Goal: Task Accomplishment & Management: Manage account settings

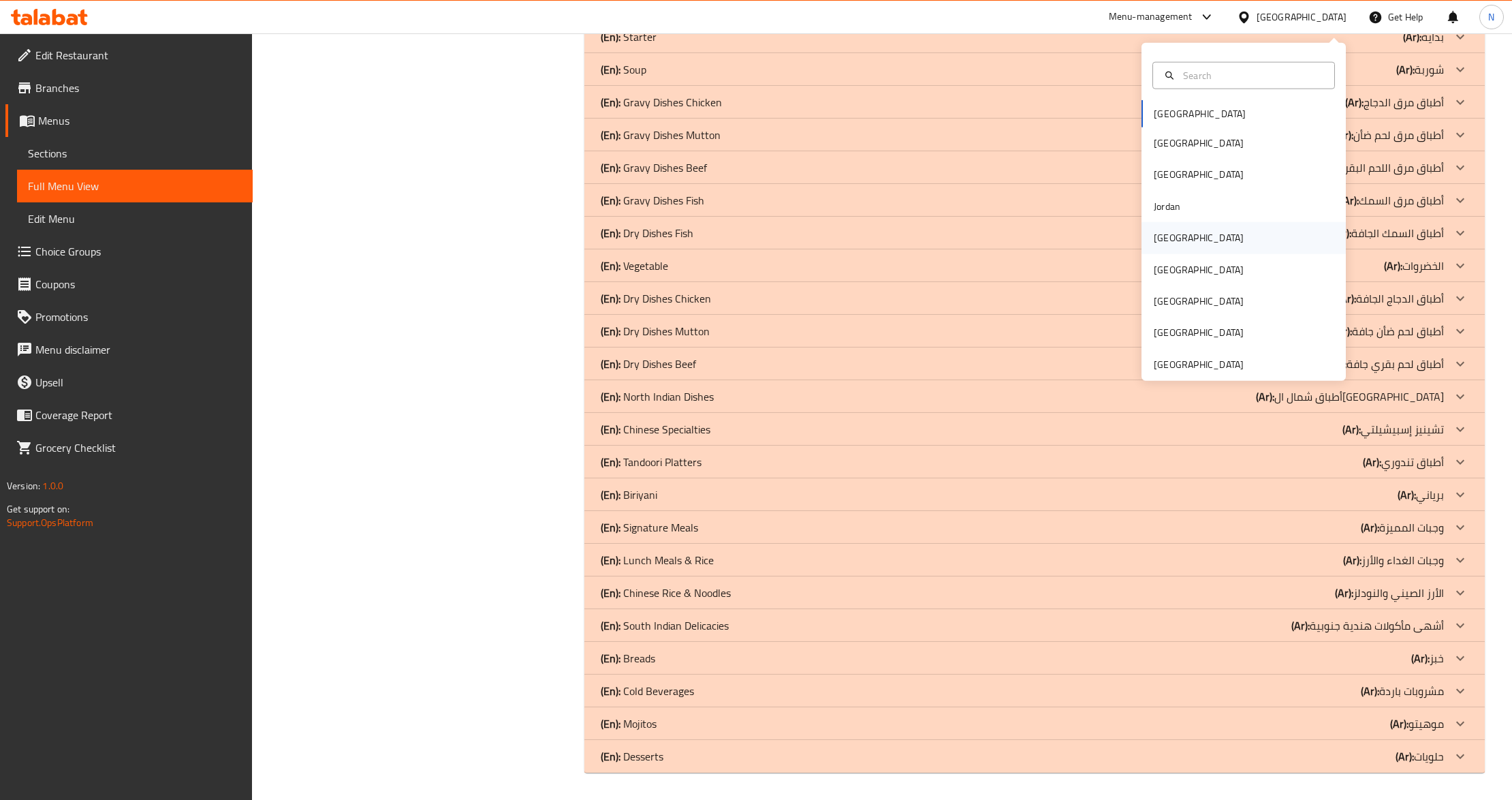
scroll to position [4330, 0]
click at [1162, 268] on div "[GEOGRAPHIC_DATA]" at bounding box center [1199, 269] width 90 height 15
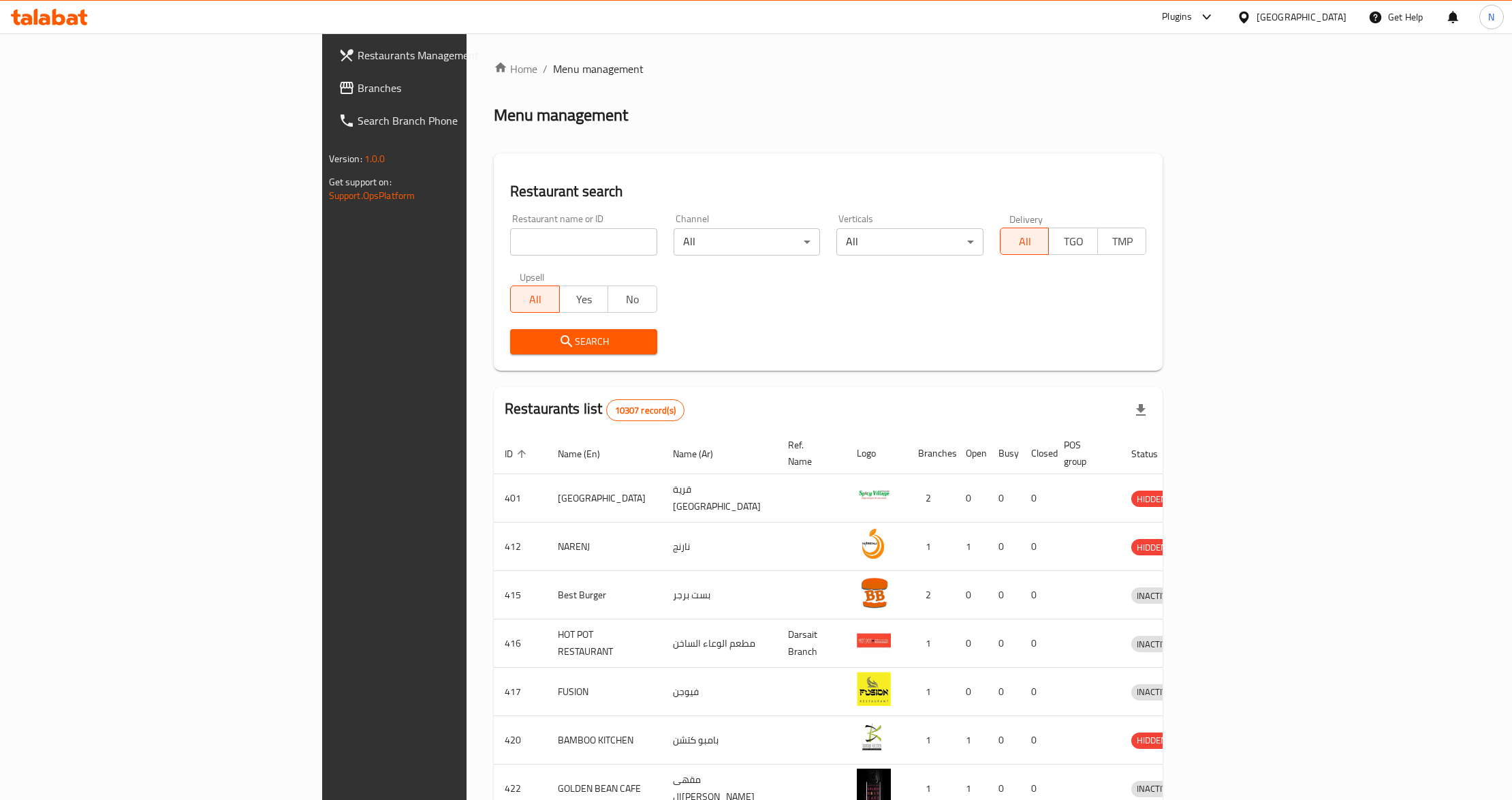
click at [524, 248] on input "search" at bounding box center [584, 242] width 147 height 27
type input "bakehouse"
click button "Search" at bounding box center [584, 342] width 147 height 26
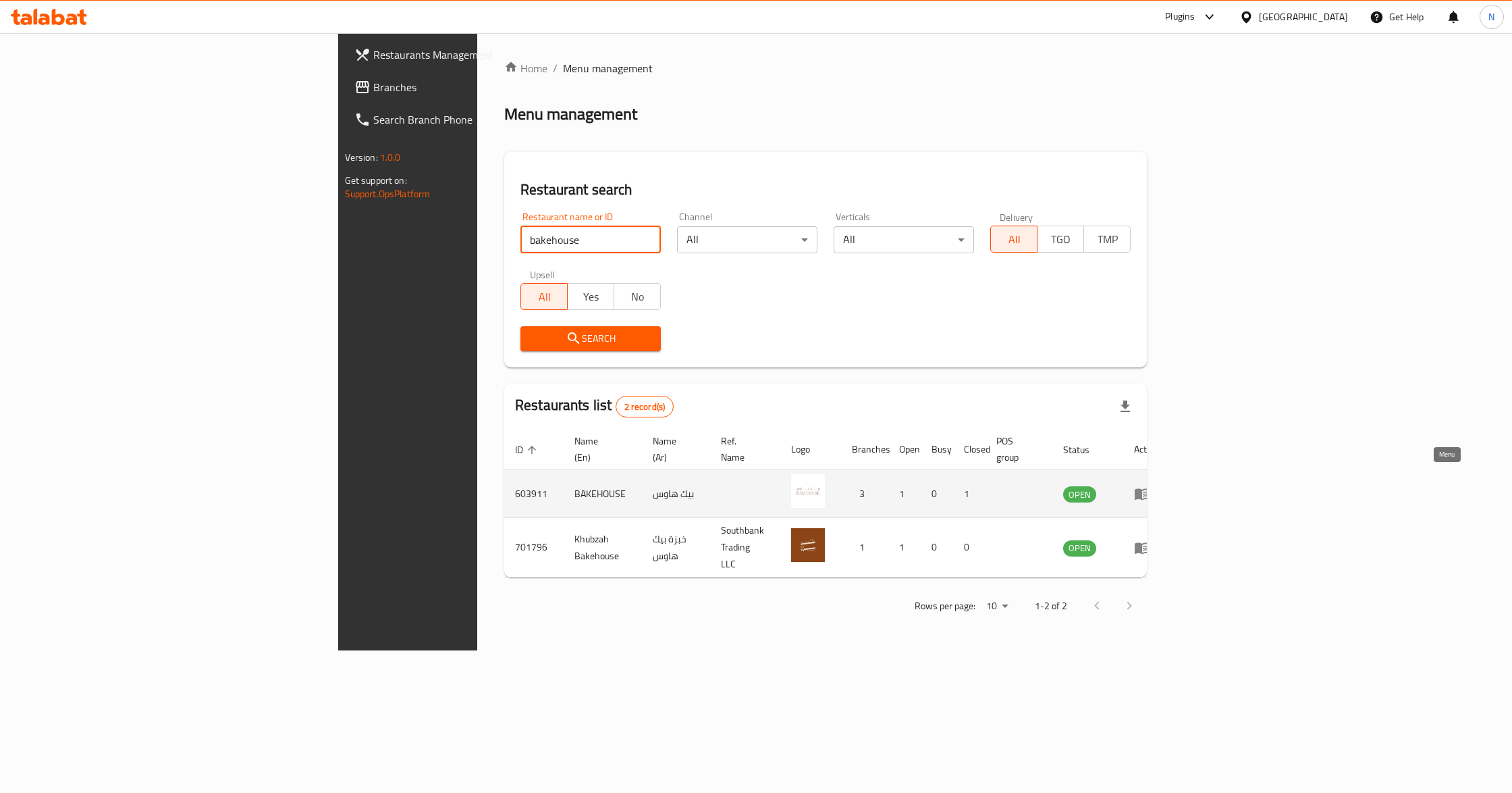
click at [1150, 489] on icon "enhanced table" at bounding box center [1142, 495] width 15 height 11
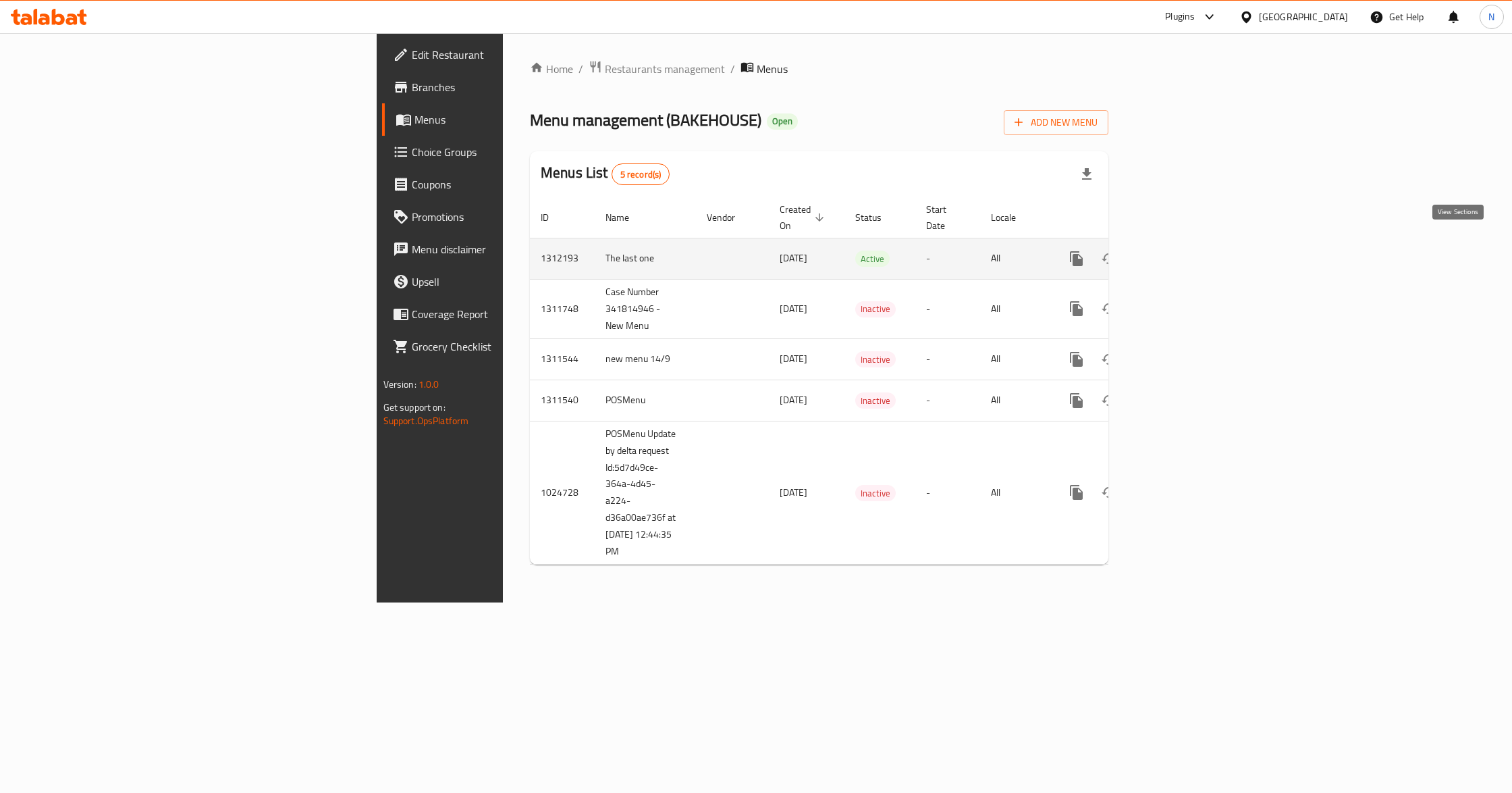
click at [1182, 251] on icon "enhanced table" at bounding box center [1174, 259] width 16 height 16
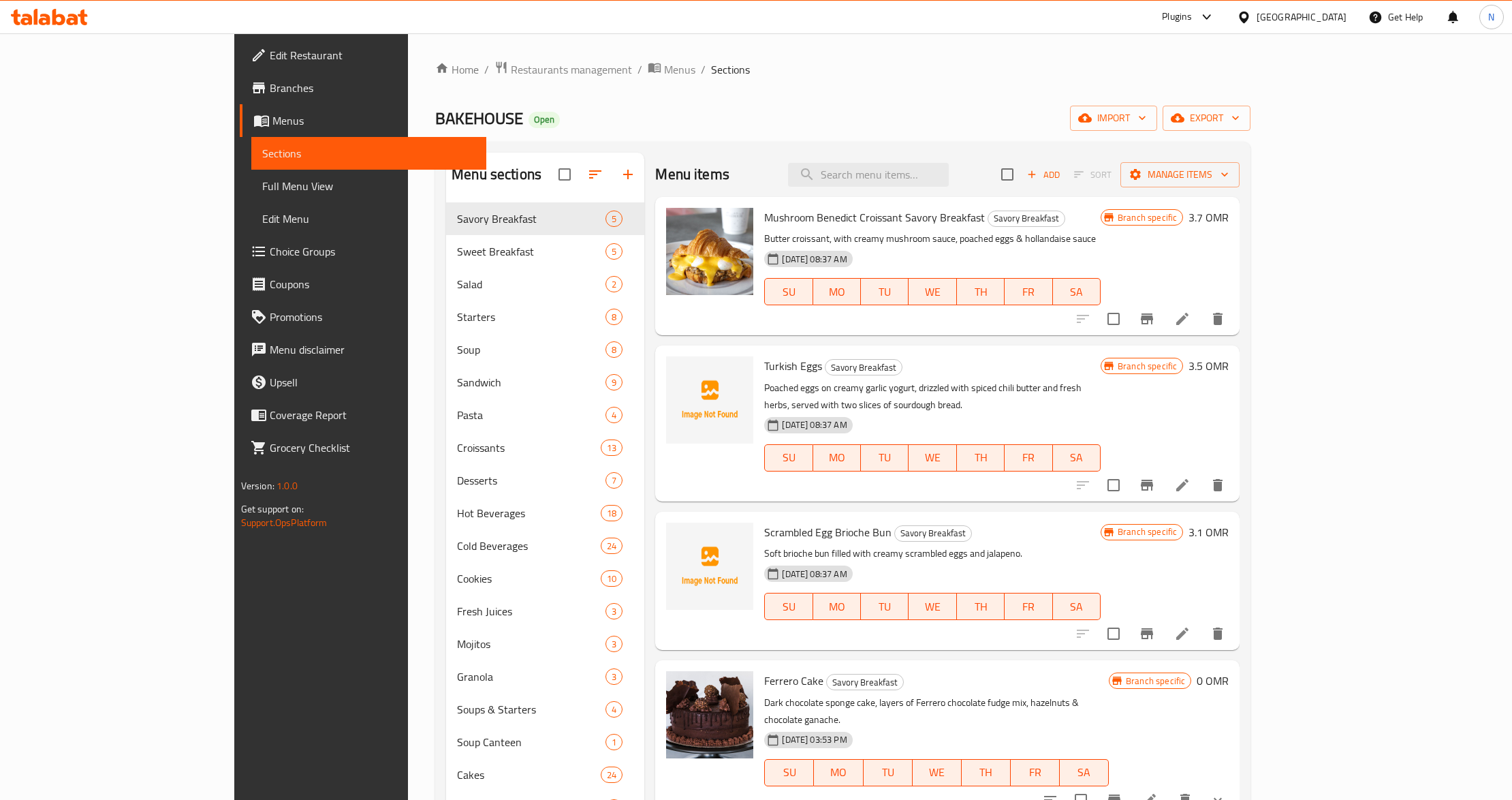
click at [1072, 102] on div "Home / Restaurants management / Menus / Sections BAKEHOUSE Open import export M…" at bounding box center [843, 532] width 815 height 943
click at [1228, 169] on span "Manage items" at bounding box center [1180, 175] width 97 height 17
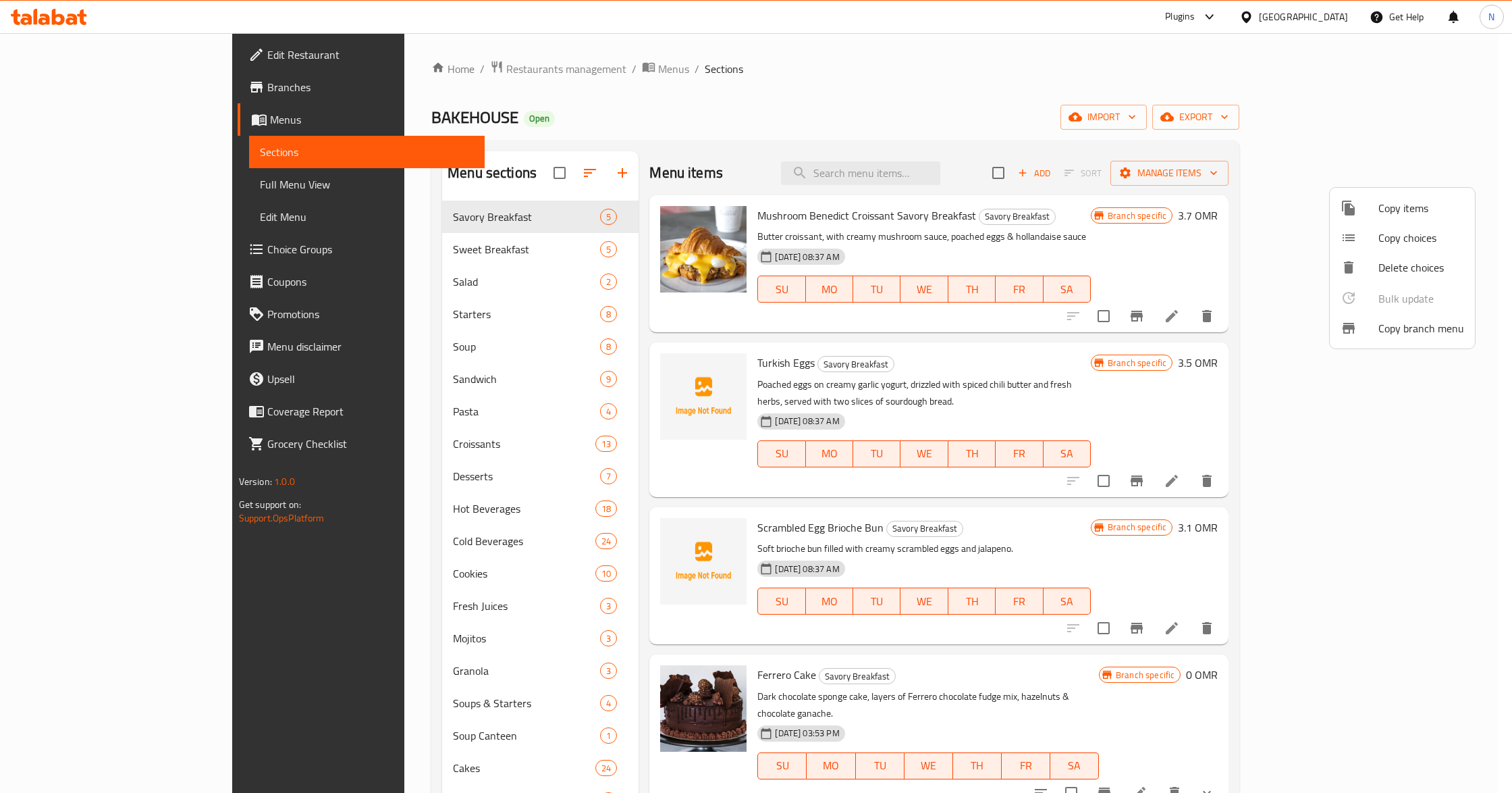
click at [1414, 112] on div at bounding box center [756, 396] width 1512 height 793
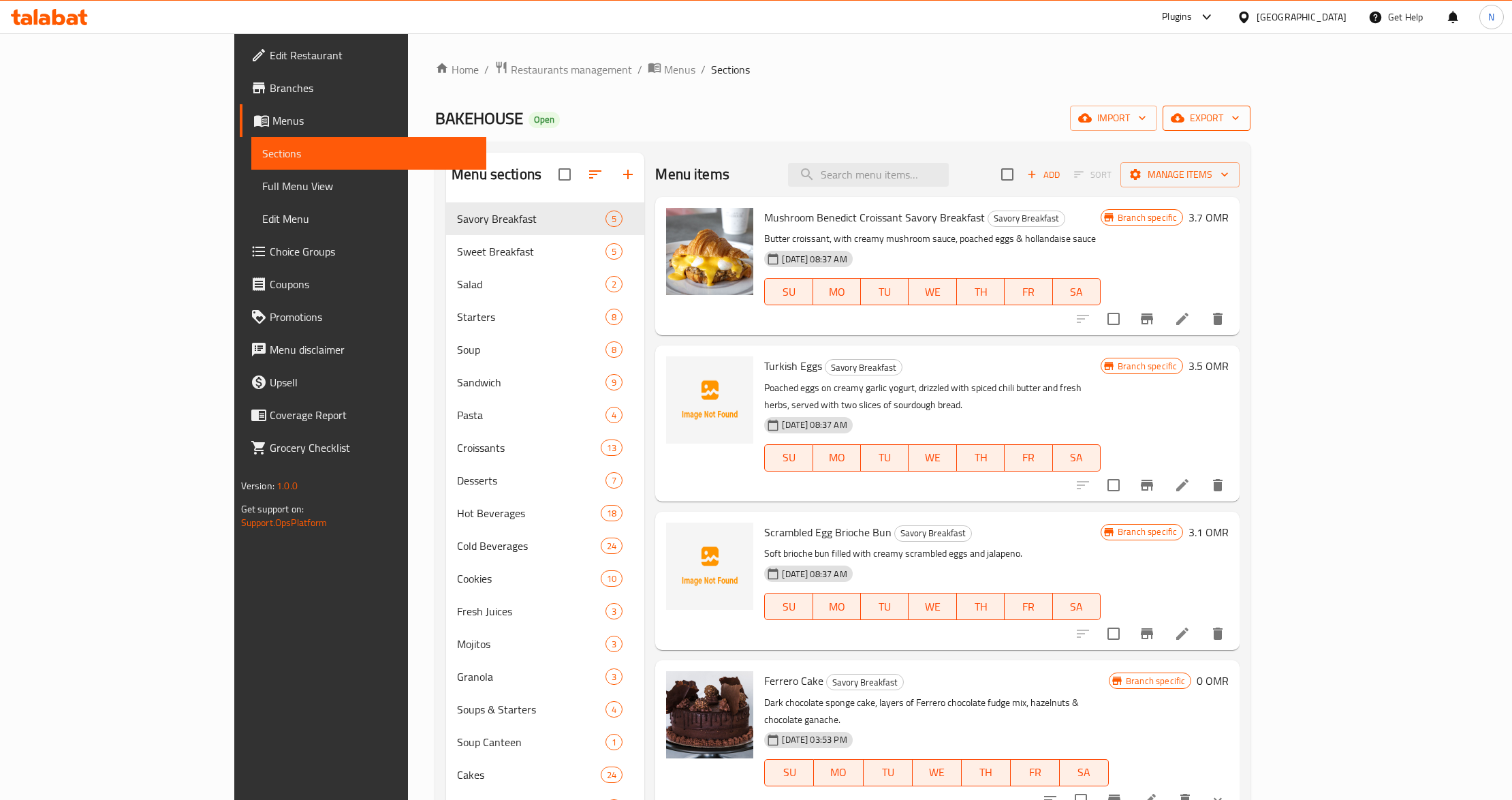
click at [1240, 113] on span "export" at bounding box center [1207, 118] width 66 height 17
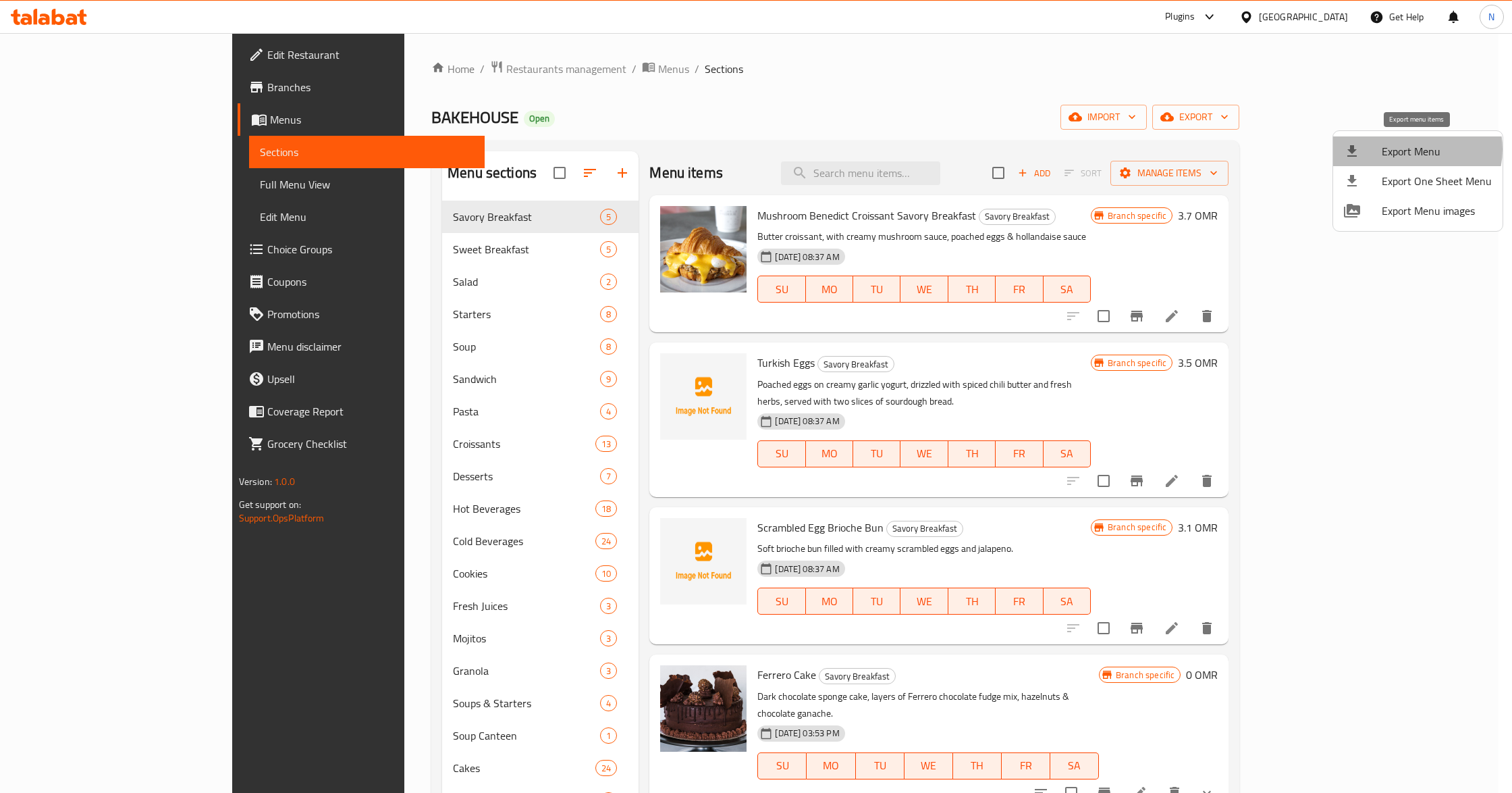
click at [1415, 149] on span "Export Menu" at bounding box center [1437, 151] width 110 height 16
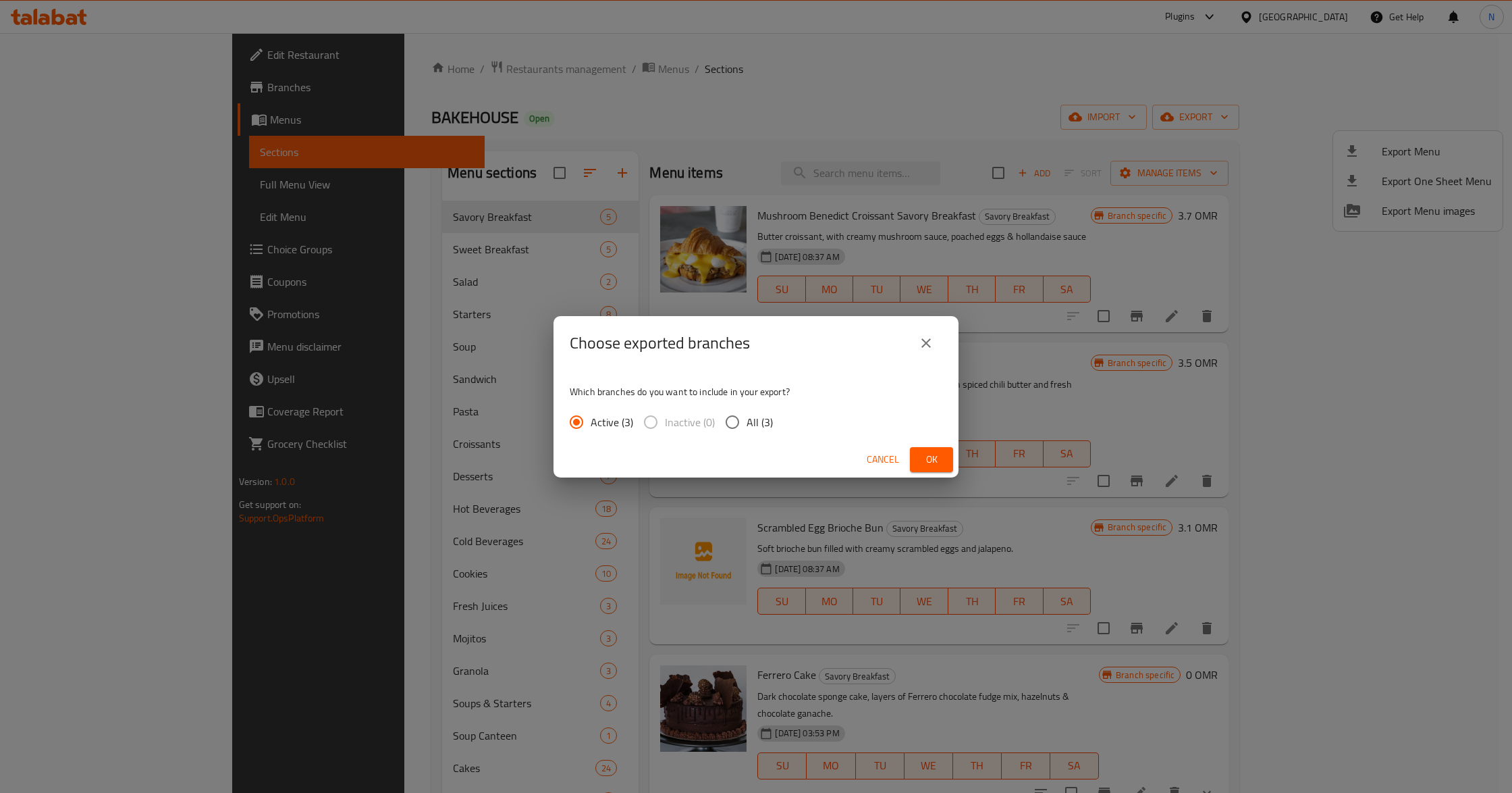
click at [757, 425] on span "All (3)" at bounding box center [759, 422] width 26 height 16
click at [746, 425] on input "All (3)" at bounding box center [732, 422] width 28 height 28
radio input "true"
click at [939, 463] on span "Ok" at bounding box center [931, 460] width 22 height 17
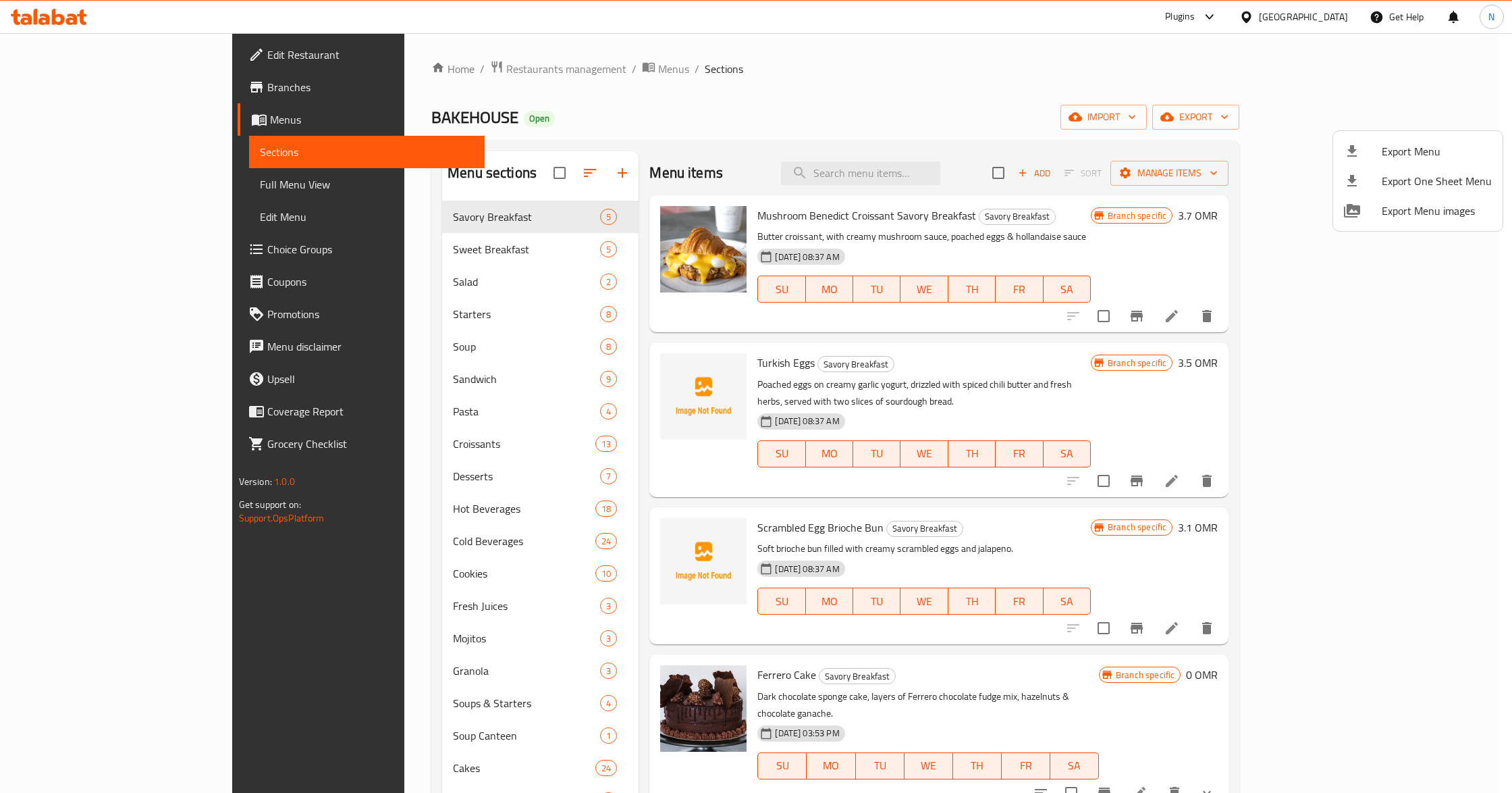
click at [427, 109] on div at bounding box center [756, 396] width 1512 height 793
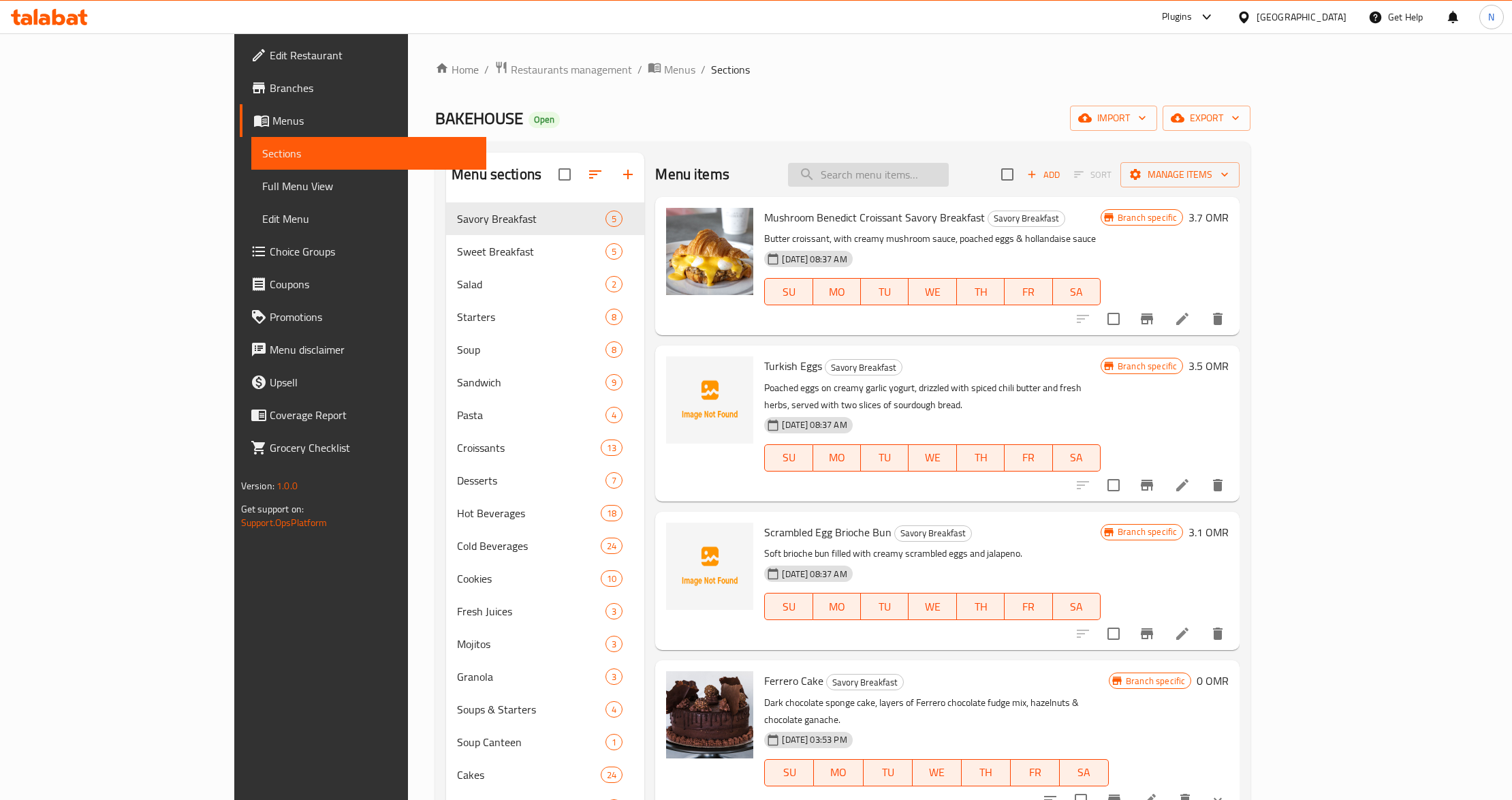
click at [949, 186] on input "search" at bounding box center [869, 175] width 161 height 24
paste input "Iced Cafe Latte"
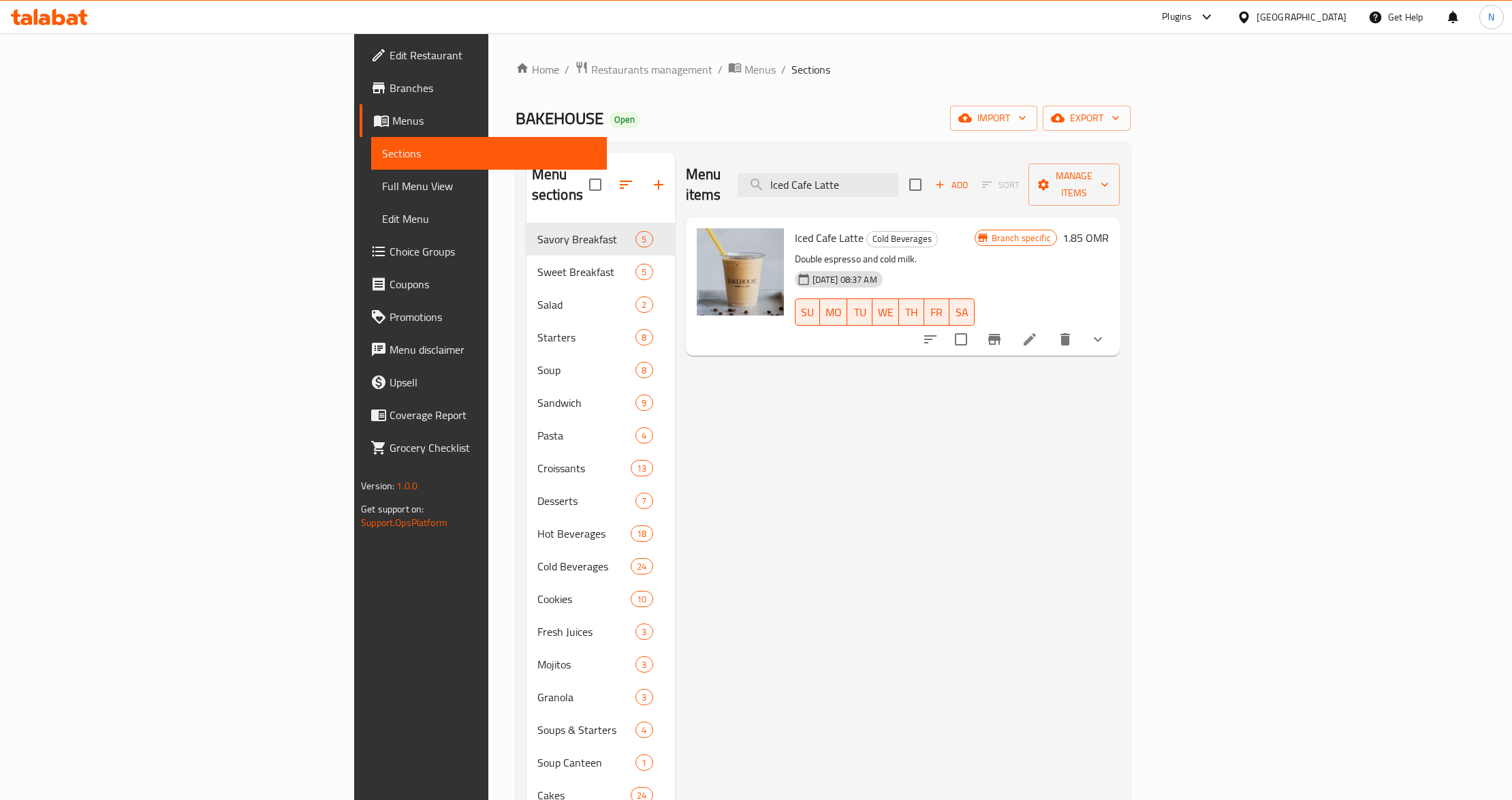
type input "Iced Cafe Latte"
click at [795, 227] on span "Iced Cafe Latte" at bounding box center [829, 237] width 68 height 20
copy h6 "Iced Cafe Latte"
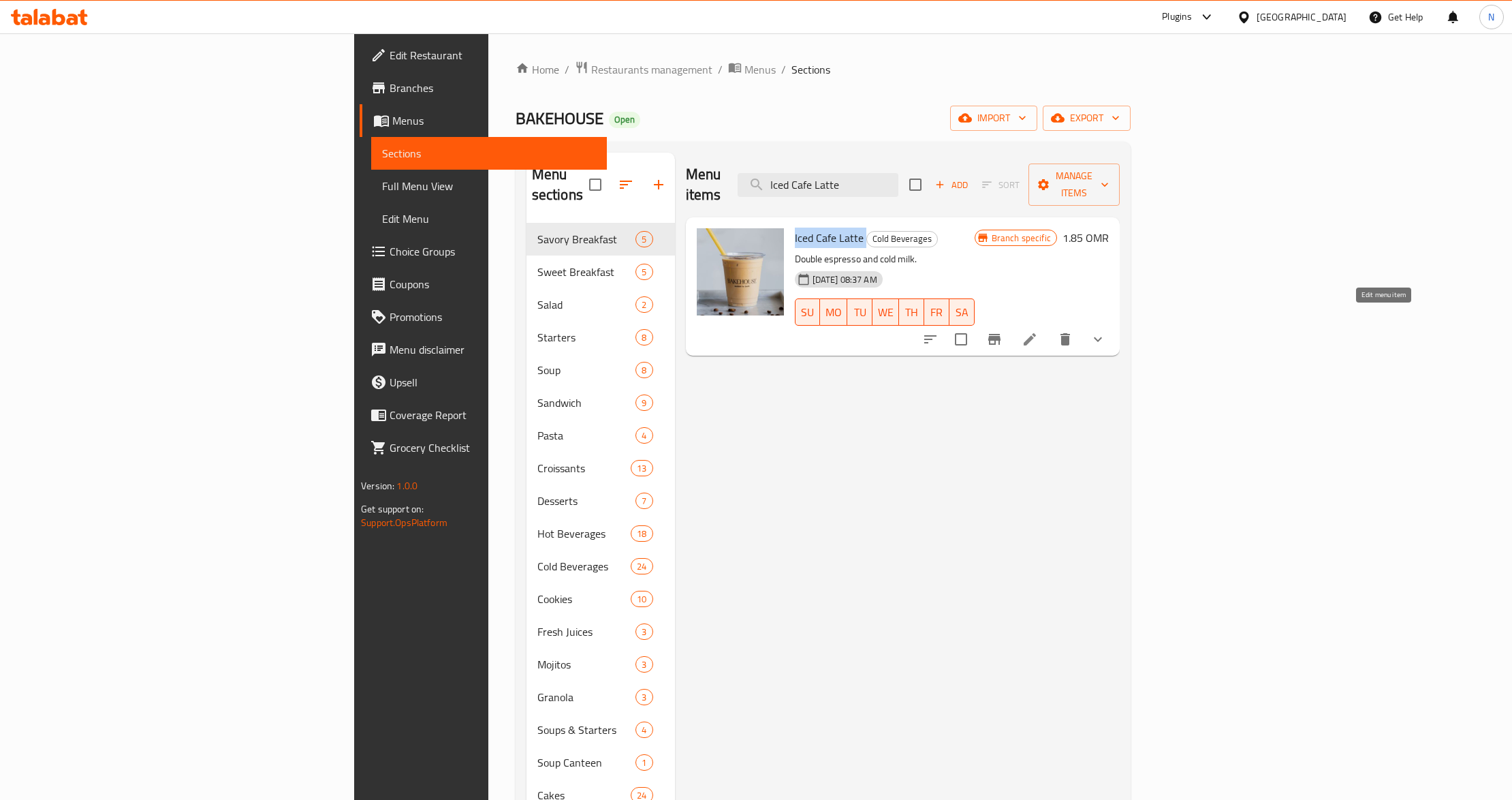
click at [1038, 331] on icon at bounding box center [1030, 339] width 17 height 17
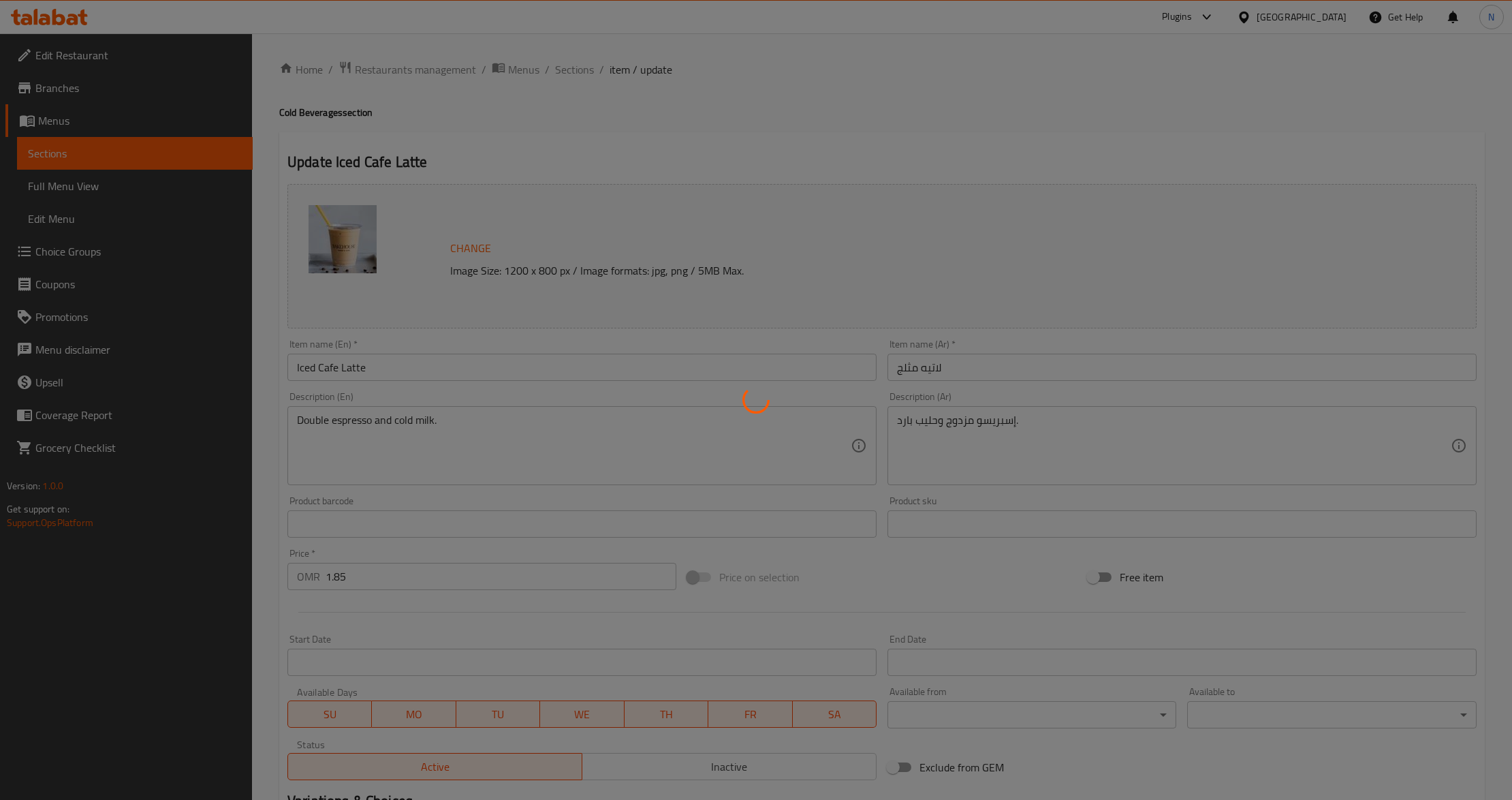
type input "الإضافات:"
type input "0"
type input "3"
type input "اختيارات حليب من غير الألبان"
type input "0"
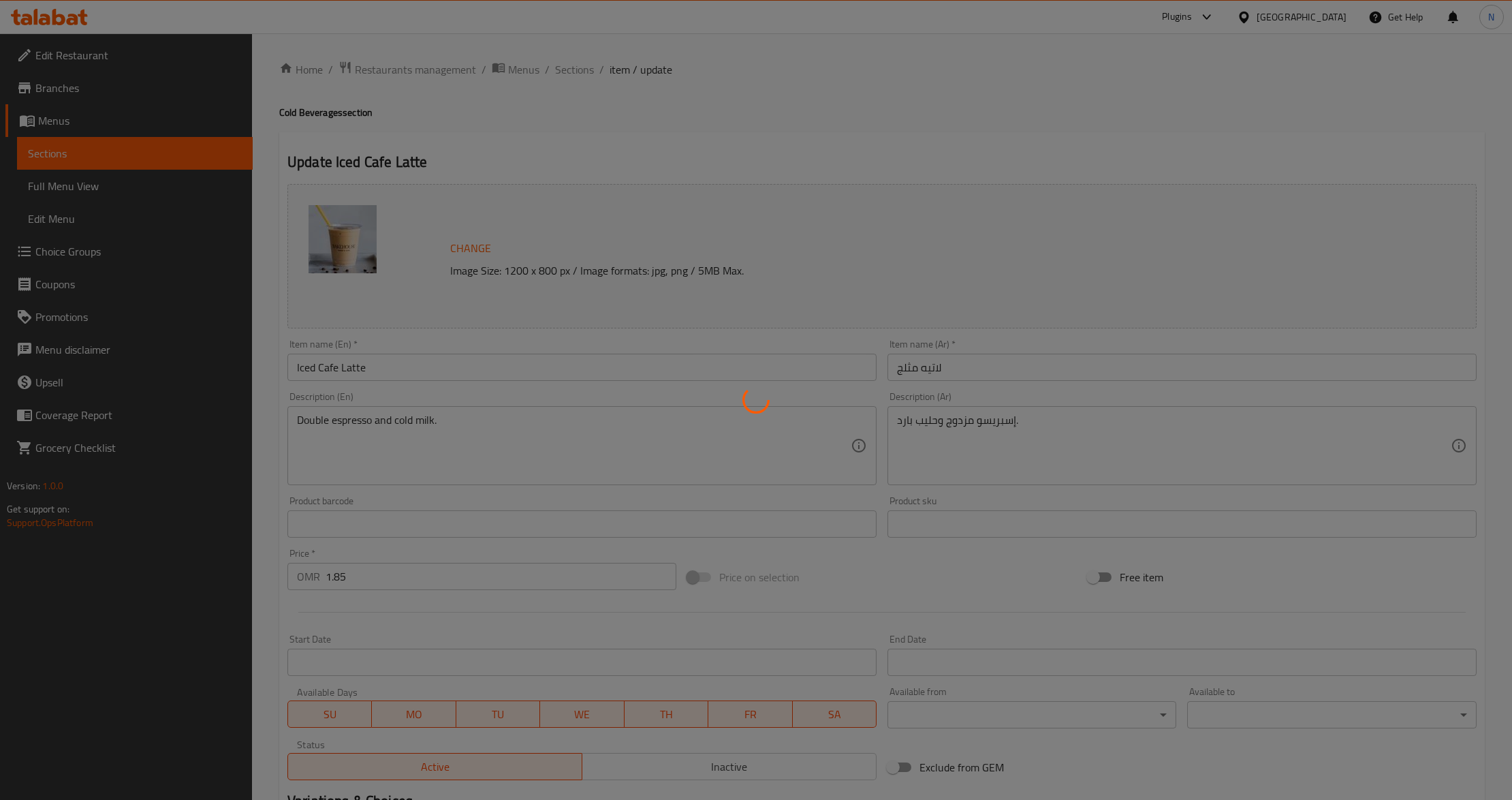
type input "1"
type input "ترقية الحجم"
type input "0"
type input "1"
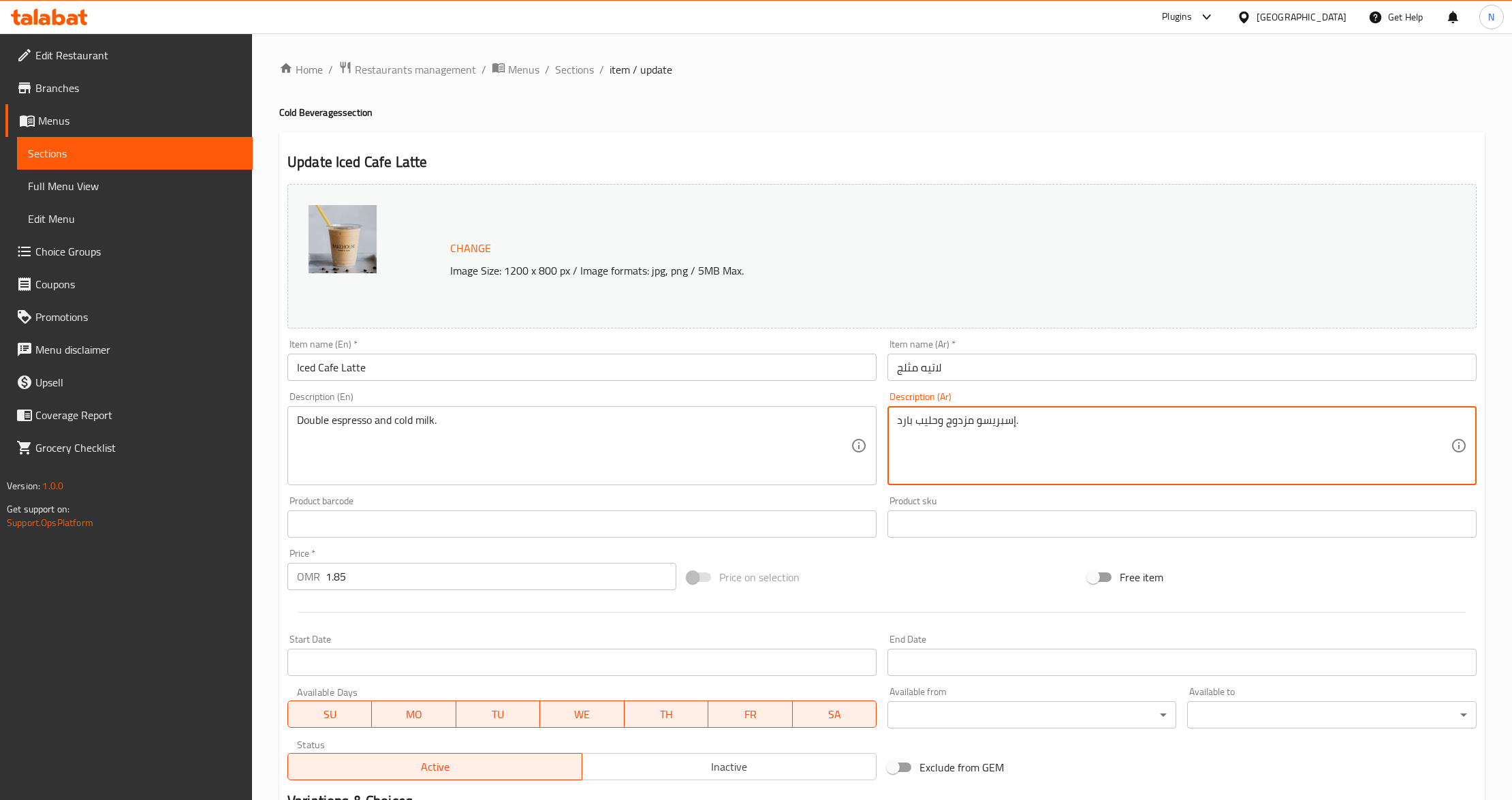
click at [955, 428] on textarea "إسبريسو مزدوج وحليب بارد." at bounding box center [1173, 446] width 554 height 65
type textarea "إسبريسو دوبل وحليب بارد."
click at [1022, 370] on input "لاتيه مثلج" at bounding box center [1182, 367] width 589 height 27
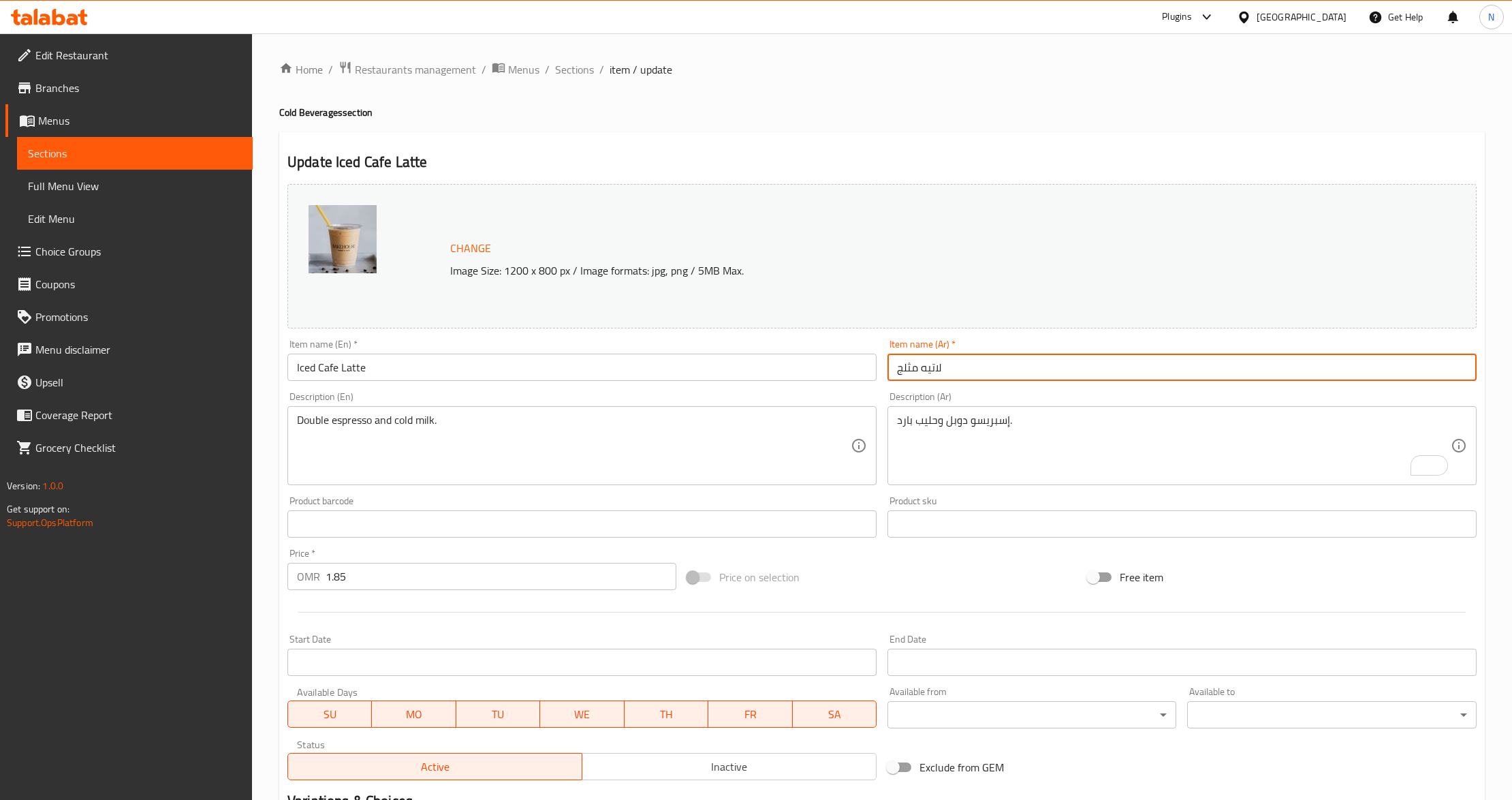
click at [918, 363] on input "لاتيه مثلج" at bounding box center [1182, 367] width 589 height 27
click at [961, 371] on input "لاتيه مثلج" at bounding box center [1182, 367] width 589 height 27
click at [918, 369] on input "لاتيه مثلج" at bounding box center [1182, 367] width 589 height 27
click at [948, 369] on input "لاتيه مثلج" at bounding box center [1182, 367] width 589 height 27
type input "كافيه لاتيه مثلج"
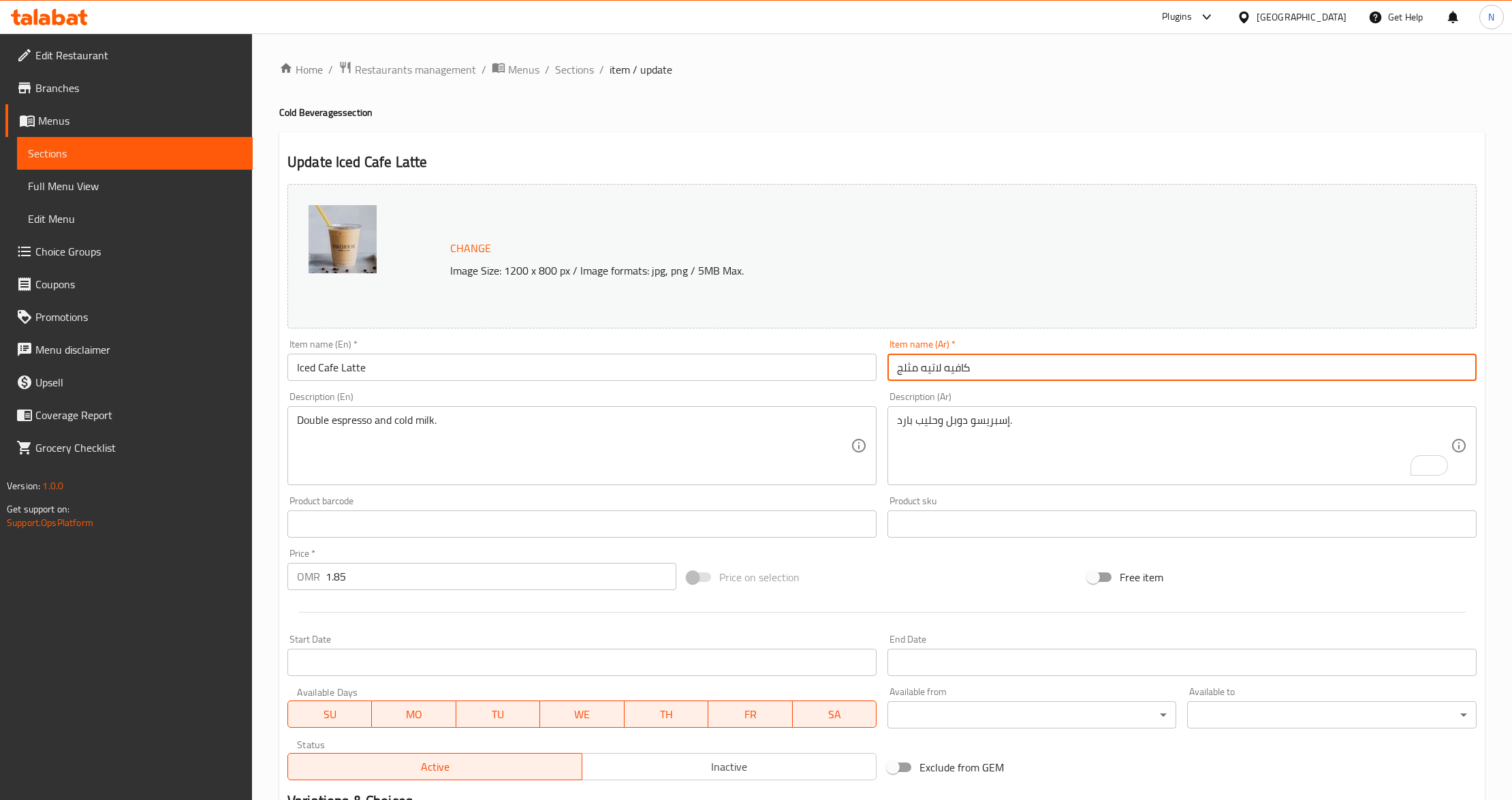
click at [659, 371] on input "Iced Cafe Latte" at bounding box center [581, 367] width 589 height 27
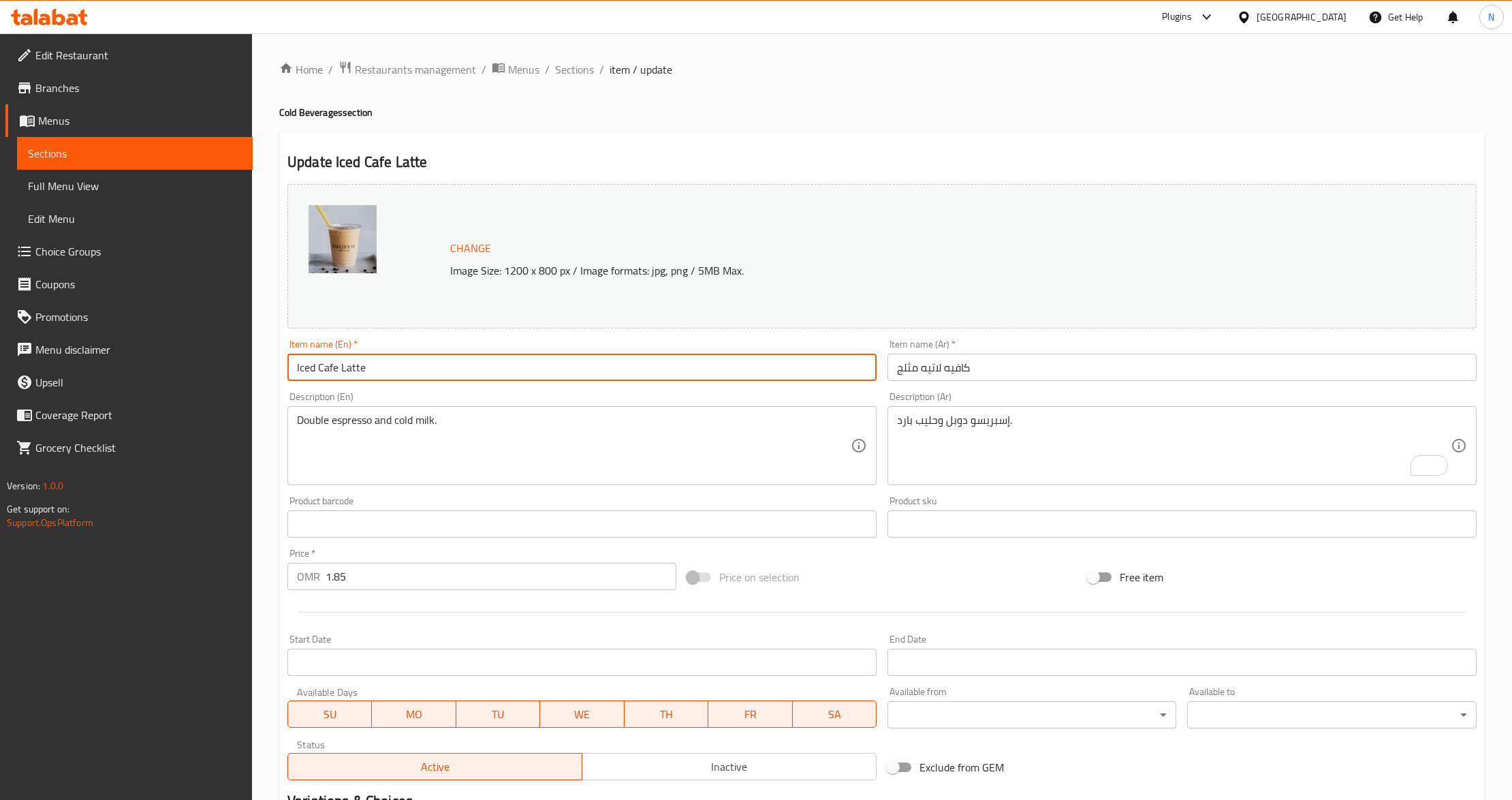
click at [569, 71] on span "Sections" at bounding box center [575, 69] width 39 height 17
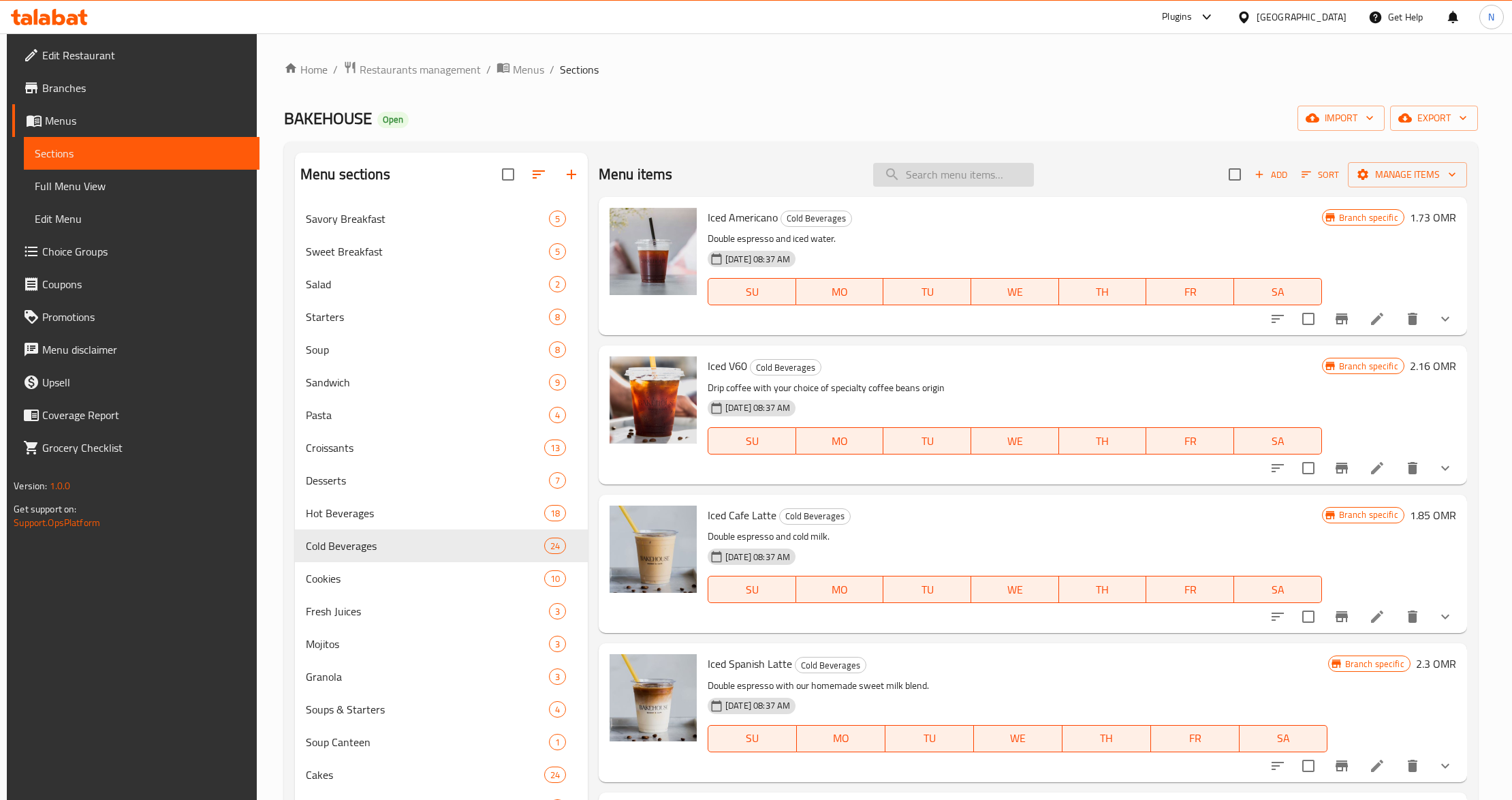
click at [949, 169] on input "search" at bounding box center [954, 175] width 161 height 24
paste input "Hot Pistachio Latte"
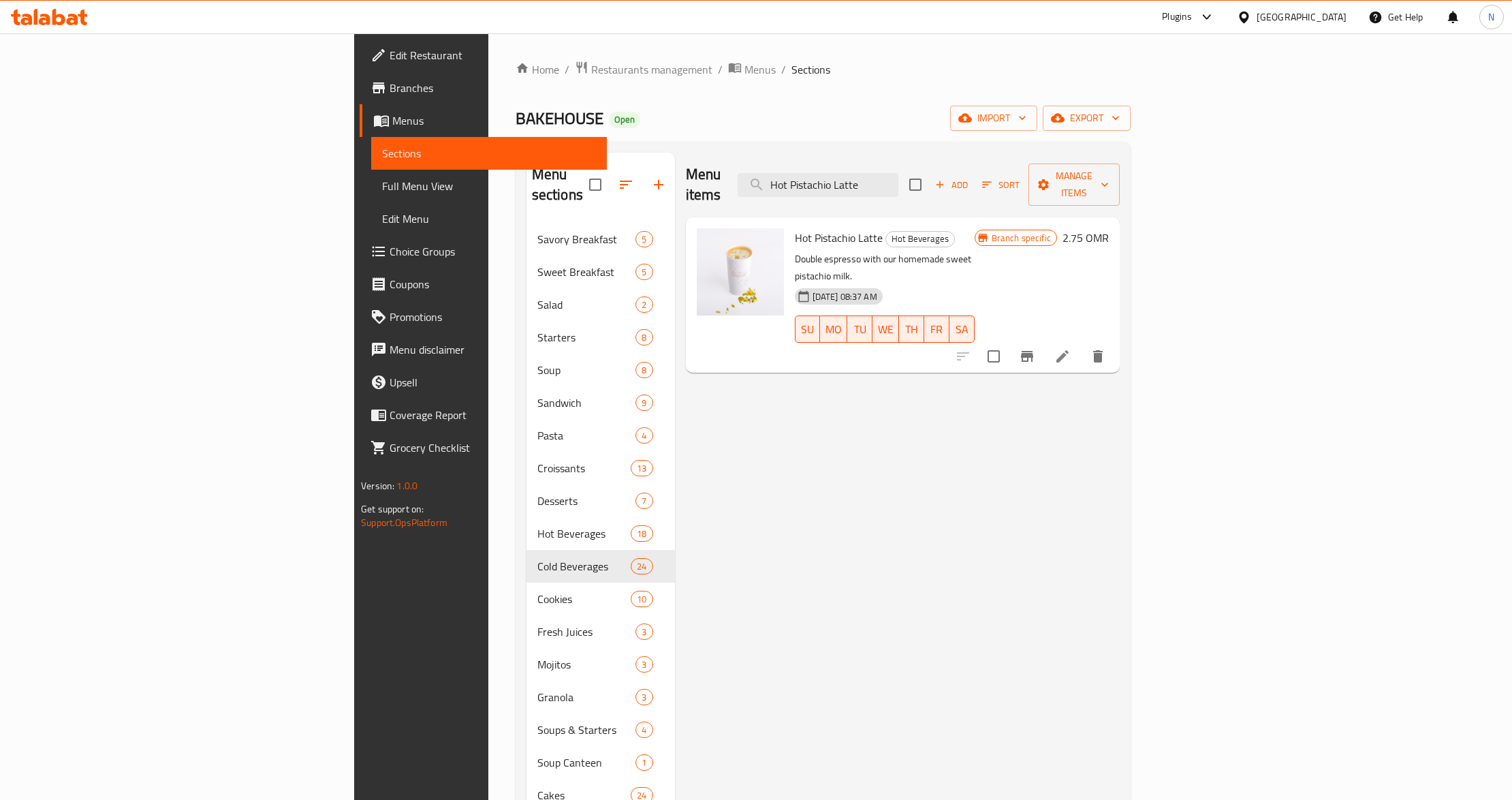
type input "Hot Pistachio Latte"
click at [1082, 344] on li at bounding box center [1062, 356] width 38 height 25
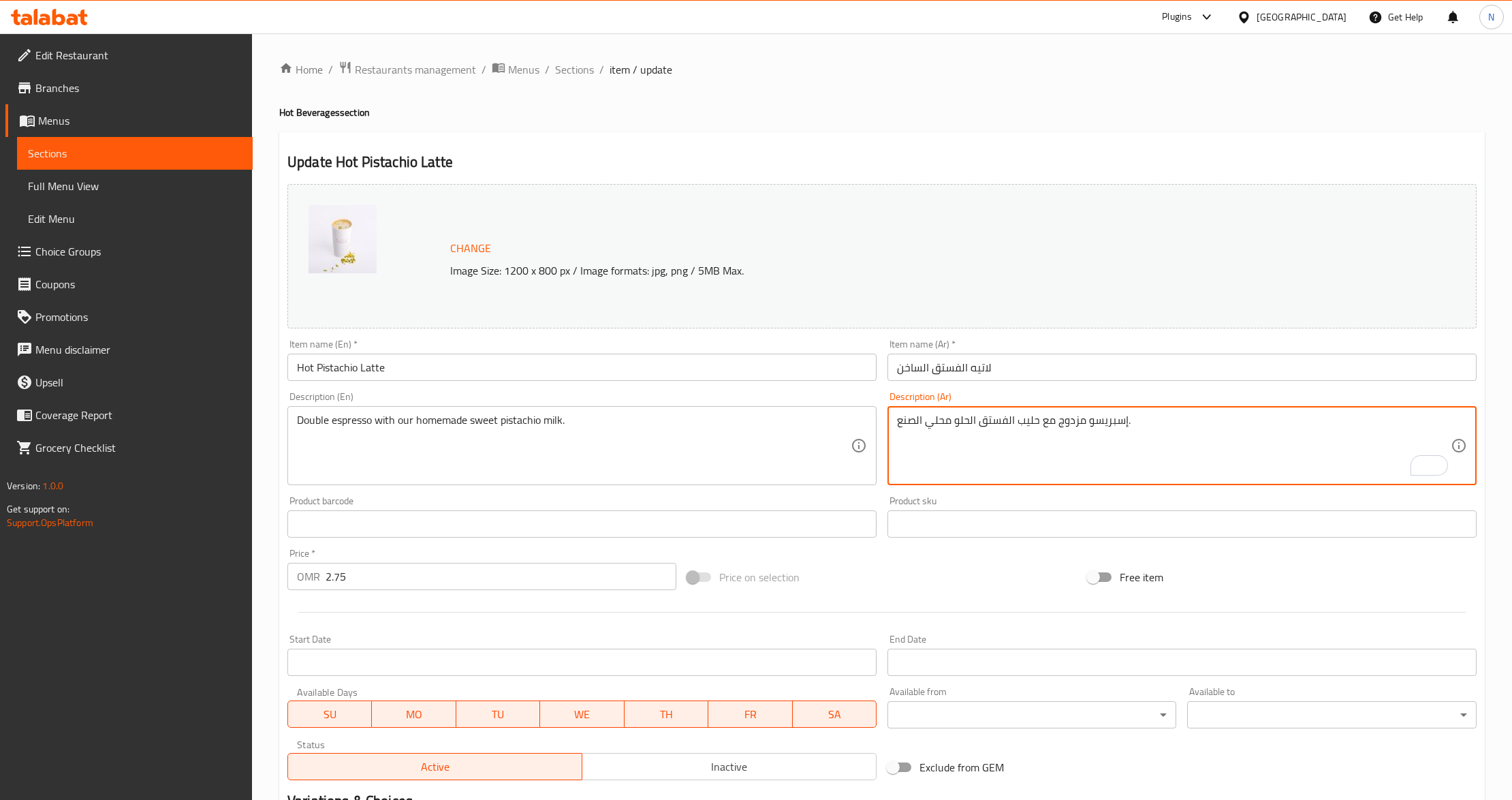
click at [1082, 428] on textarea "إسبريسو مزدوج مع حليب الفستق الحلو محلي الصنع." at bounding box center [1173, 446] width 554 height 65
click at [952, 421] on textarea "إسبريسو دوبل مع حليب الفستق الحلو محلي الصنع." at bounding box center [1173, 446] width 554 height 65
click at [943, 422] on textarea "إسبريسو دوبل مع حليب الفستق الحلو الخاص بنا محلي الصنع." at bounding box center [1173, 446] width 554 height 65
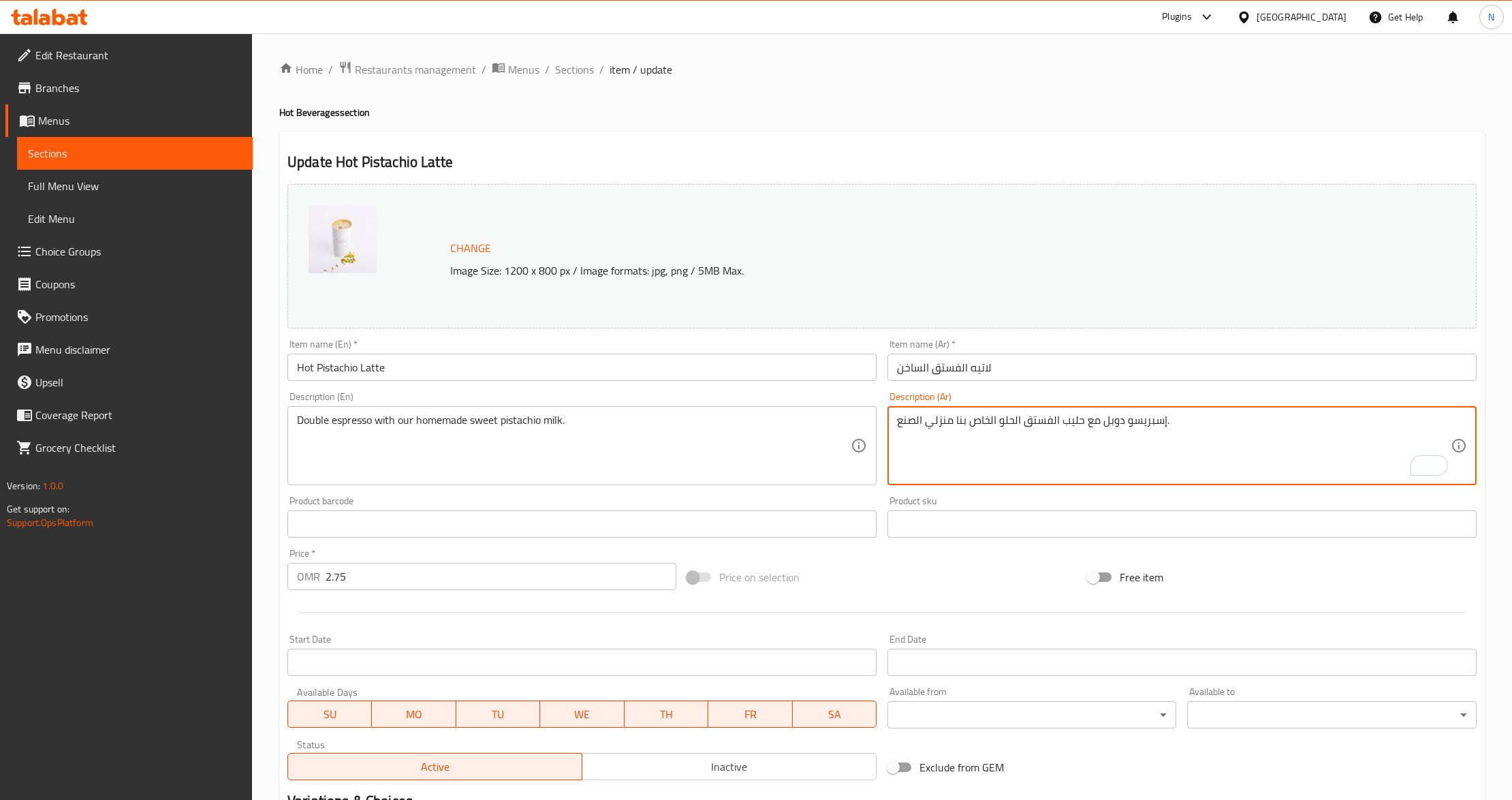
type textarea "إسبريسو دوبل مع حليب الفستق الحلو الخاص بنا منزلي الصنع."
click at [968, 361] on input "لاتيه الفستق الساخن" at bounding box center [1182, 367] width 589 height 27
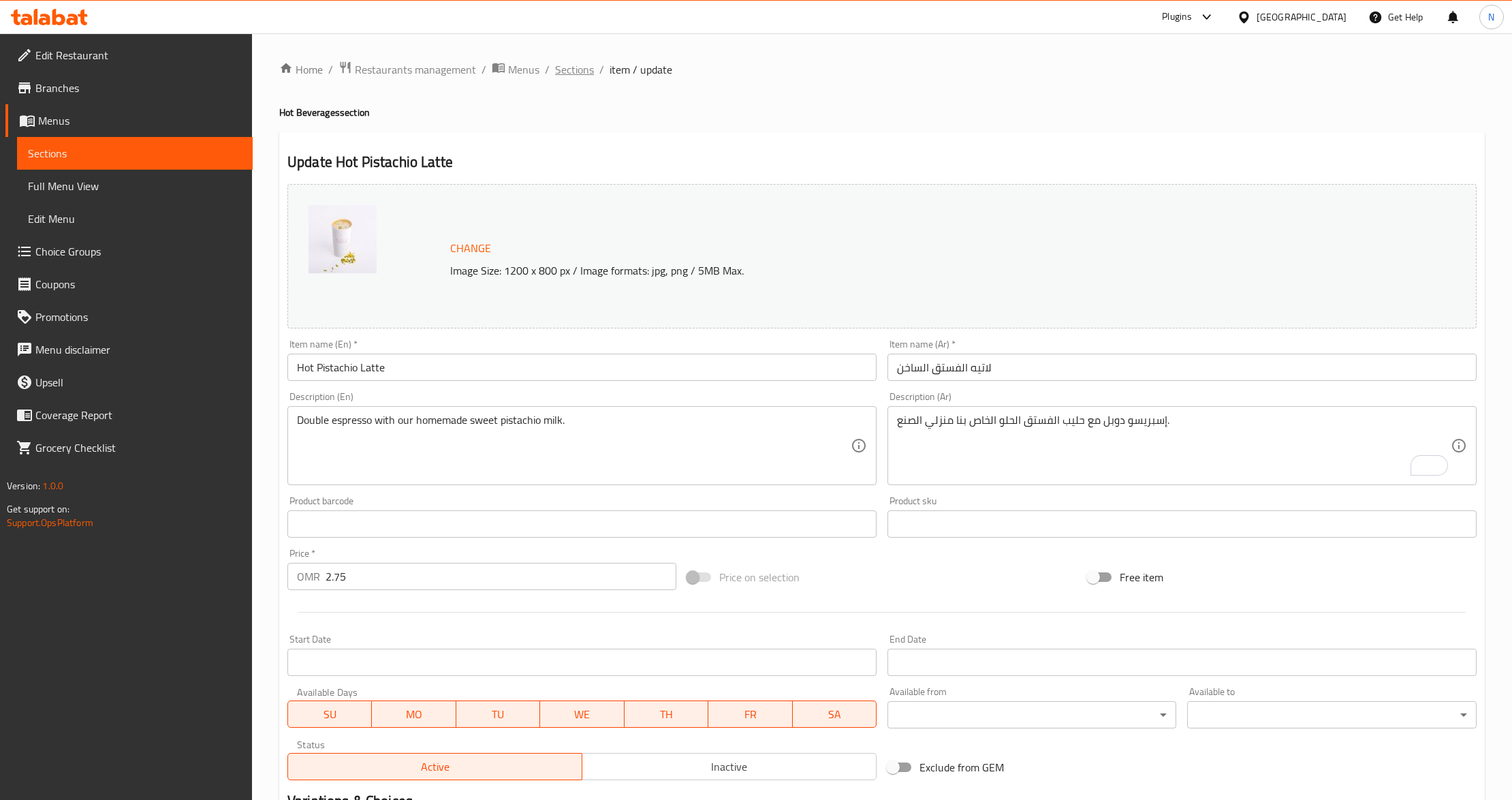
click at [578, 66] on span "Sections" at bounding box center [575, 69] width 39 height 17
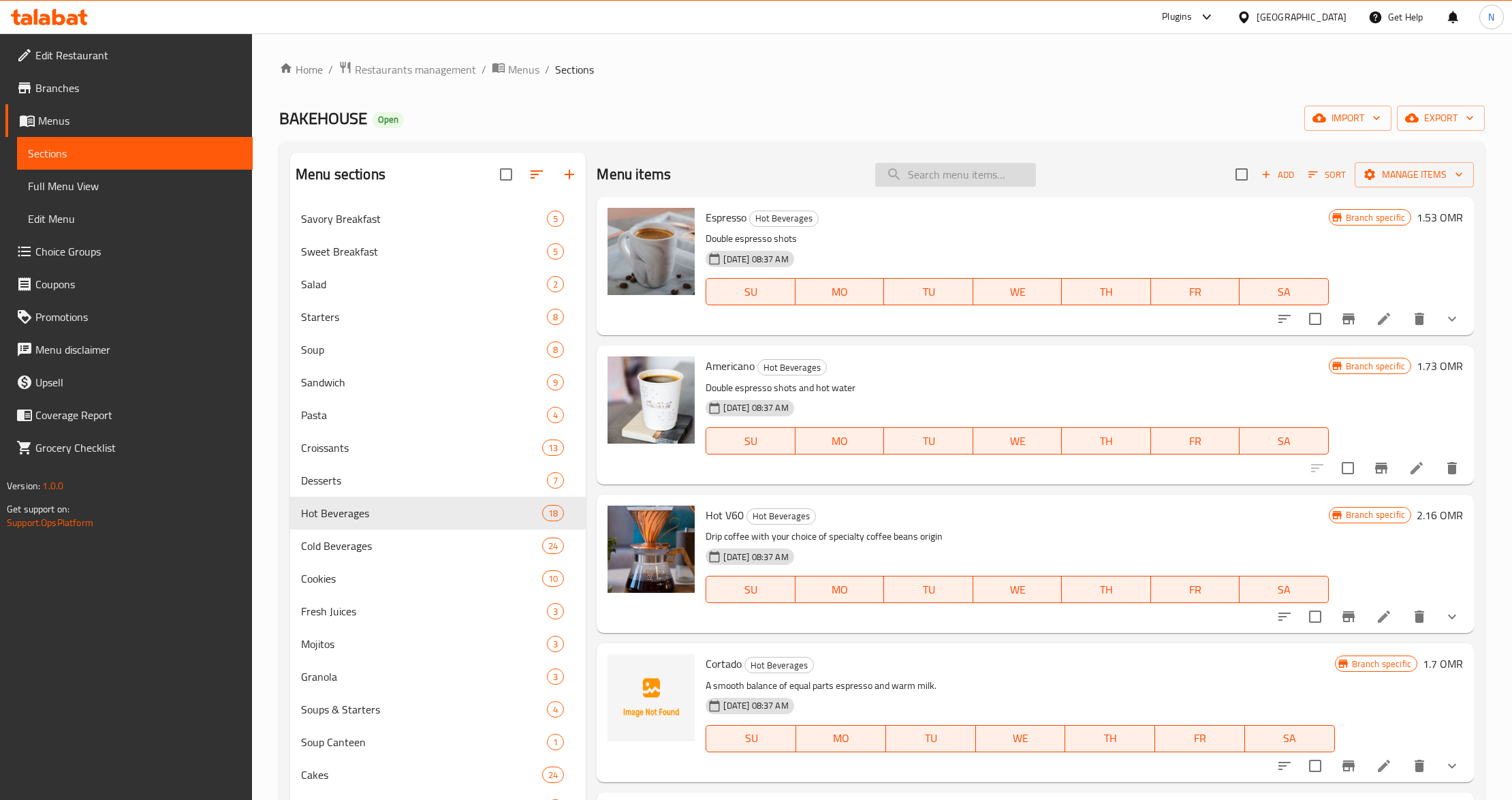
click at [948, 175] on input "search" at bounding box center [955, 175] width 161 height 24
paste input "Hot V60"
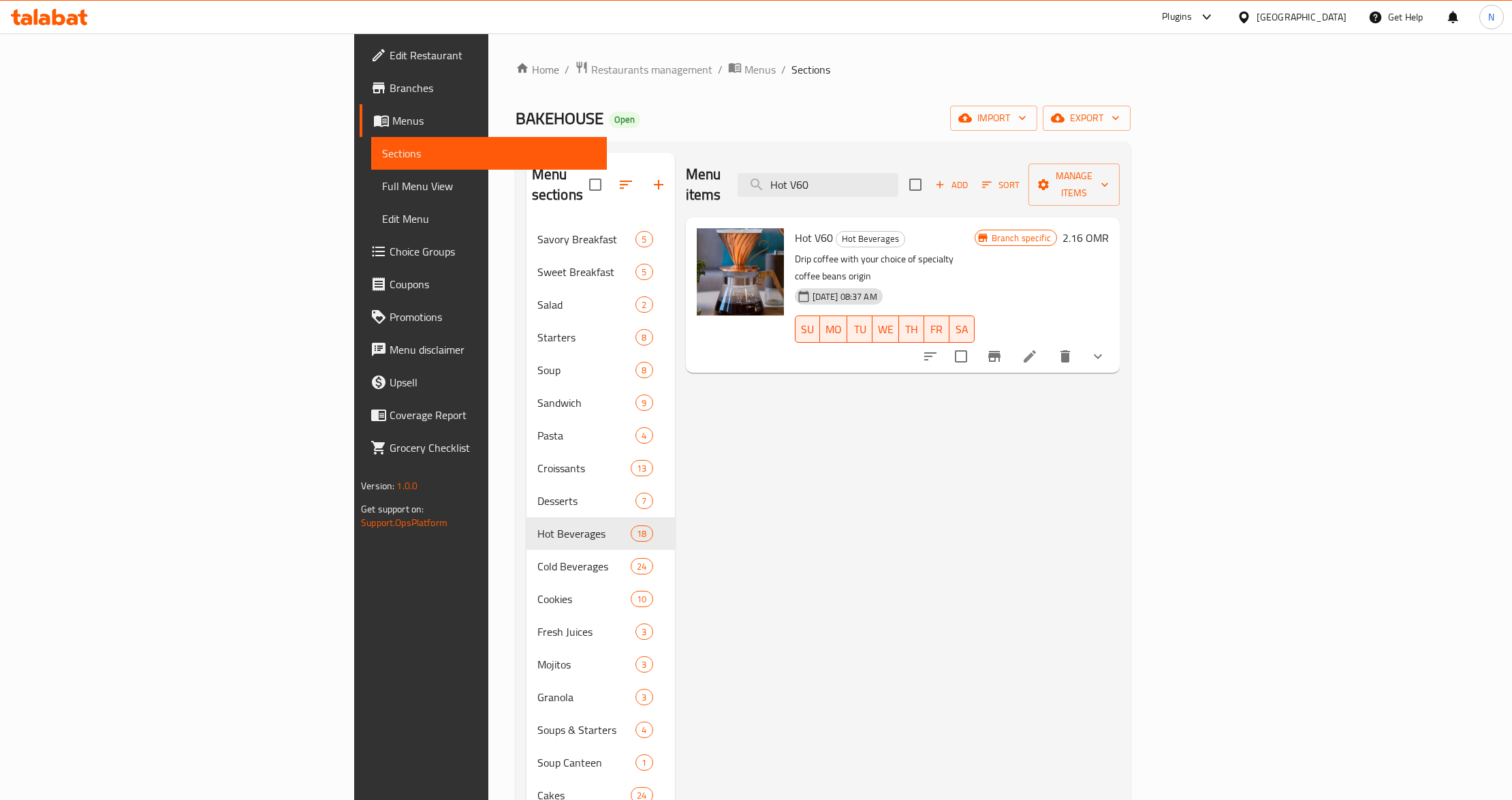
type input "Hot V60"
click at [1036, 350] on icon at bounding box center [1030, 356] width 12 height 12
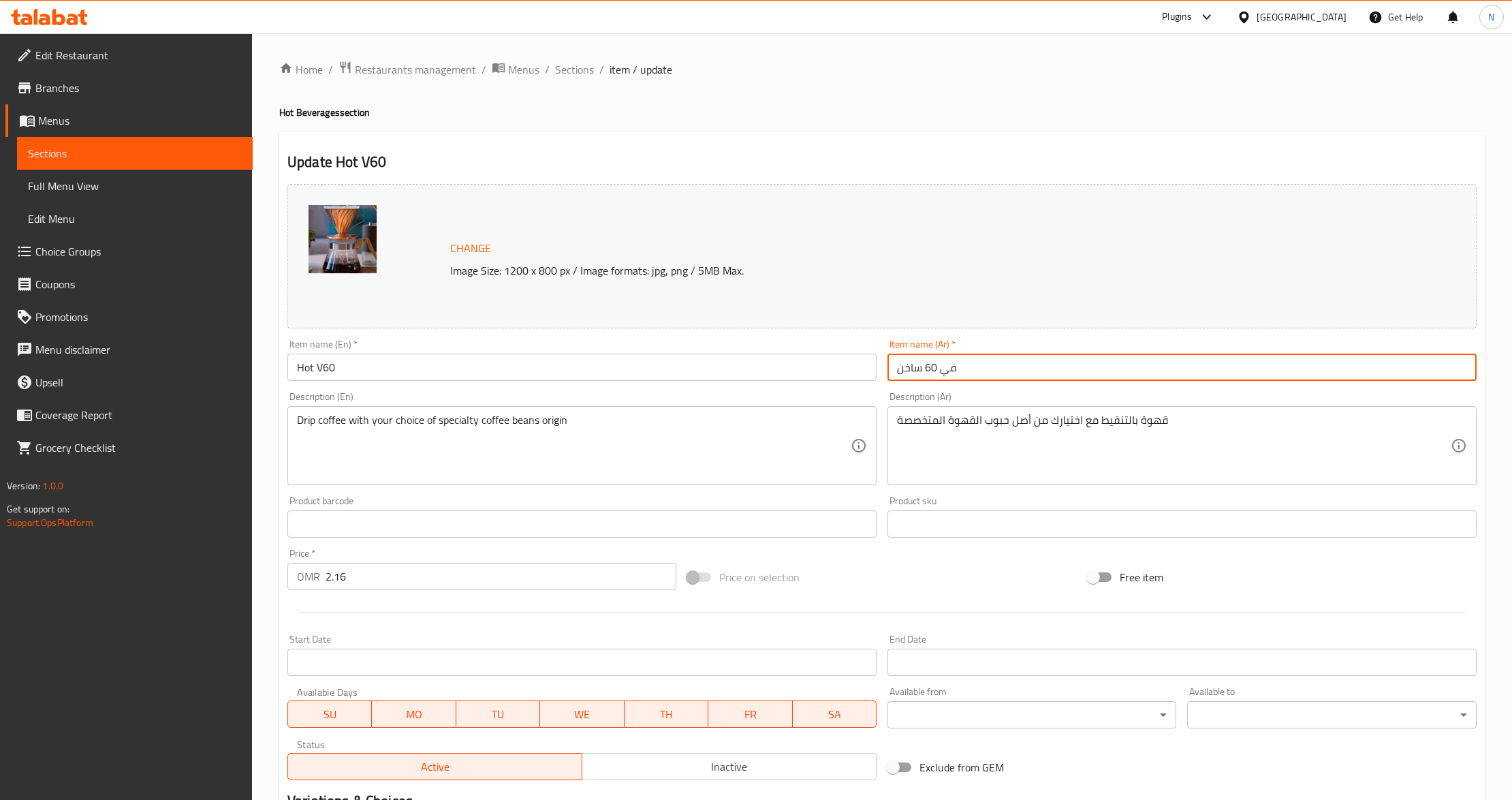
click at [973, 371] on input "في 60 ساخن" at bounding box center [1182, 367] width 589 height 27
paste input "V60 ساخن (قهوة بالتقطير)"
drag, startPoint x: 904, startPoint y: 370, endPoint x: 897, endPoint y: 373, distance: 7.6
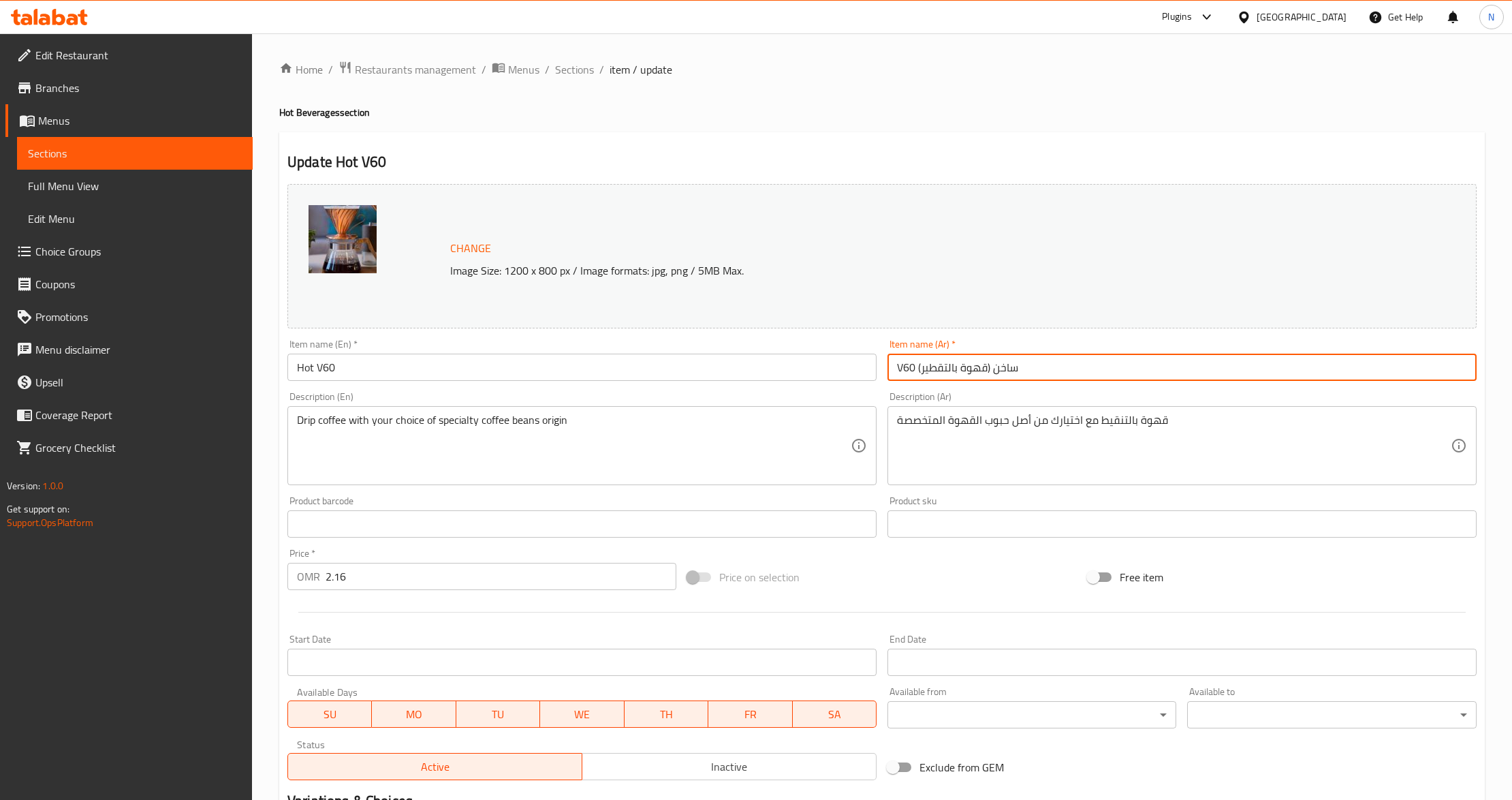
click at [897, 373] on input "V60 ساخن (قهوة بالتقطير)" at bounding box center [1182, 367] width 589 height 27
type input "في 60 ساخن (قهوة بالتقطير)"
click at [354, 366] on input "Hot V60" at bounding box center [581, 367] width 589 height 27
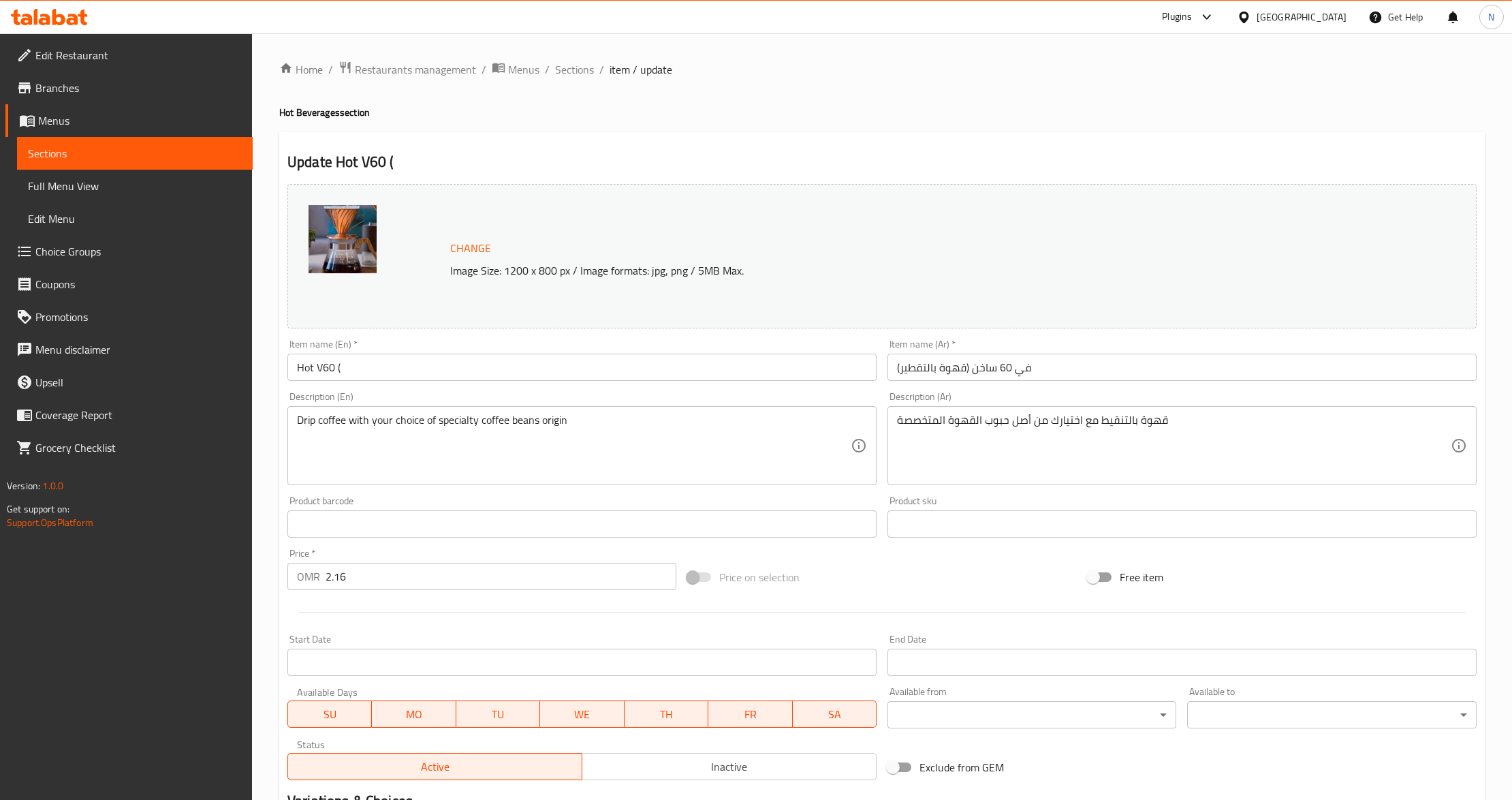
drag, startPoint x: 296, startPoint y: 421, endPoint x: 343, endPoint y: 421, distance: 47.0
click at [343, 421] on div "Drip coffee with your choice of specialty coffee beans origin Description (En)" at bounding box center [581, 446] width 589 height 79
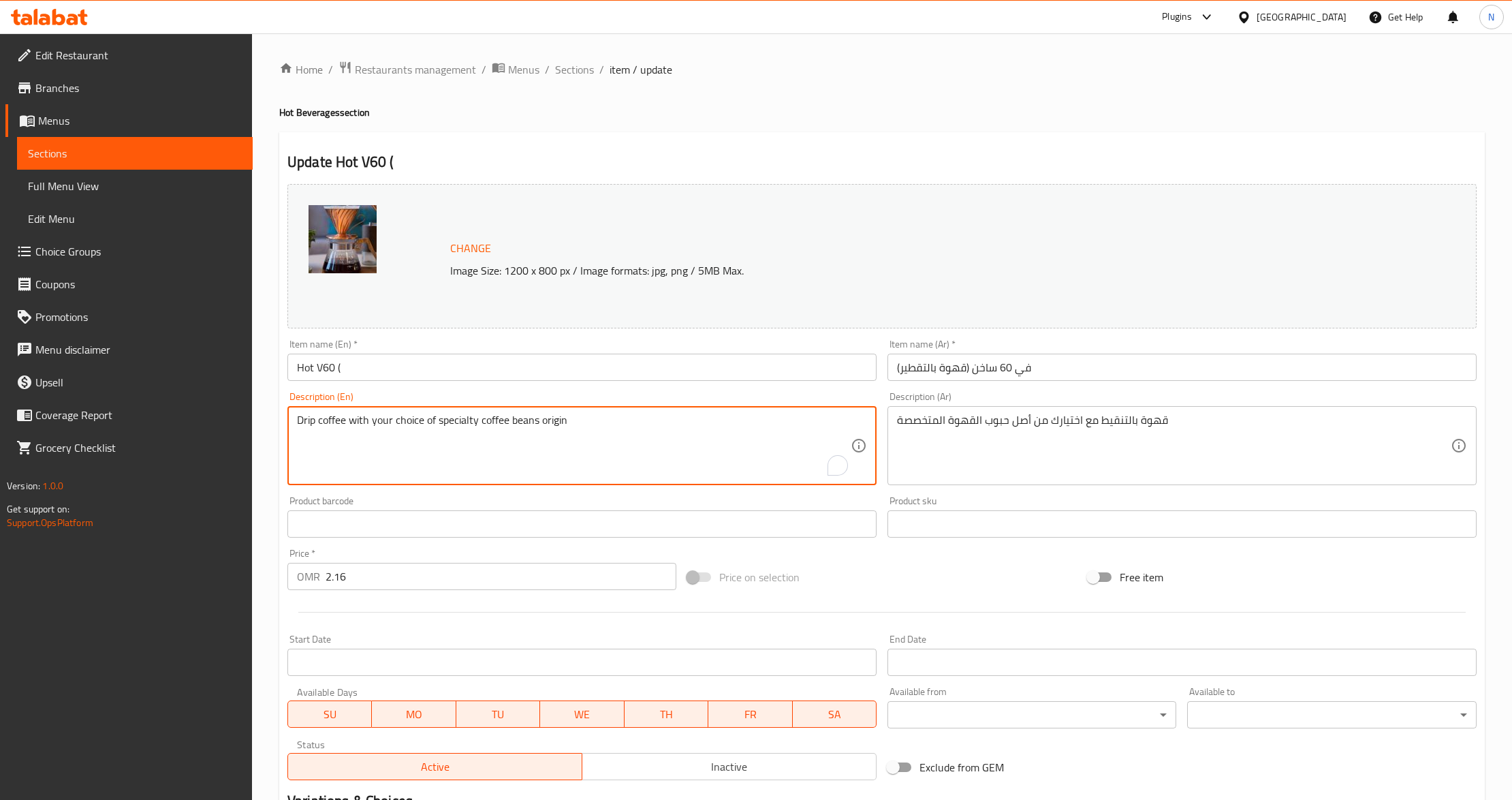
drag, startPoint x: 346, startPoint y: 418, endPoint x: 292, endPoint y: 430, distance: 55.3
click at [292, 430] on div "Drip coffee with your choice of specialty coffee beans origin Description (En)" at bounding box center [581, 446] width 589 height 79
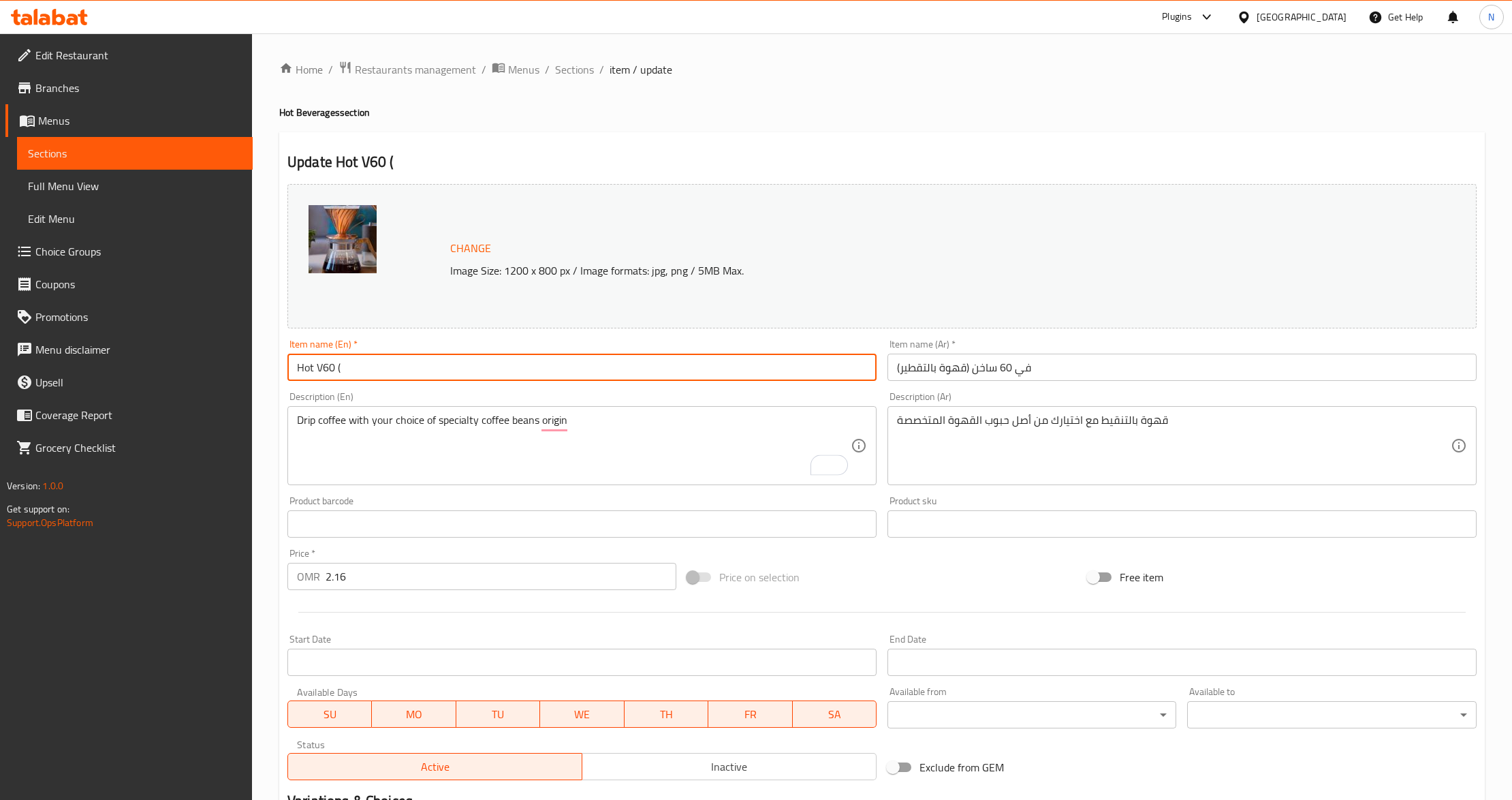
click at [363, 371] on input "Hot V60 (" at bounding box center [581, 367] width 589 height 27
paste input "Drip coffee"
click at [363, 368] on input "Hot V60 (Drip coffee" at bounding box center [581, 367] width 589 height 27
type input "Hot V60 (Drip Coffee)"
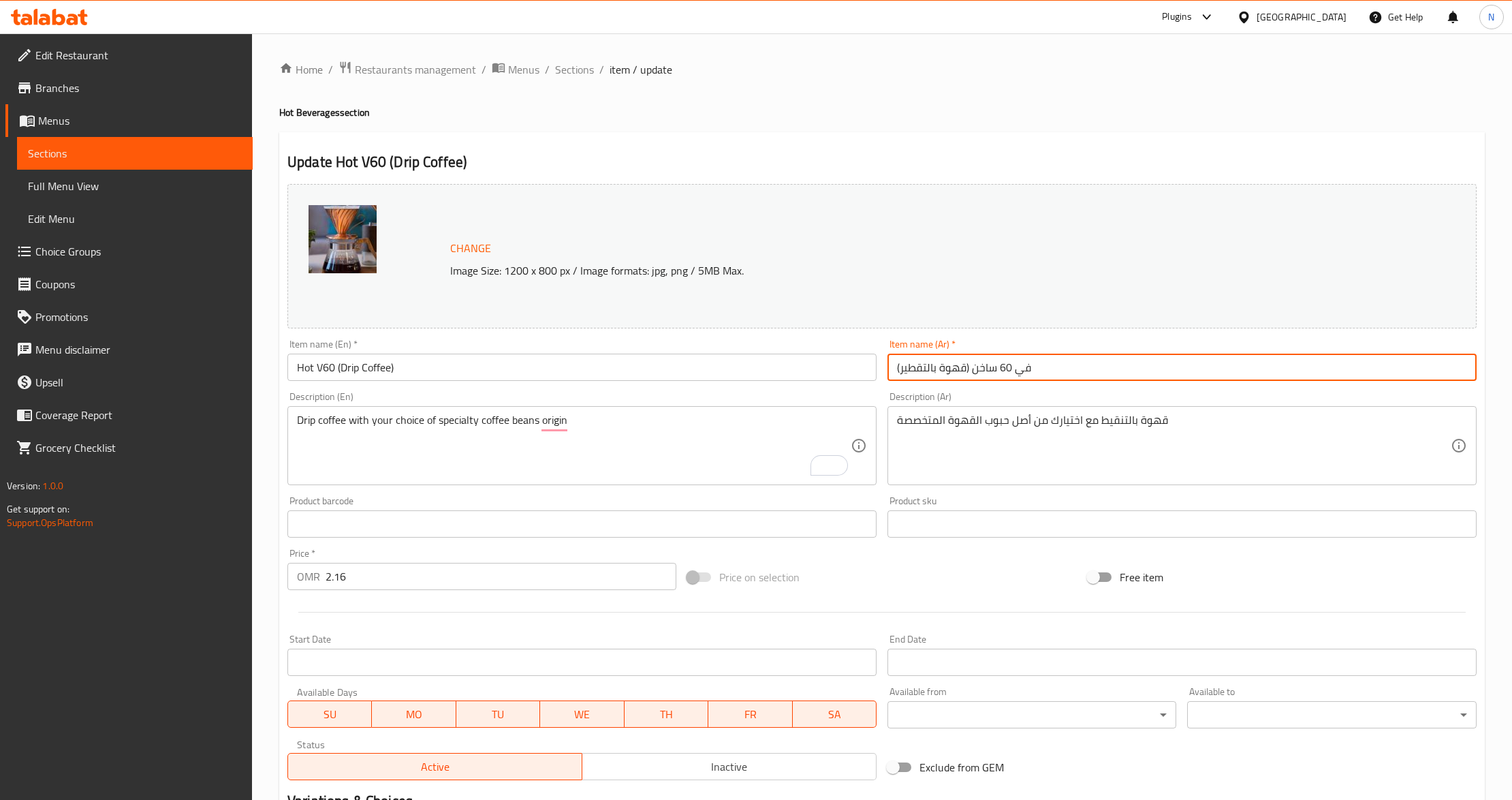
click at [921, 374] on input "في 60 ساخن (قهوة بالتقطير)" at bounding box center [1182, 367] width 589 height 27
click at [1120, 410] on div "قهوة بالتنقيط مع اختيارك من أصل حبوب القهوة المتخصصة Description (Ar)" at bounding box center [1182, 446] width 589 height 79
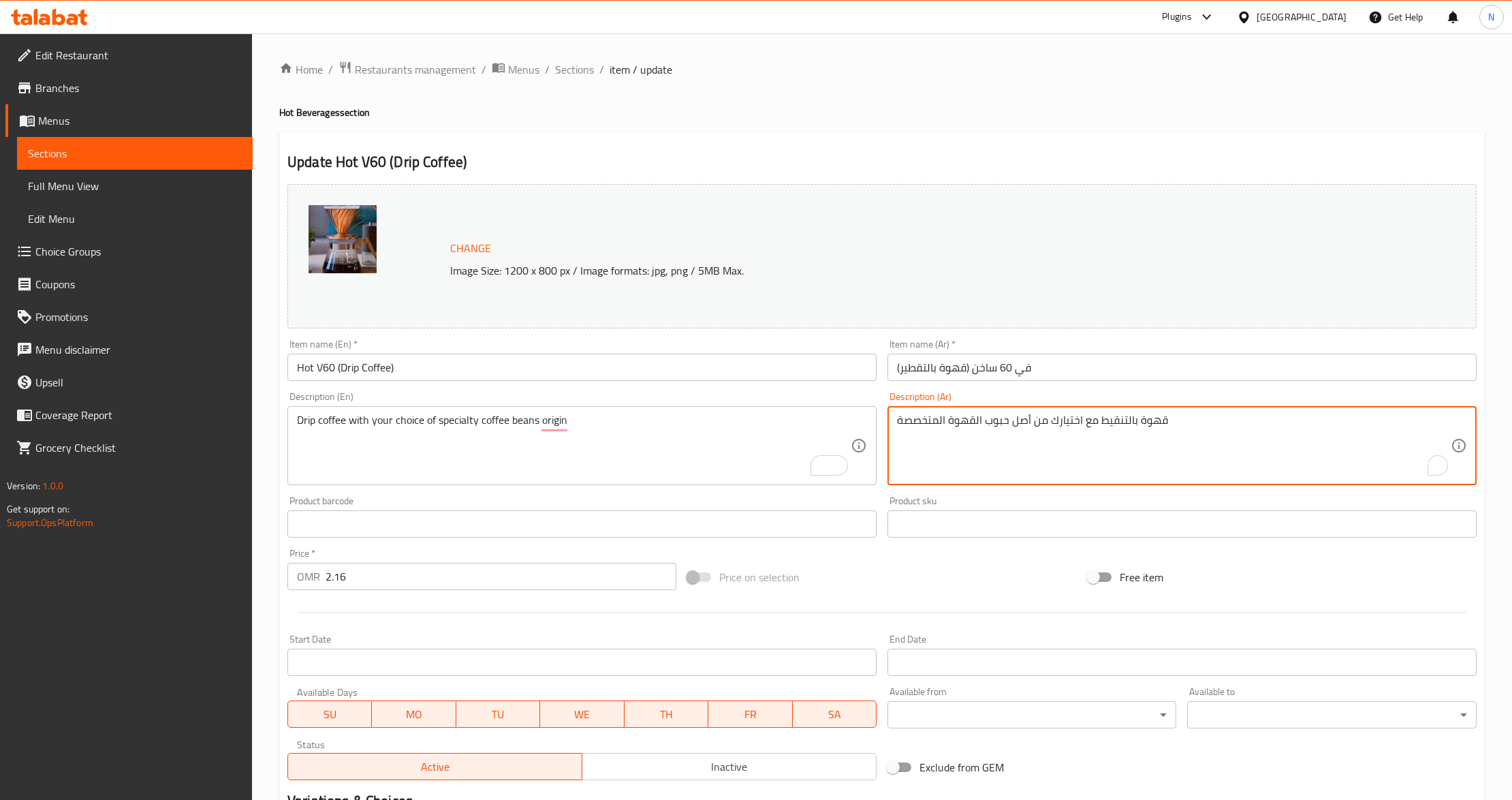
click at [1120, 410] on div "قهوة بالتنقيط مع اختيارك من أصل حبوب القهوة المتخصصة Description (Ar)" at bounding box center [1182, 446] width 589 height 79
click at [1113, 415] on textarea "قهوة بالتنقيط مع اختيارك من أصل حبوب القهوة المتخصصة" at bounding box center [1173, 446] width 554 height 65
paste textarea "طير"
type textarea "قهوة بالتقطير مع اختيارك من أصل حبوب القهوة المتخصصة"
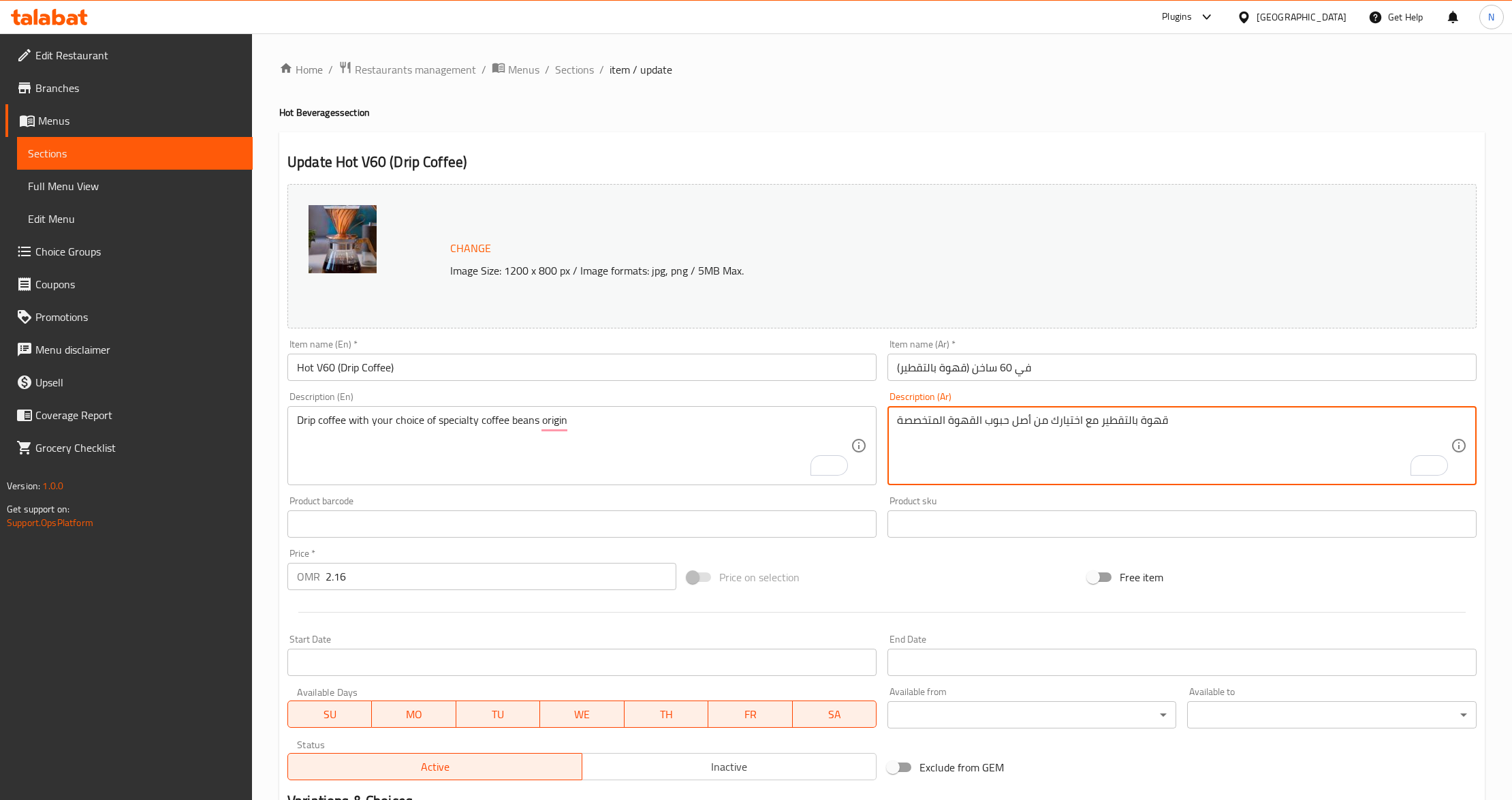
click at [603, 367] on input "Hot V60 (Drip Coffee)" at bounding box center [581, 367] width 589 height 27
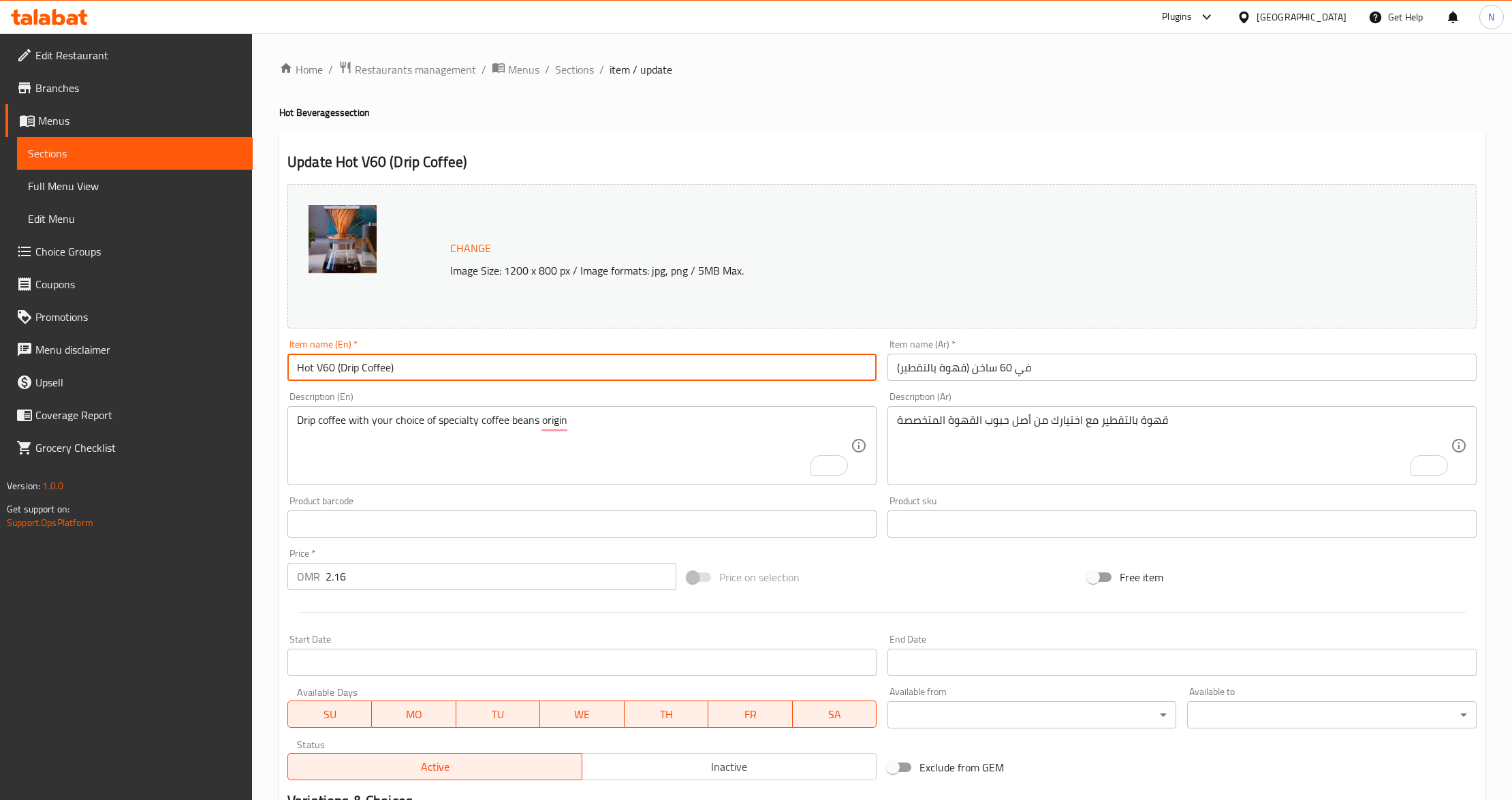
drag, startPoint x: 573, startPoint y: 66, endPoint x: 568, endPoint y: 94, distance: 28.4
click at [573, 66] on span "Sections" at bounding box center [575, 69] width 39 height 17
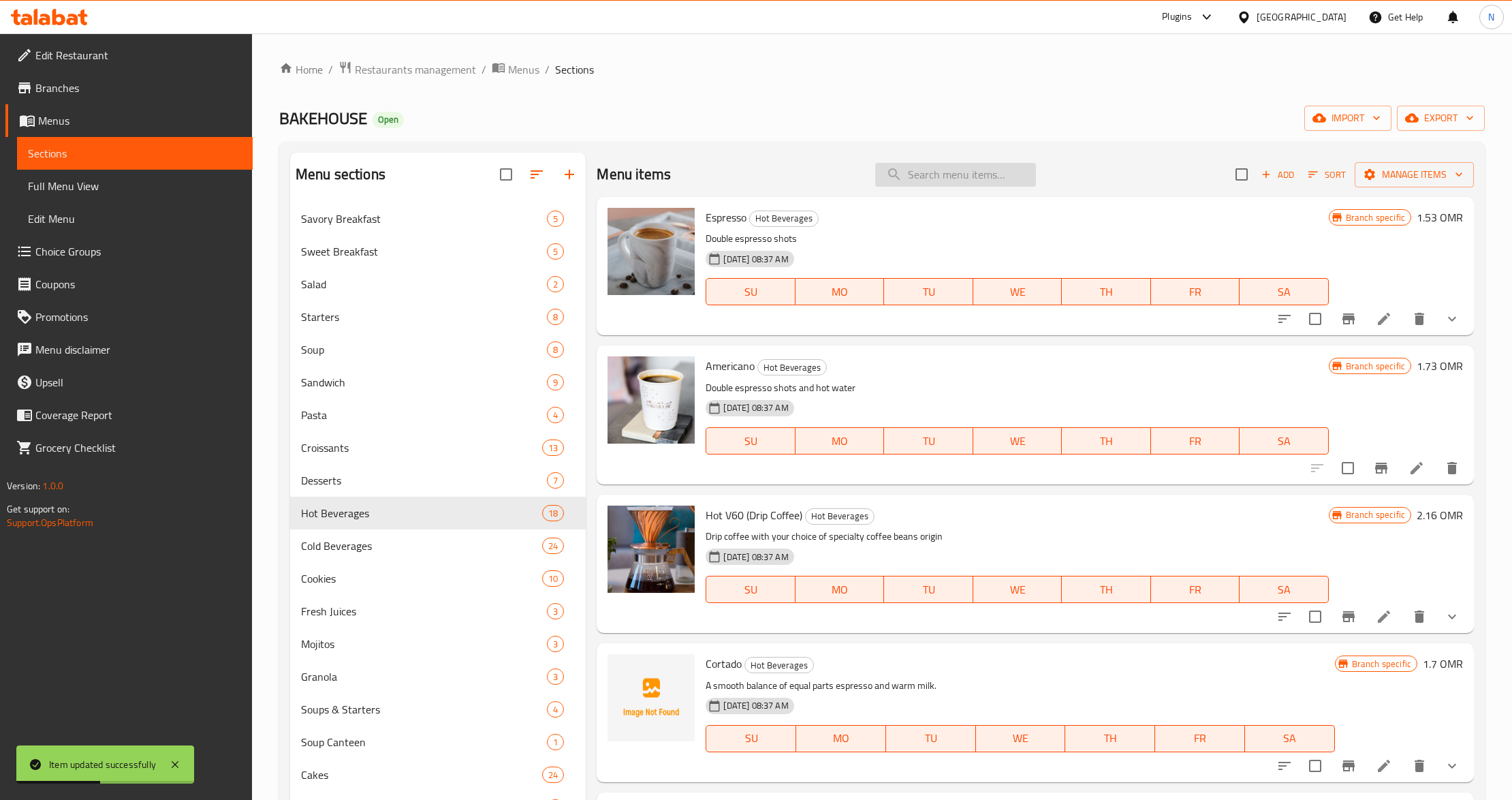
click at [961, 185] on input "search" at bounding box center [955, 175] width 161 height 24
paste input "Hot Cafe Latte"
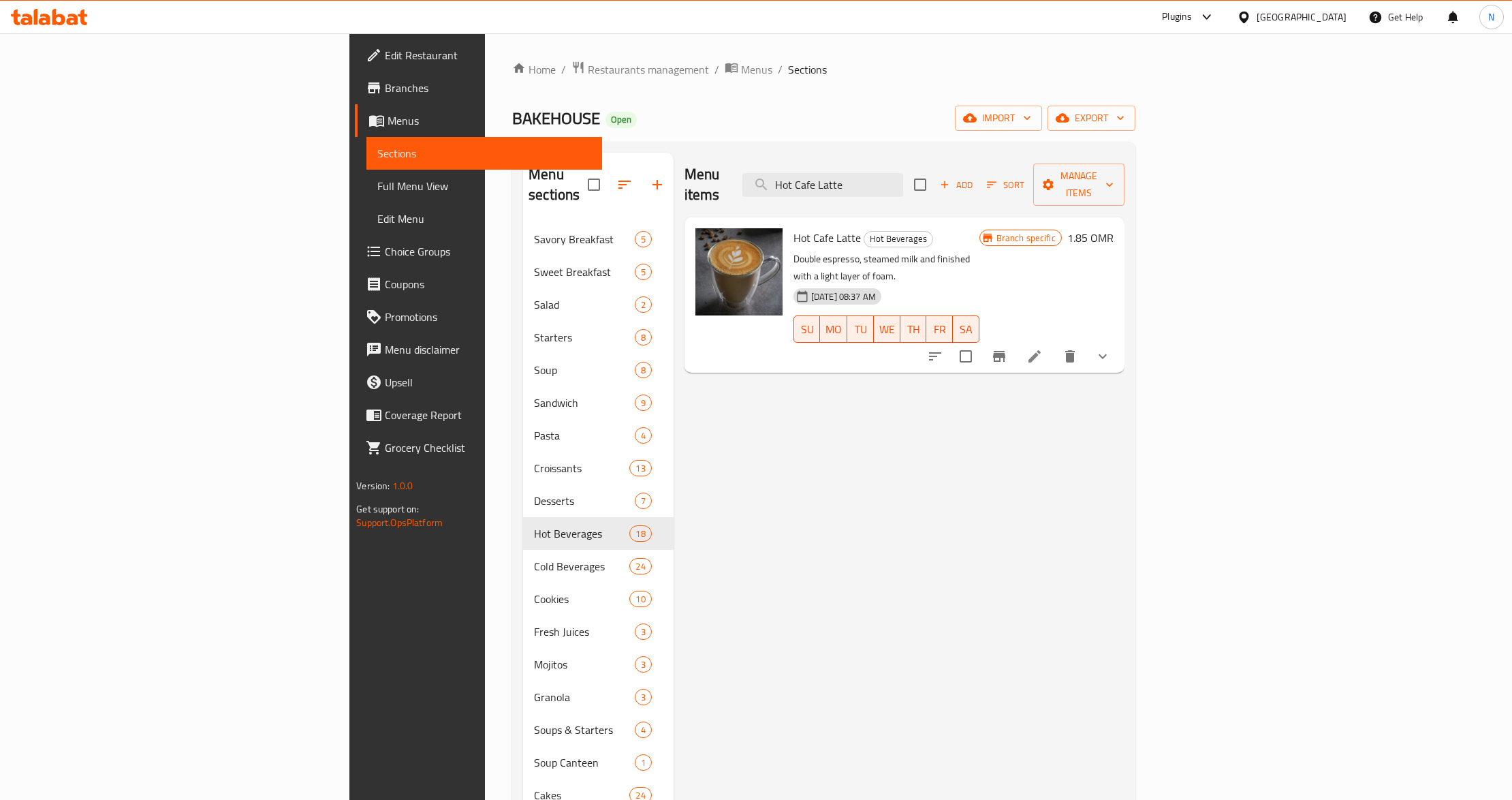
type input "Hot Cafe Latte"
click at [1043, 348] on icon at bounding box center [1034, 357] width 17 height 17
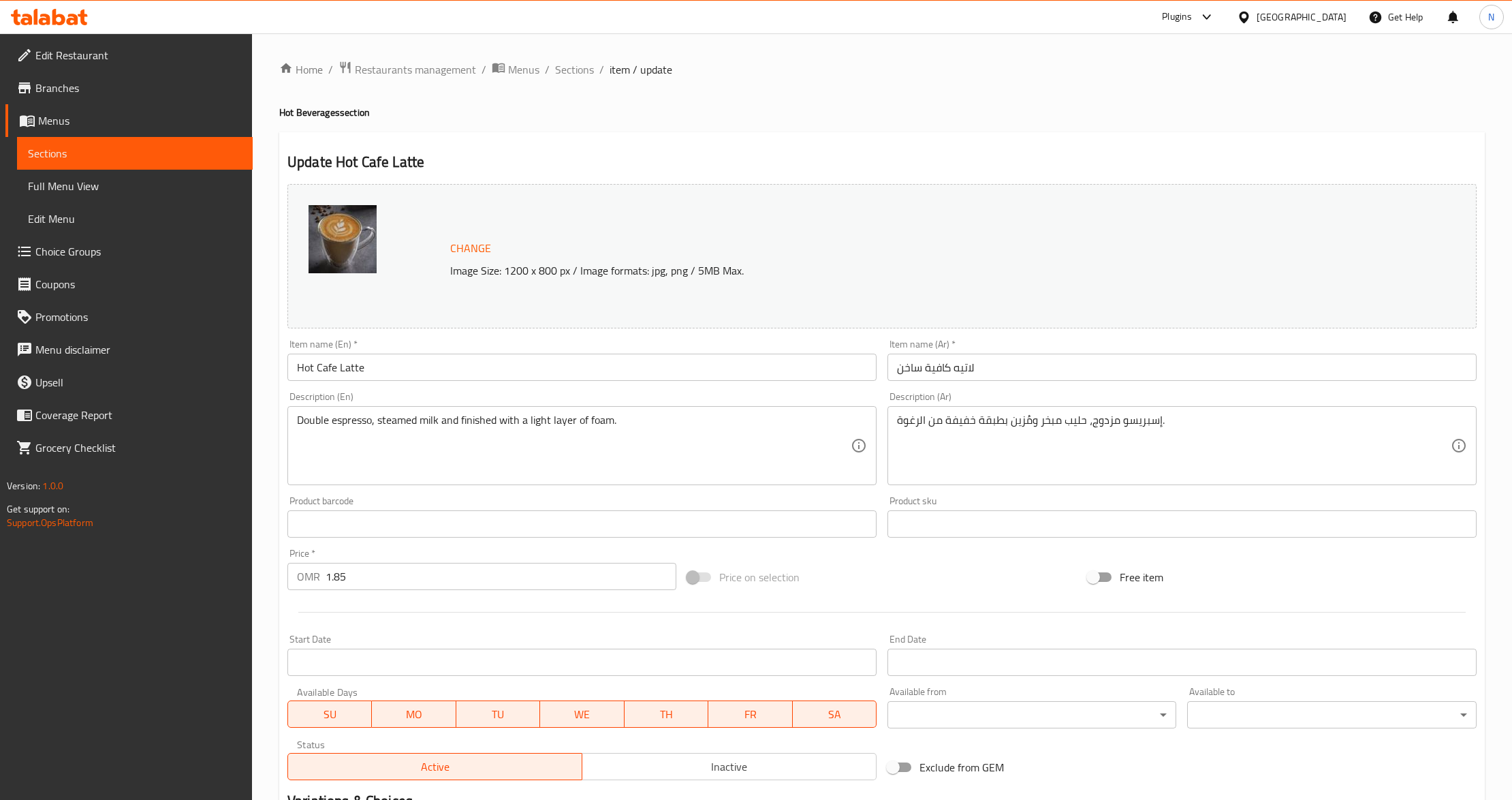
click at [978, 365] on input "لاتيه كافية ساخن" at bounding box center [1182, 367] width 589 height 27
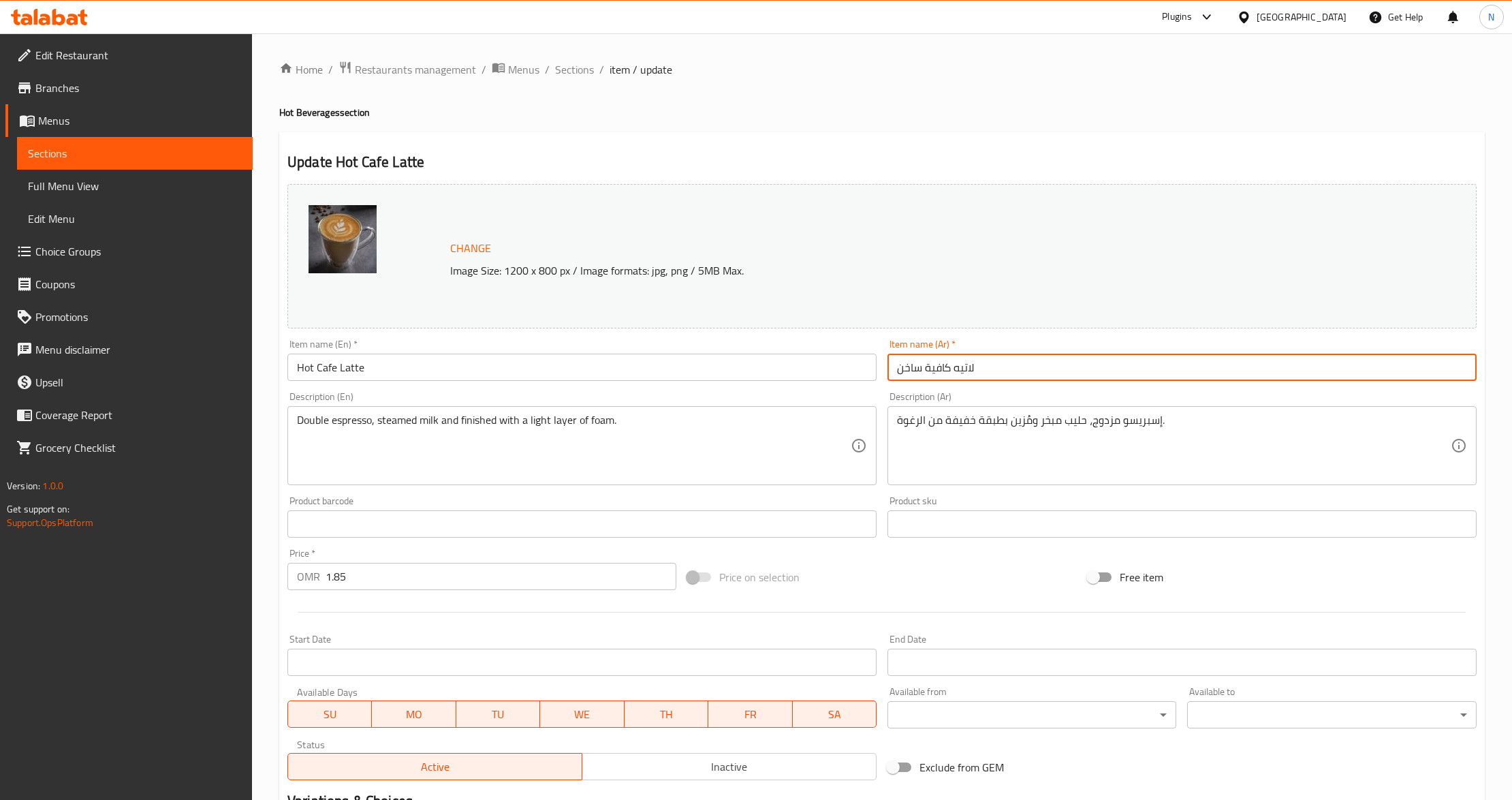
click at [978, 365] on input "لاتيه كافية ساخن" at bounding box center [1182, 367] width 589 height 27
paste input "افي لاتيه"
type input "كافي لاتيه ساخن"
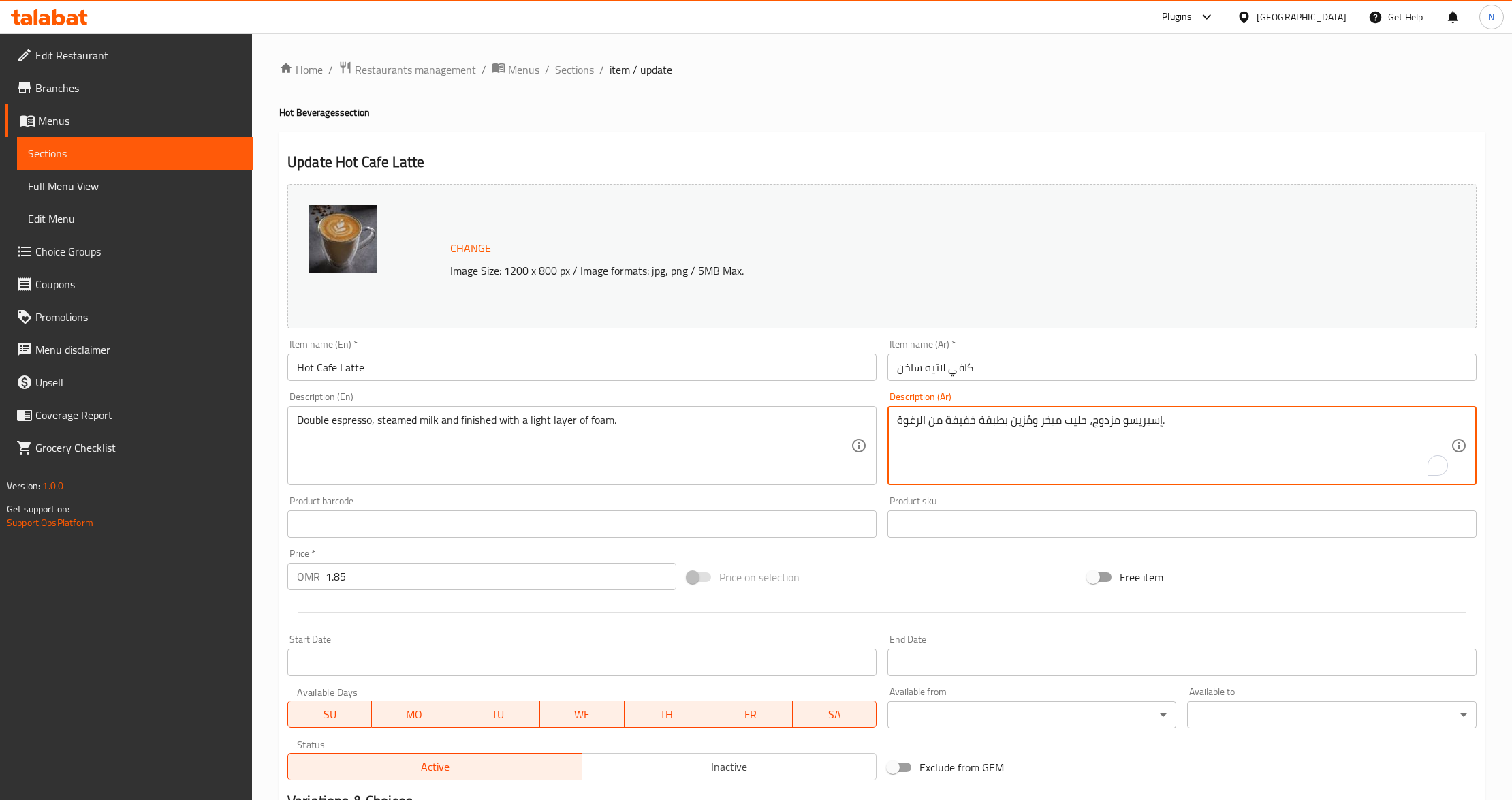
click at [1110, 426] on textarea "إسبريسو مزدوج، حليب مبخر ومُزين بطبقة خفيفة من الرغوة." at bounding box center [1173, 446] width 554 height 65
type textarea "إسبريسو دوبل، حليب مبخر ومُزين بطبقة خفيفة من الرغوة."
click at [1034, 357] on input "كافي لاتيه ساخن" at bounding box center [1182, 367] width 589 height 27
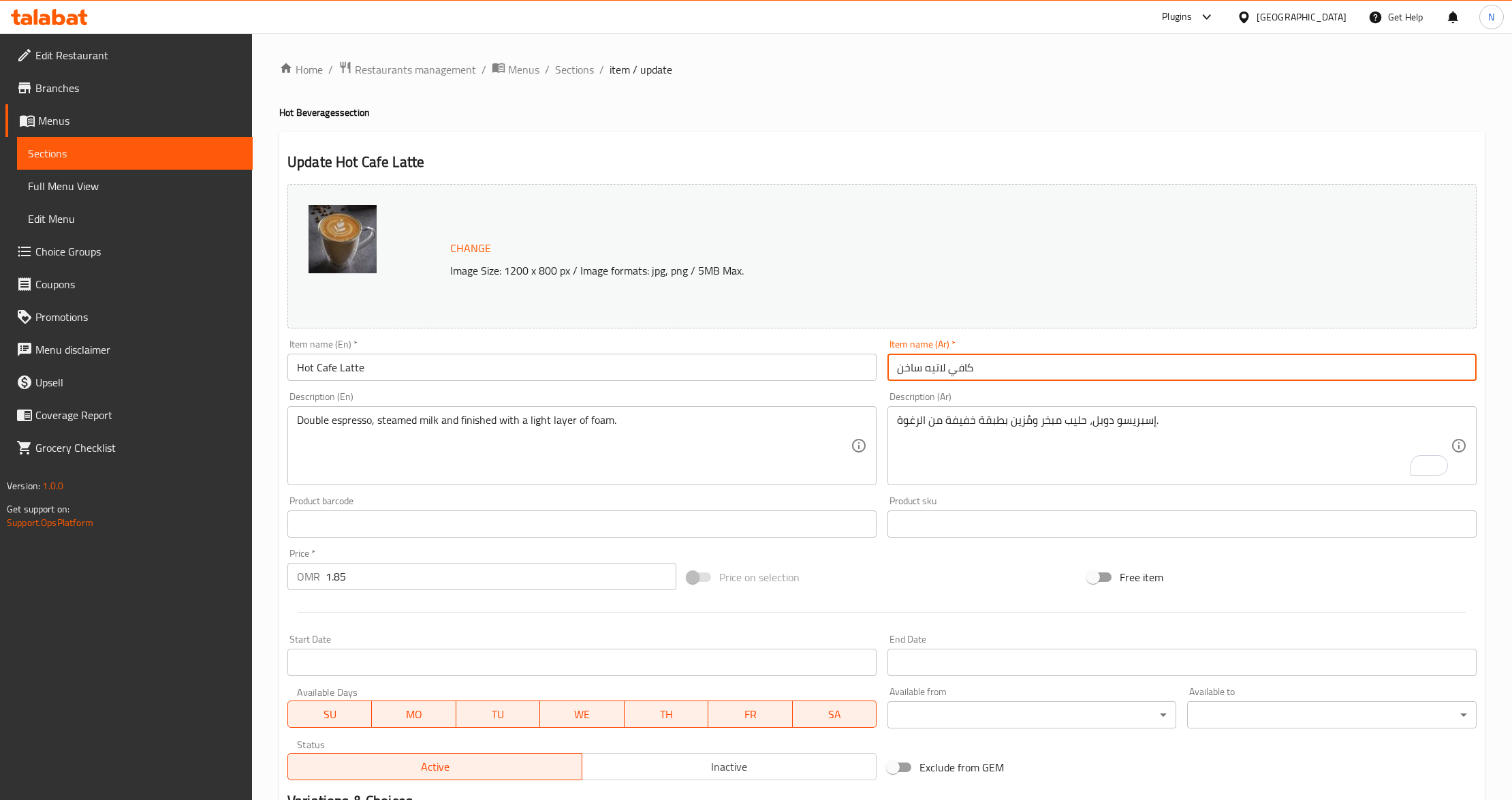
type input "كافي لاتيه ساخن"
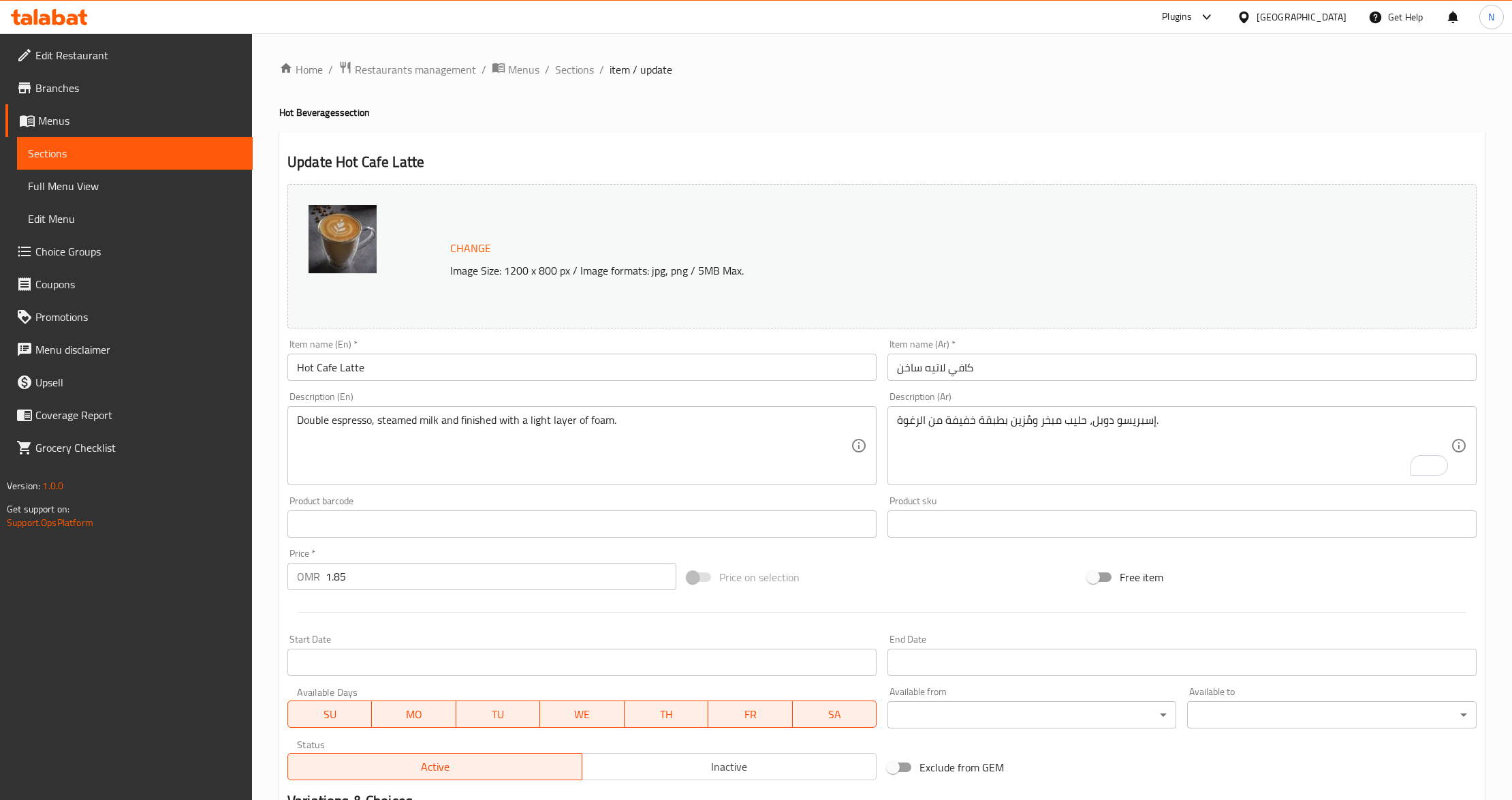
click at [1224, 367] on input "كافي لاتيه ساخن" at bounding box center [1182, 367] width 589 height 27
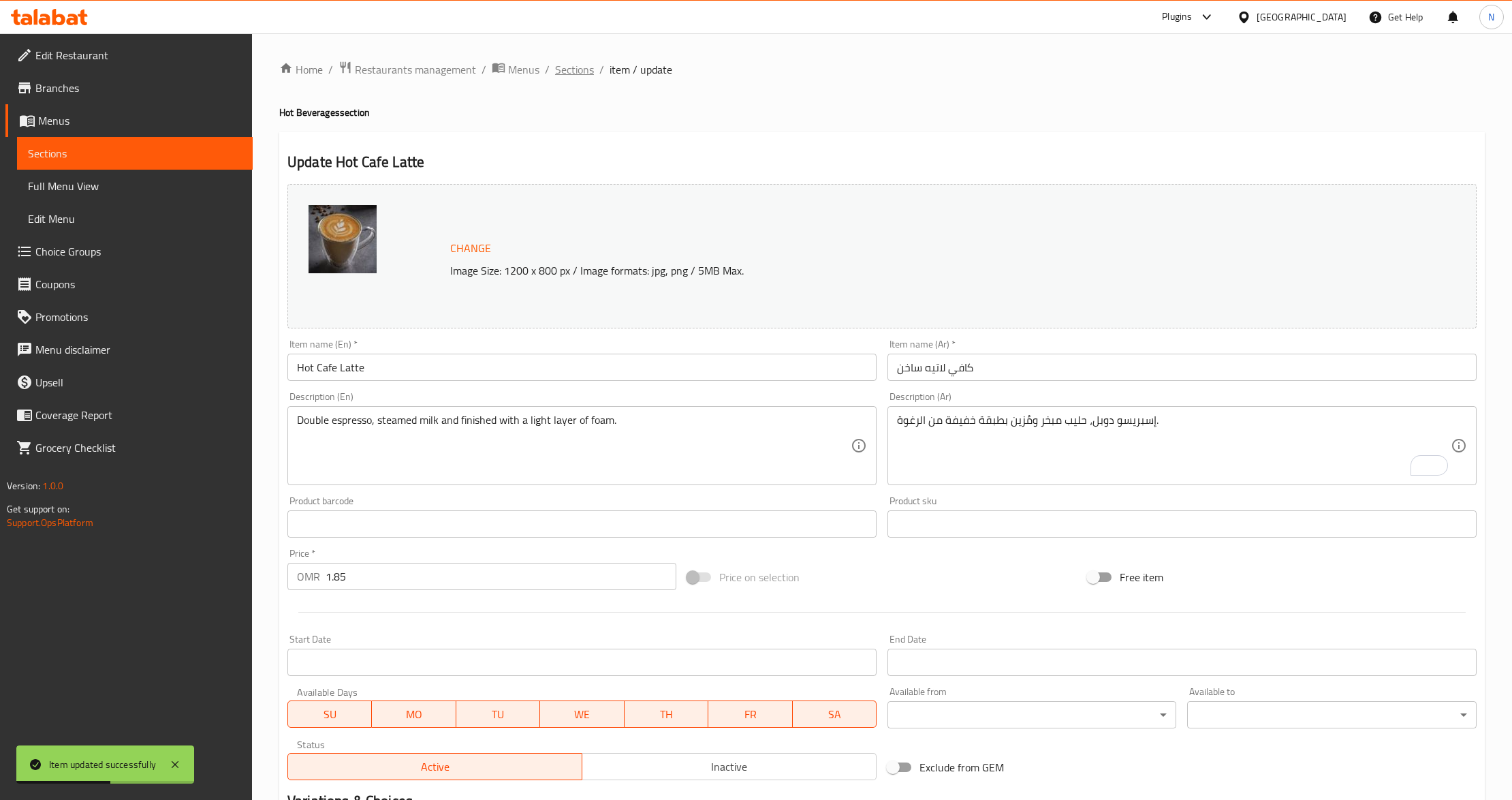
click at [588, 74] on span "Sections" at bounding box center [575, 69] width 39 height 17
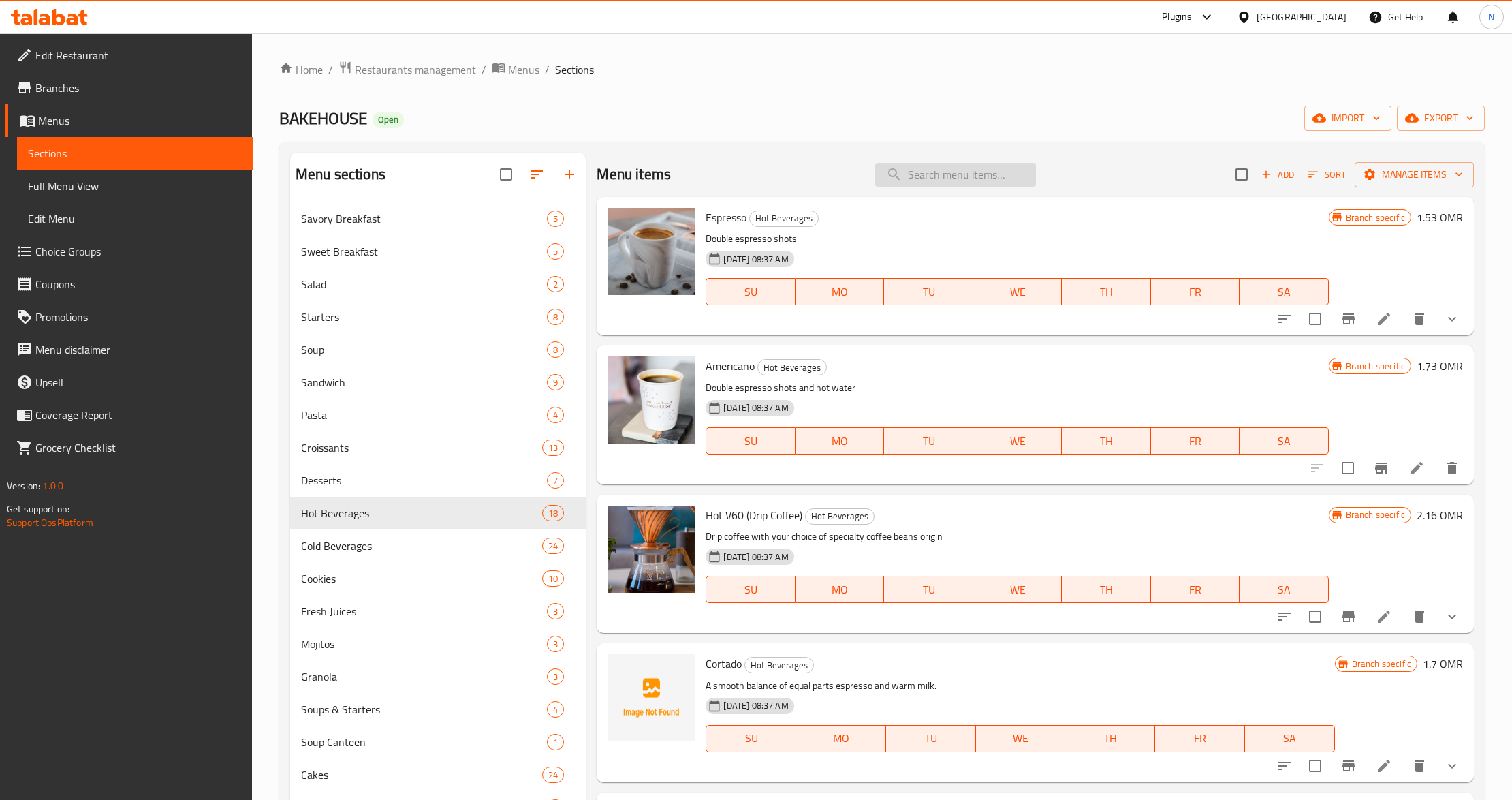
click at [932, 165] on input "search" at bounding box center [955, 175] width 161 height 24
paste input "Cappuccino"
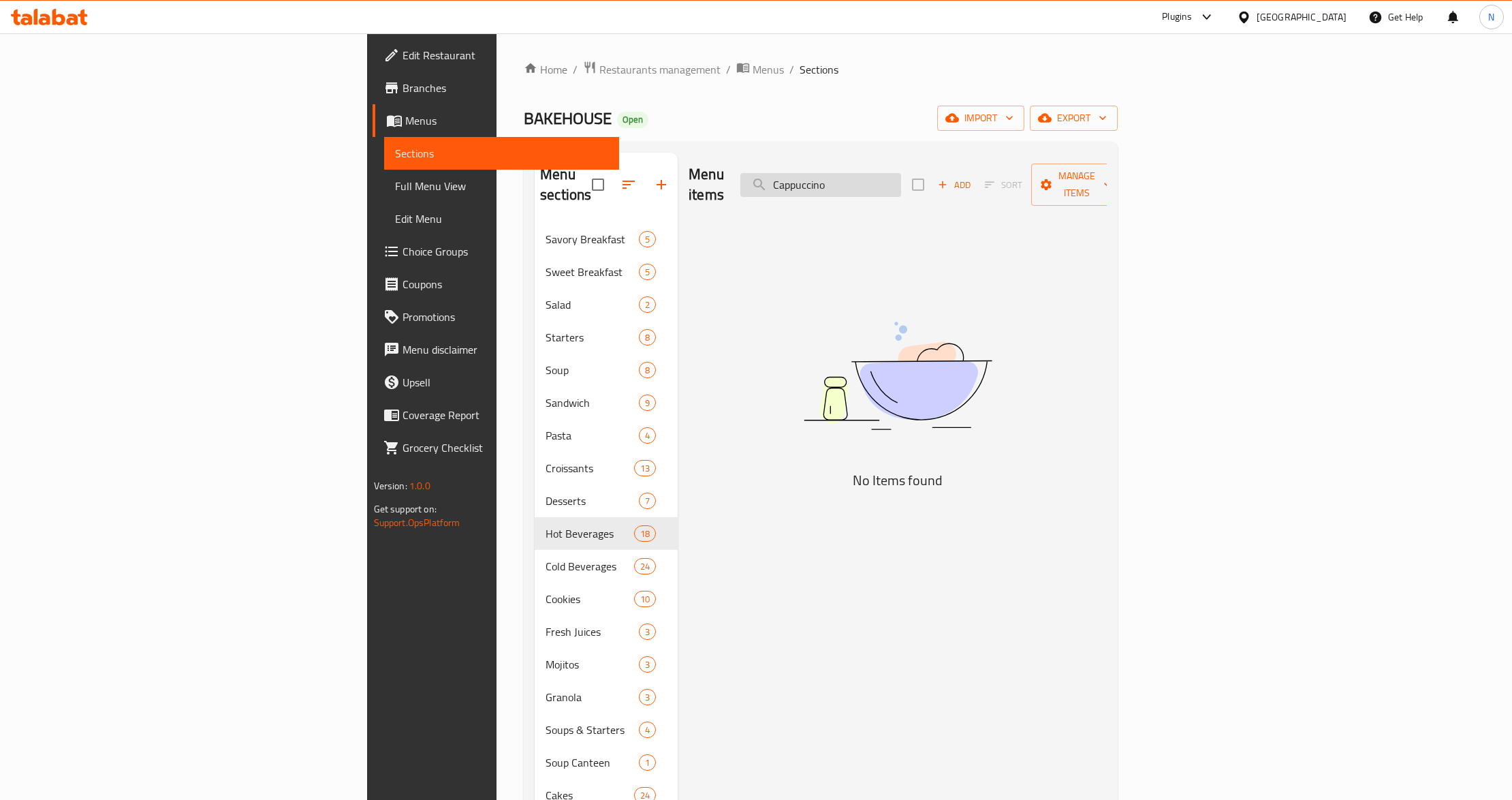
click at [901, 187] on input "Cappuccino" at bounding box center [821, 185] width 161 height 24
click at [901, 186] on input "Cappuccino" at bounding box center [821, 185] width 161 height 24
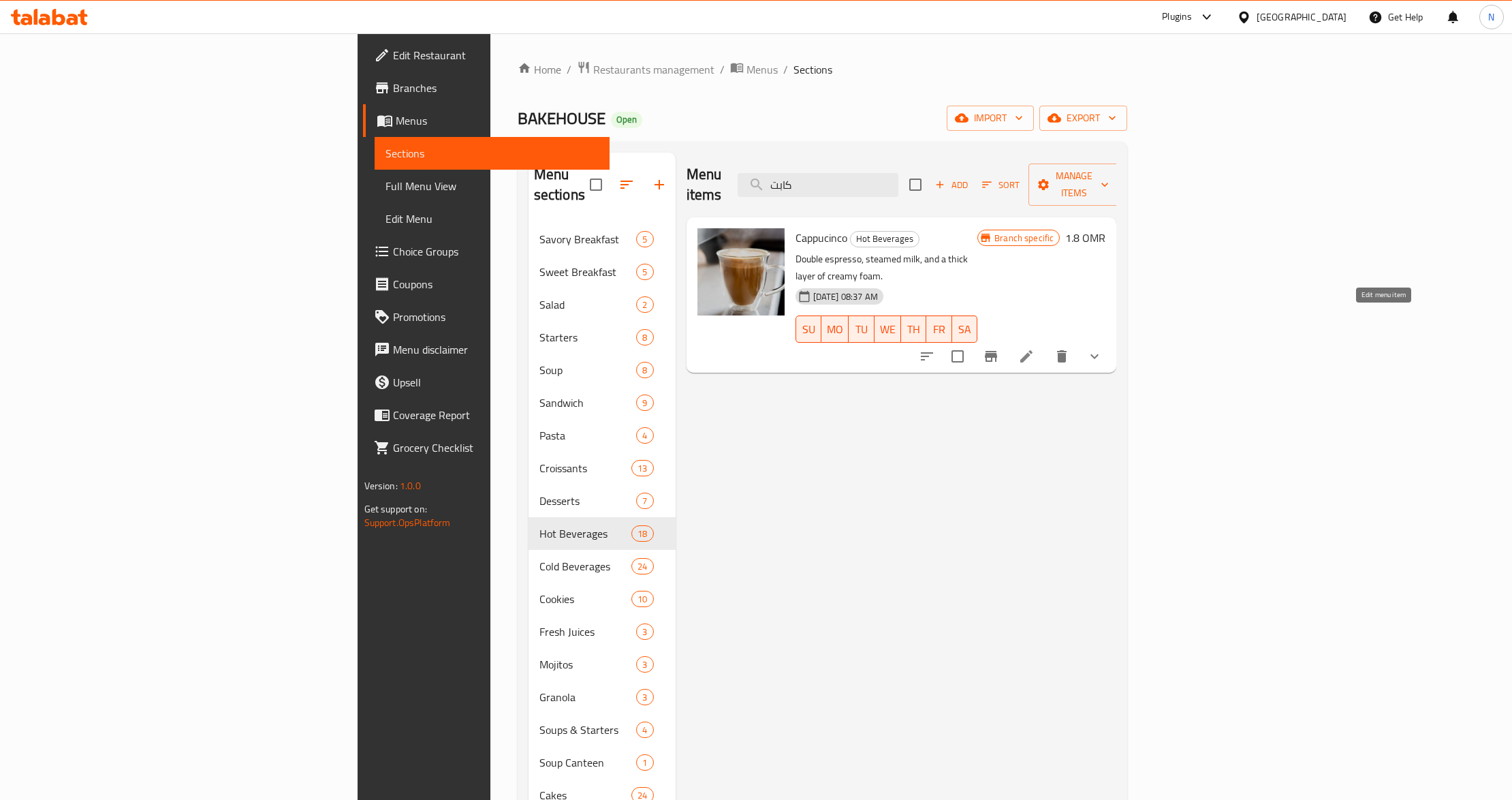
type input "كابت"
click at [1034, 348] on icon at bounding box center [1027, 357] width 17 height 17
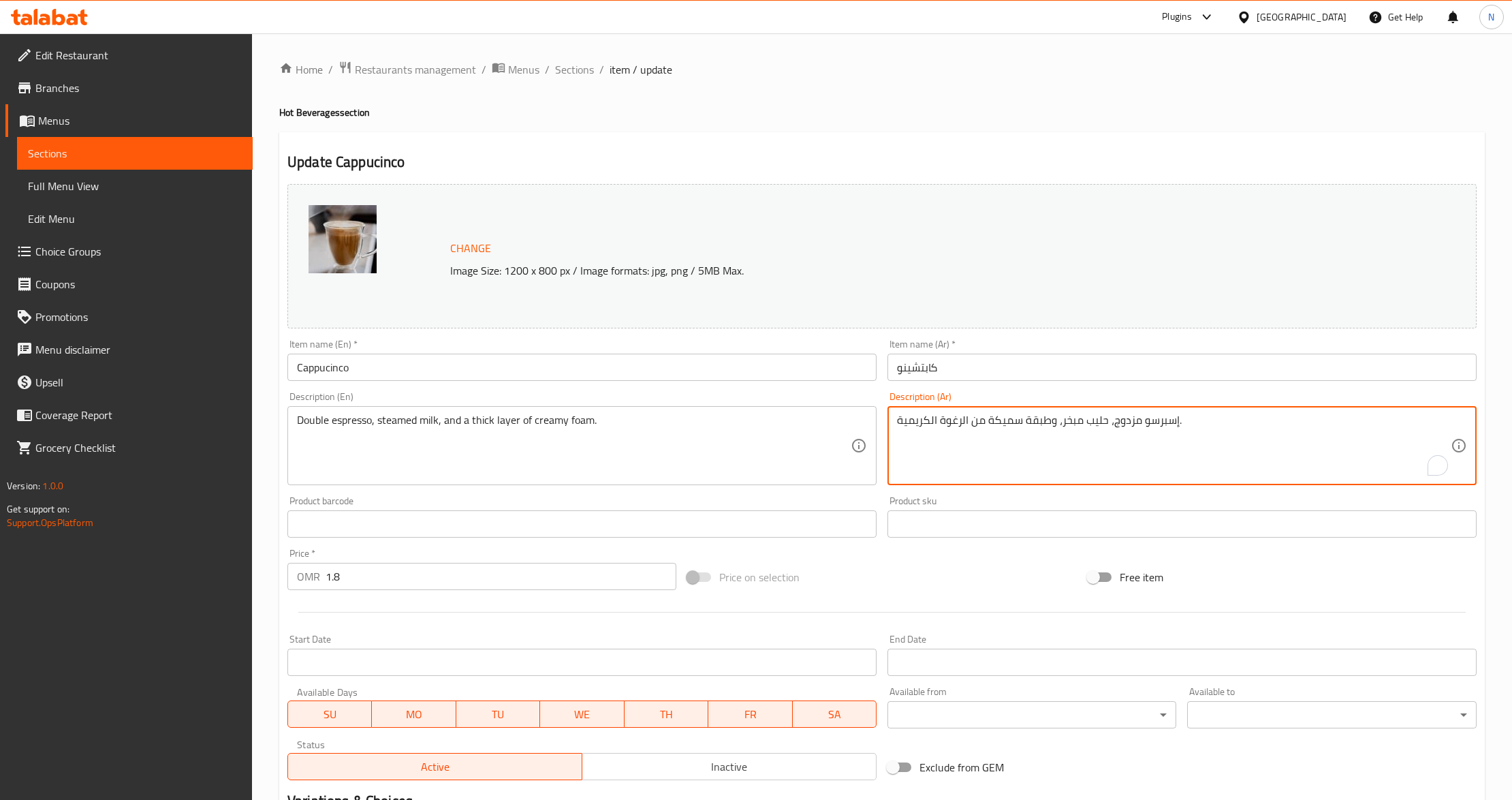
click at [1129, 424] on textarea "إسبرسو مزدوج، حليب مبخر، وطبقة سميكة من الرغوة الكريمية." at bounding box center [1173, 446] width 554 height 65
click at [1154, 422] on textarea "إسبرسو دوبل، حليب مبخر، وطبقة سميكة من الرغوة الكريمية." at bounding box center [1173, 446] width 554 height 65
type textarea "إسبريسو دوبل، حليب مبخر، وطبقة سميكة من الرغوة الكريمية."
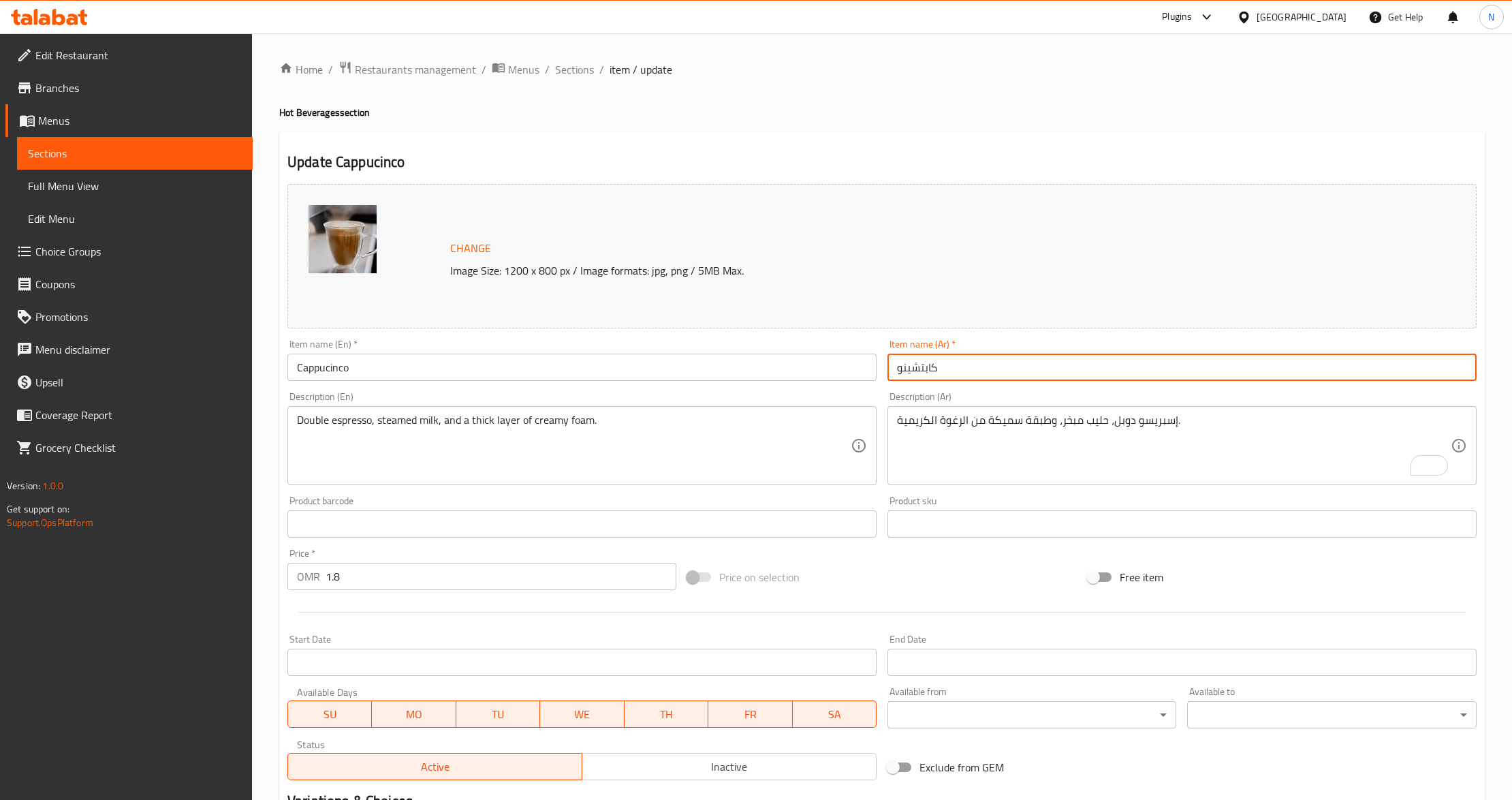
click at [990, 375] on input "كابتشينو" at bounding box center [1182, 367] width 589 height 27
click at [581, 72] on span "Sections" at bounding box center [575, 69] width 39 height 17
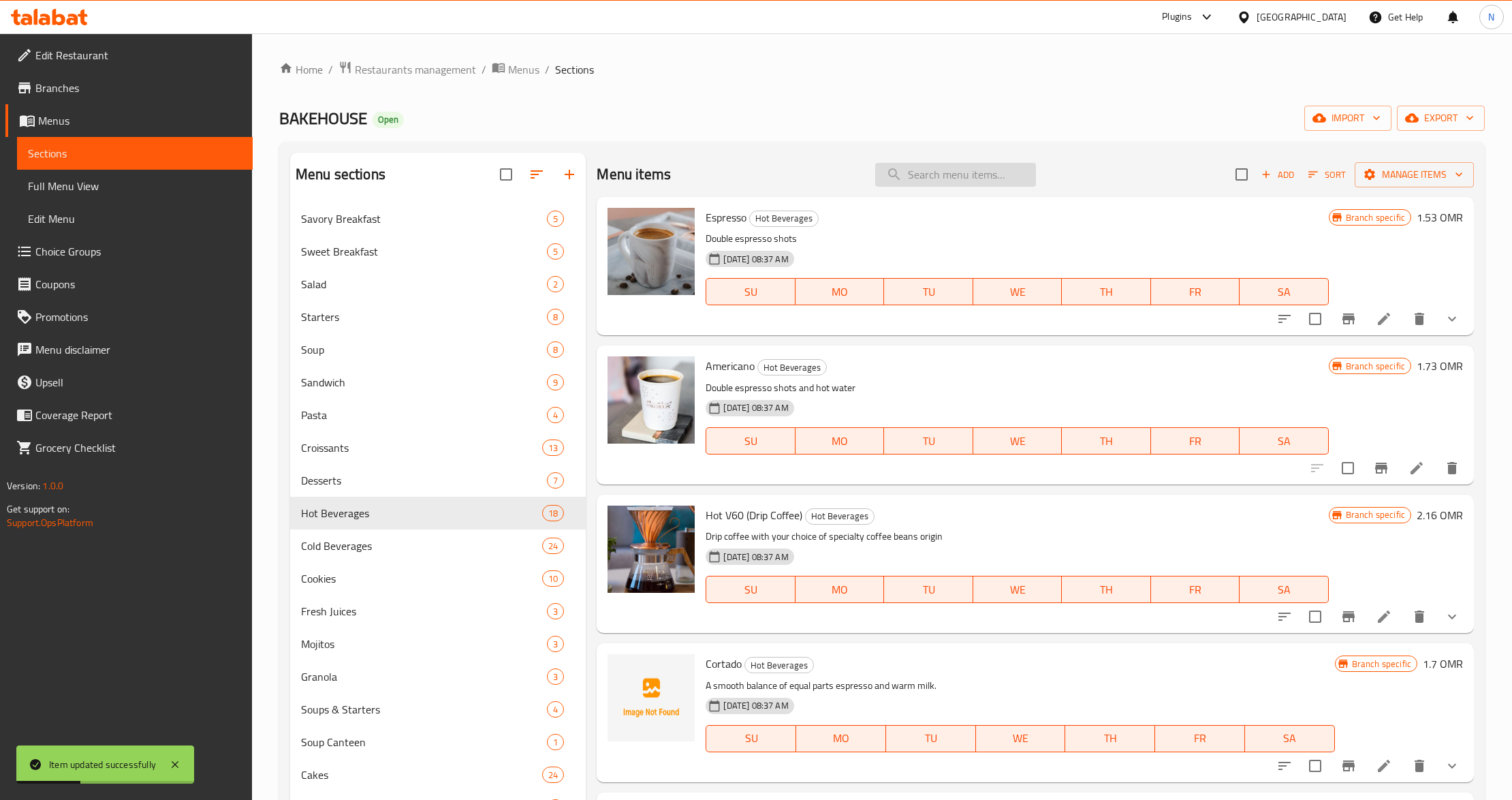
click at [904, 178] on input "search" at bounding box center [955, 175] width 161 height 24
paste input "Espresso"
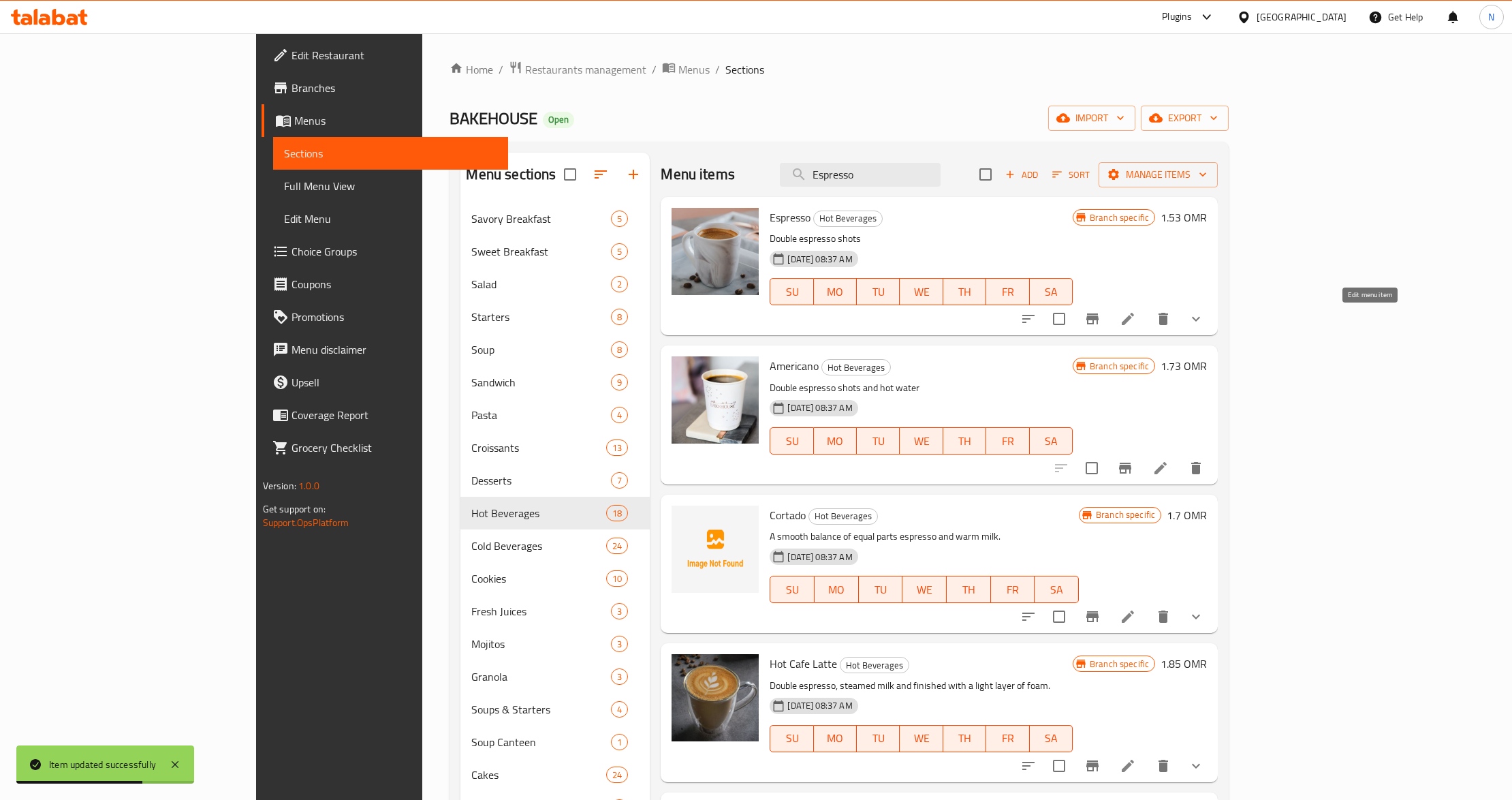
type input "Espresso"
click at [1136, 327] on icon at bounding box center [1128, 319] width 17 height 17
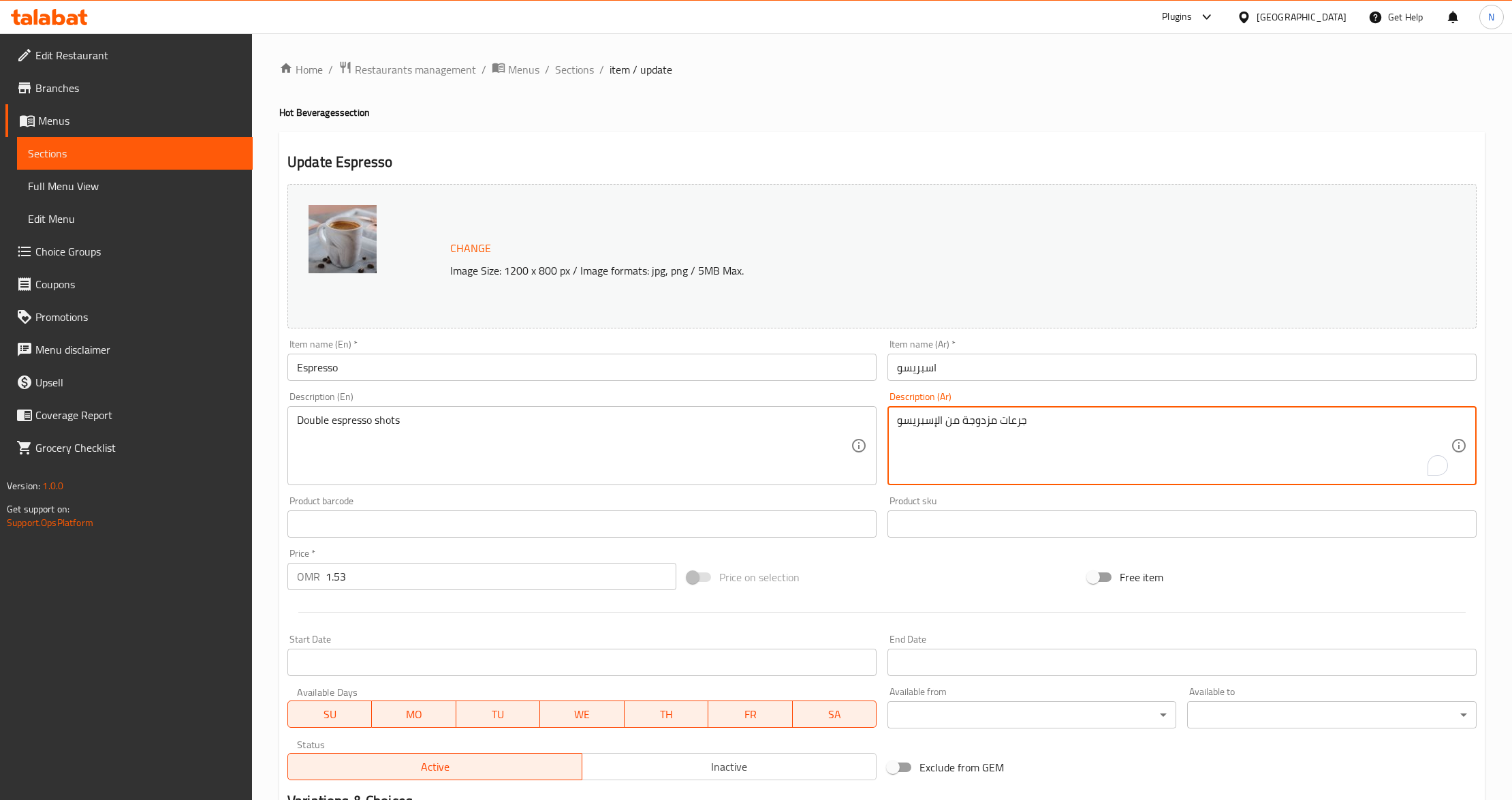
click at [969, 418] on textarea "جرعات مزدوجة من الإسبريسو" at bounding box center [1173, 446] width 554 height 65
click at [1008, 422] on textarea "جرعات مزدوجة من الإسبريسو" at bounding box center [1173, 446] width 554 height 65
drag, startPoint x: 944, startPoint y: 421, endPoint x: 996, endPoint y: 423, distance: 52.0
click at [996, 423] on textarea "شوتس مزدوجة من الإسبريسو" at bounding box center [1173, 446] width 554 height 65
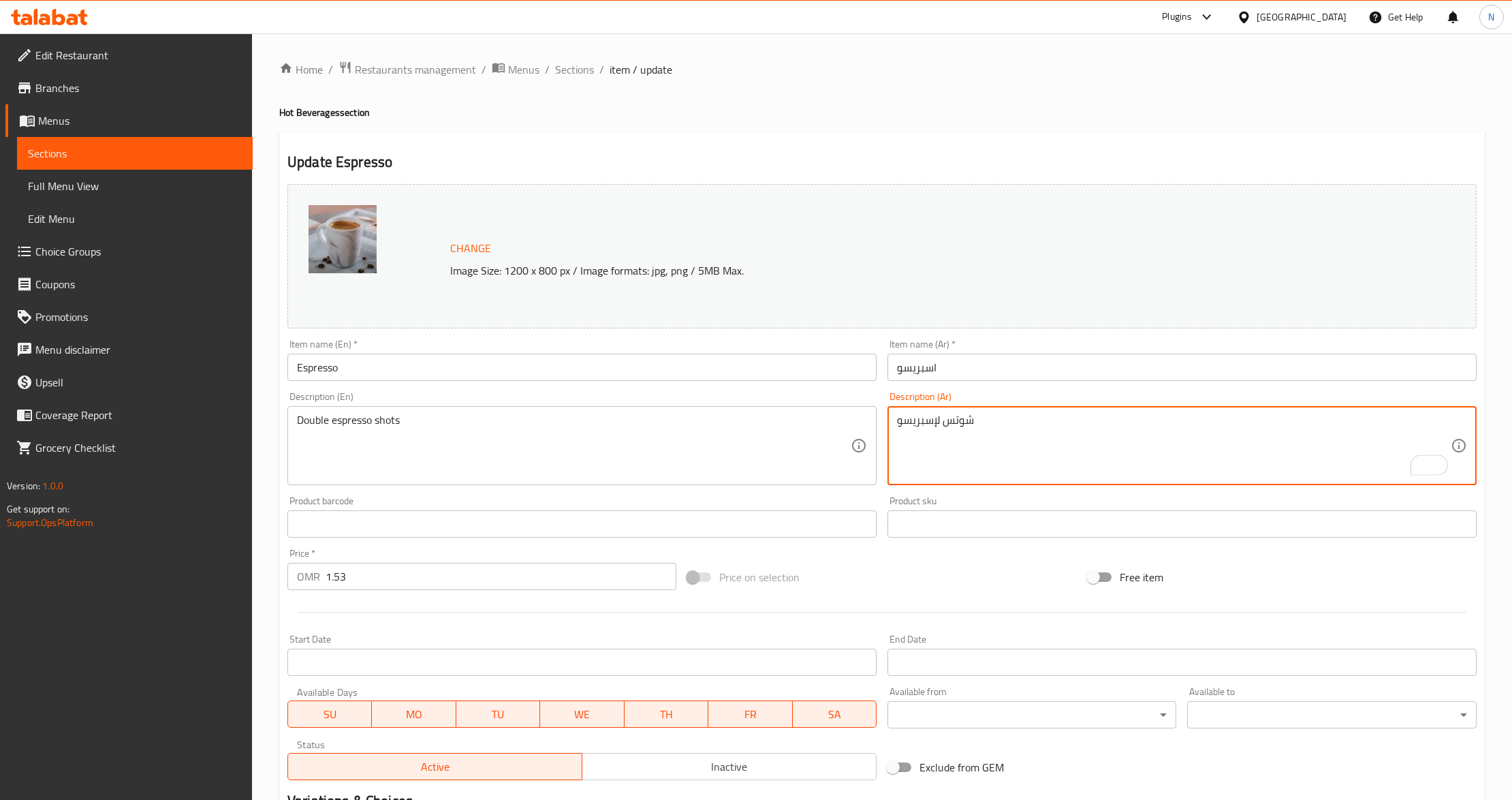
type textarea "شوتس إسبريسو"
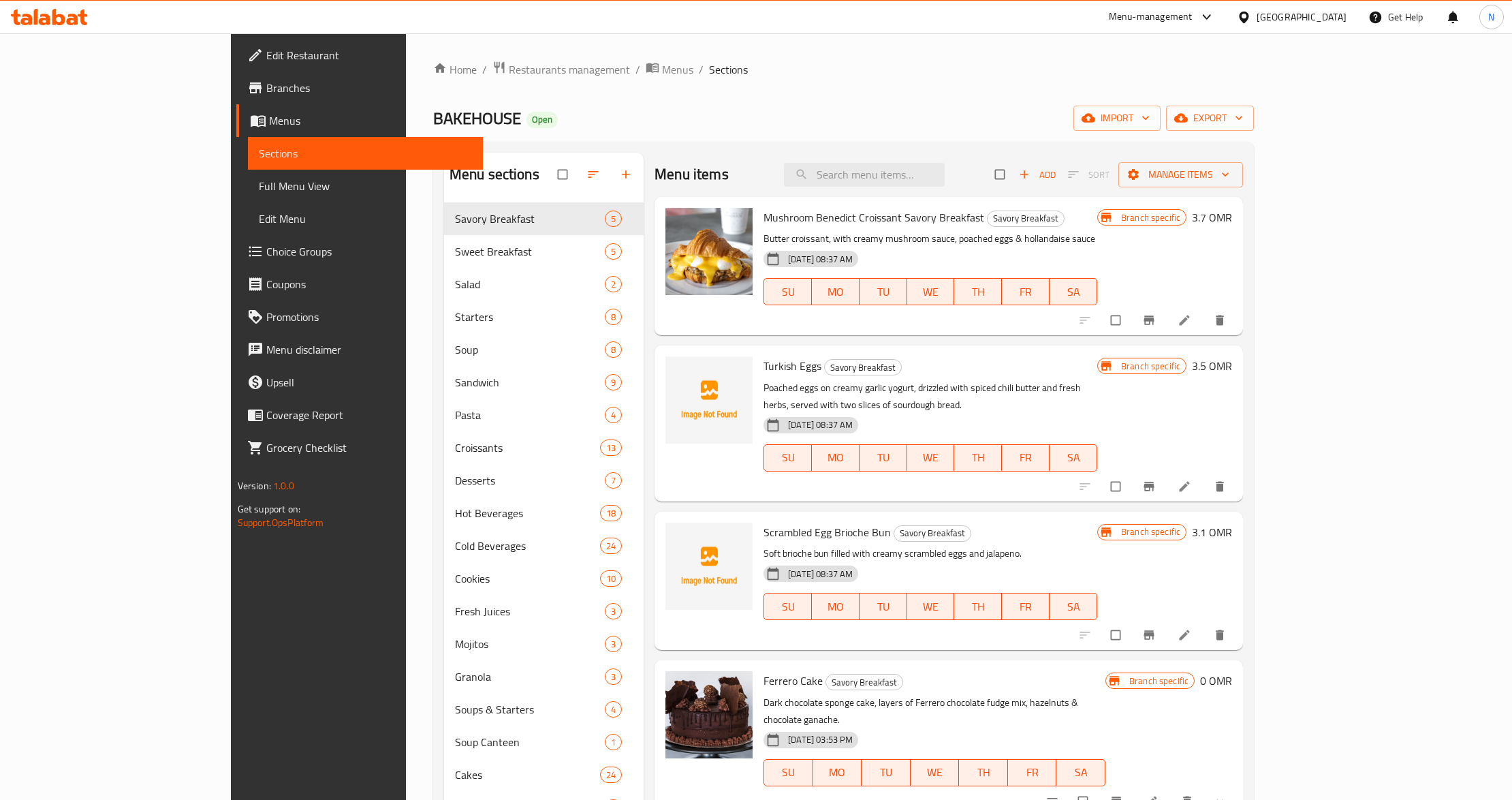
click at [259, 189] on span "Full Menu View" at bounding box center [366, 186] width 214 height 17
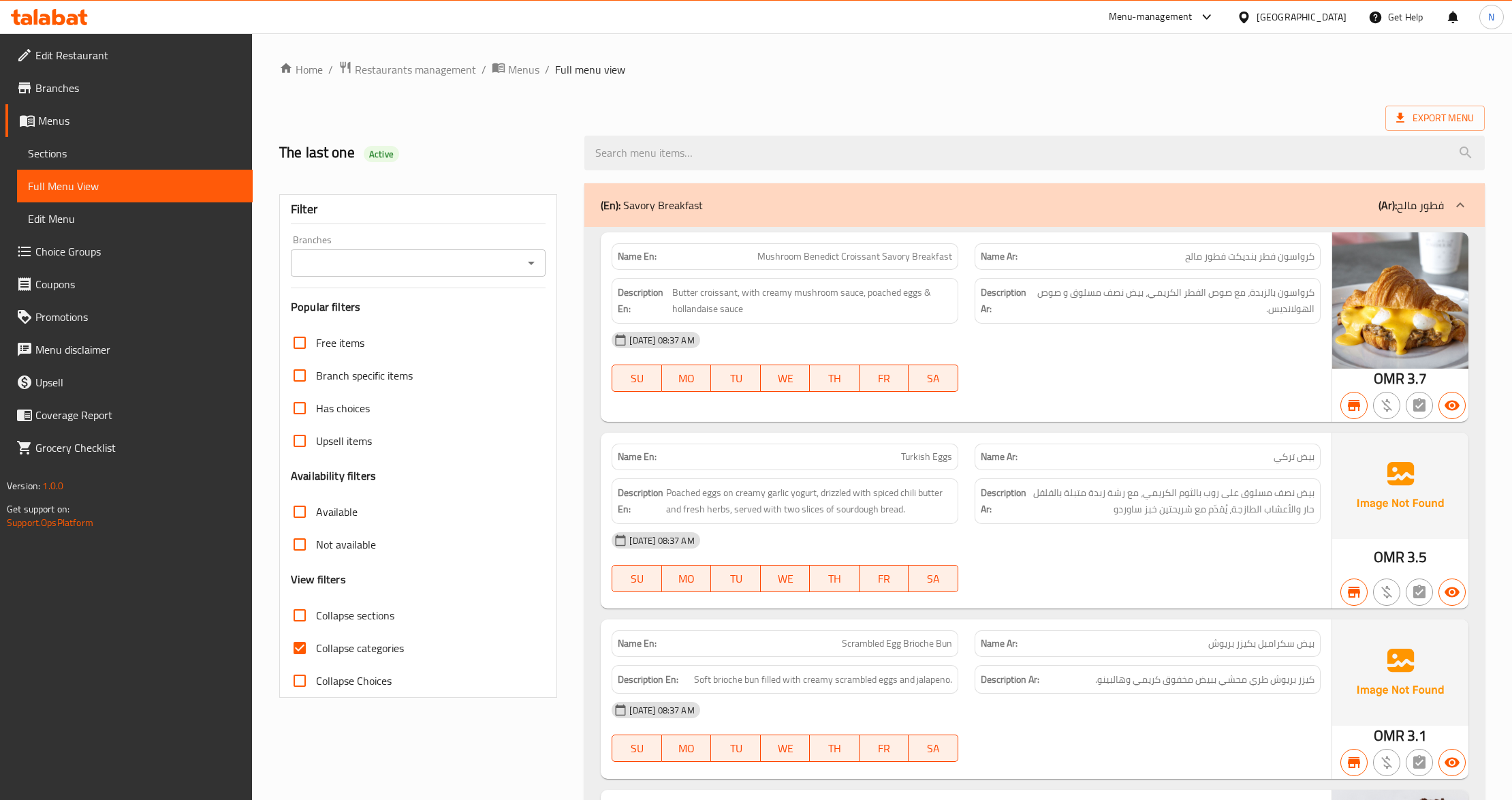
click at [791, 111] on div "Export Menu" at bounding box center [882, 118] width 1206 height 26
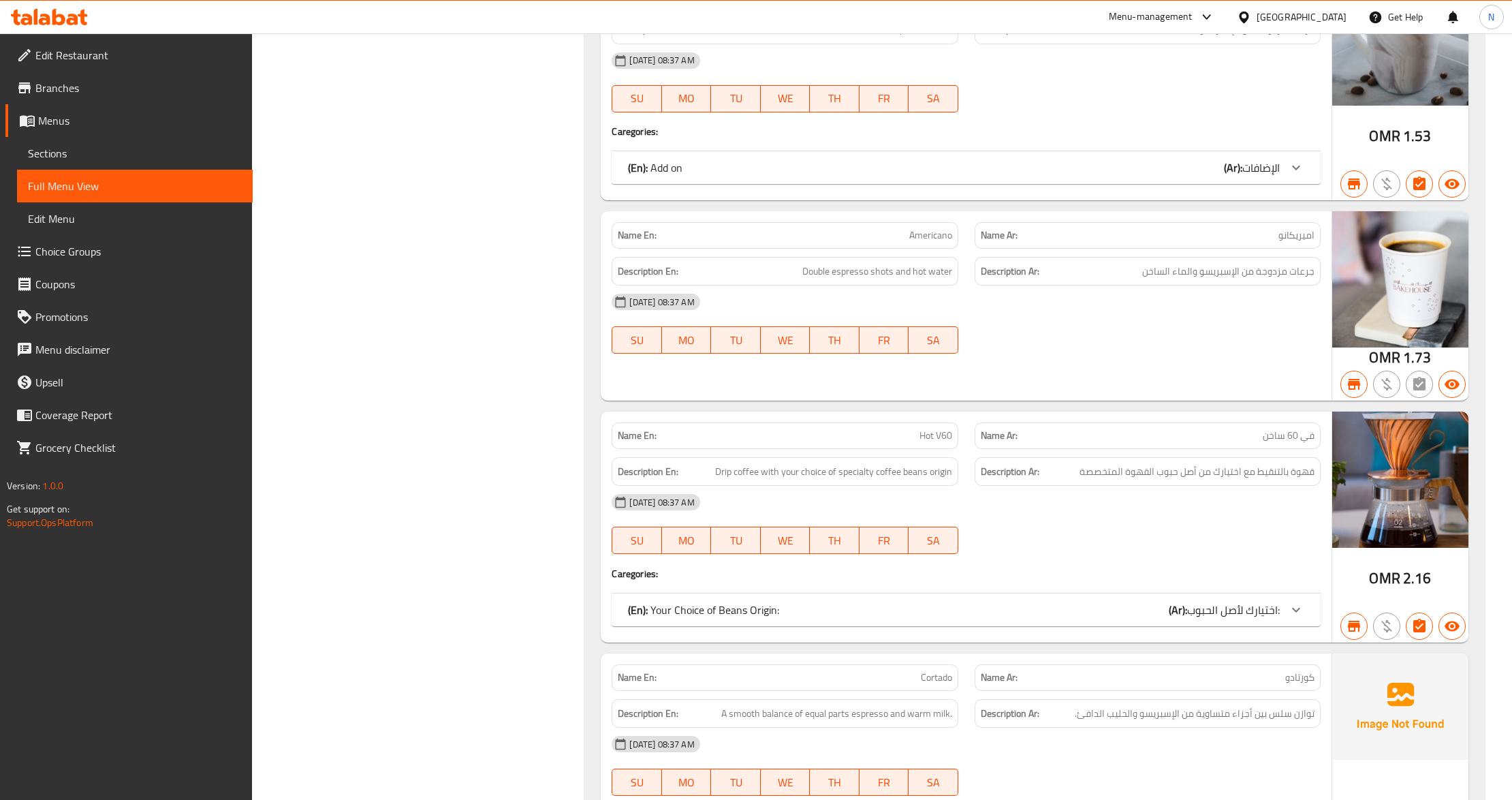
scroll to position [13774, 0]
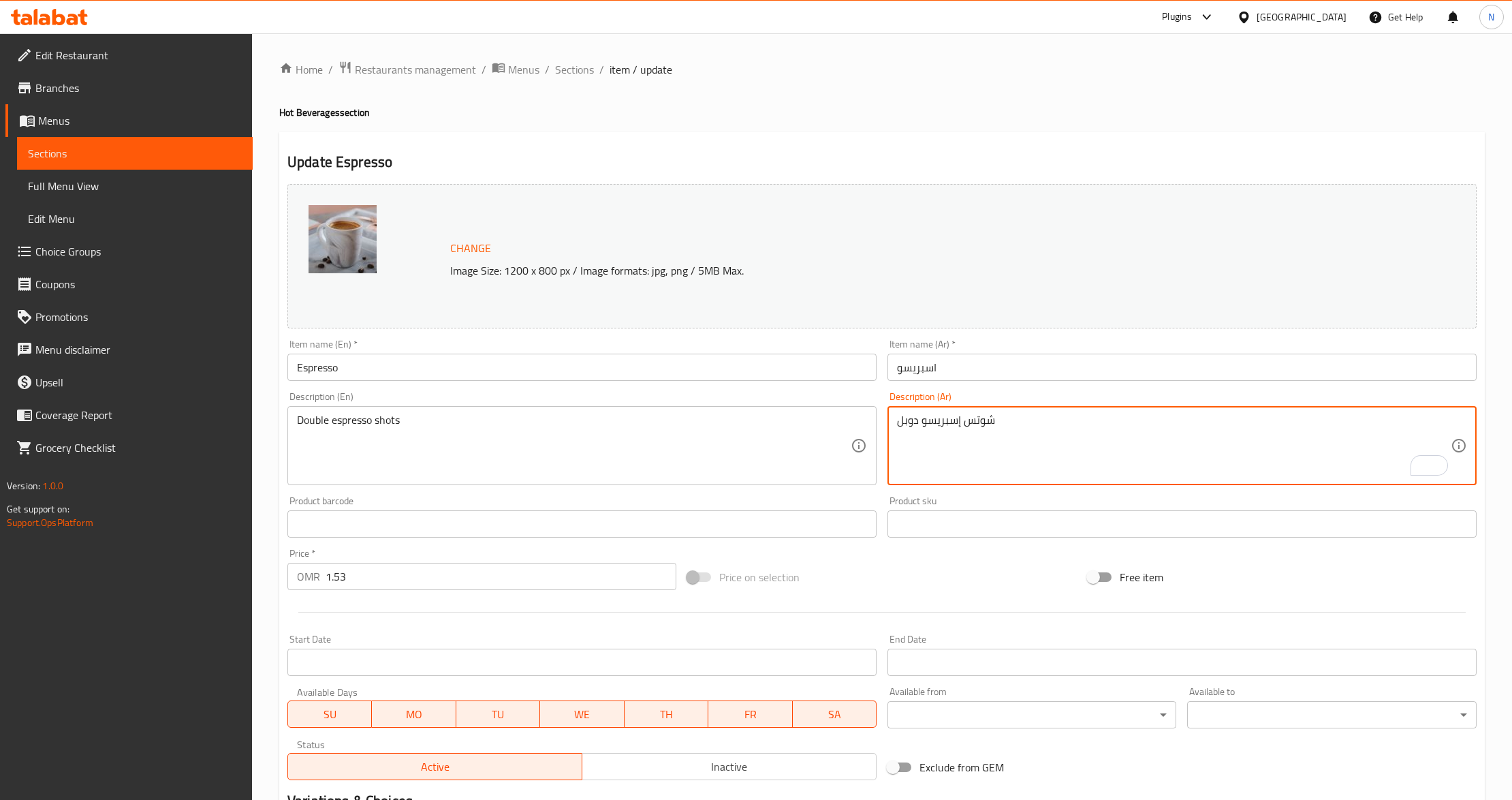
type textarea "شوتس إسبريسو دوبل"
click at [489, 357] on input "Espresso" at bounding box center [581, 367] width 589 height 27
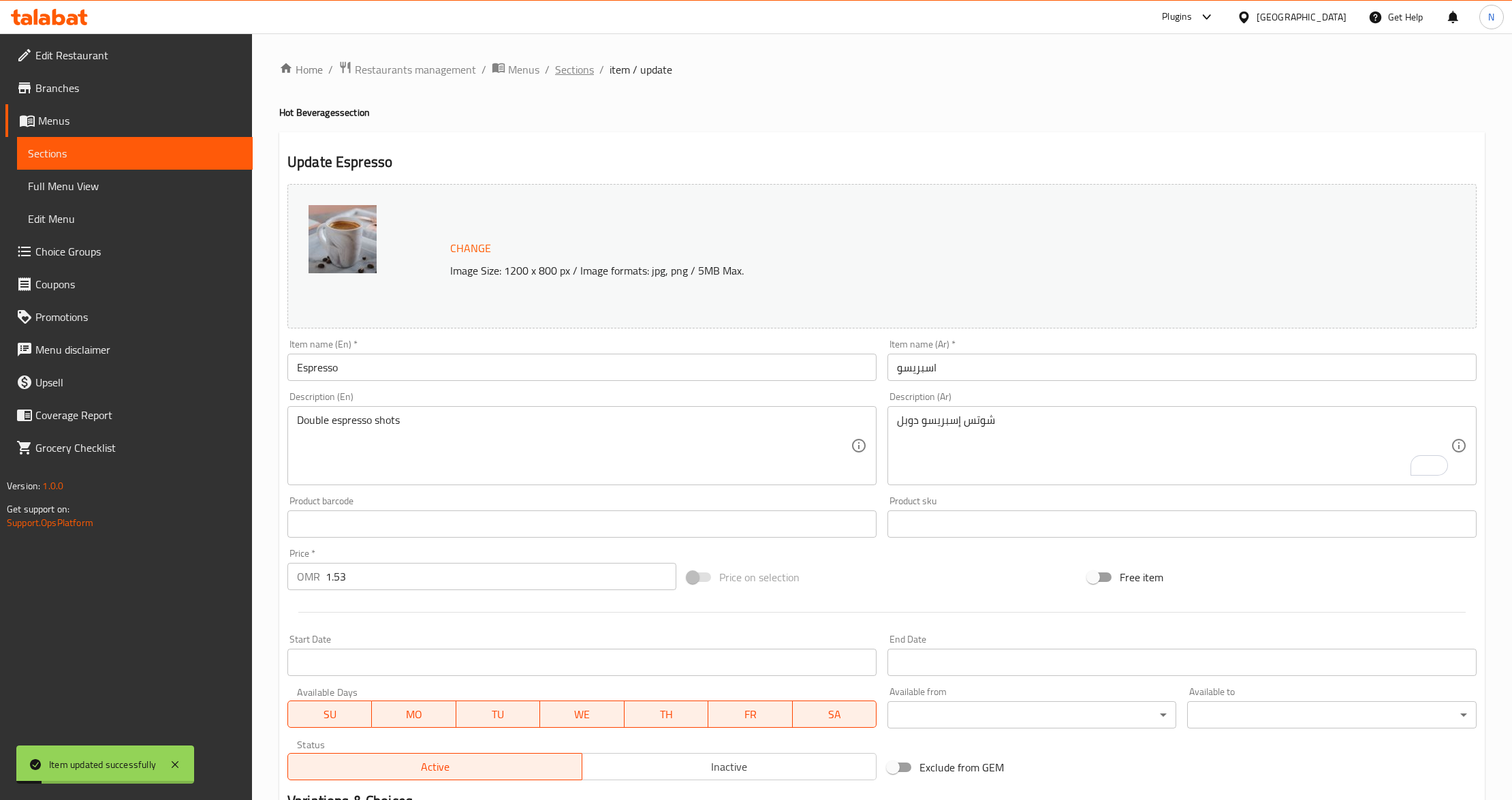
click at [571, 69] on span "Sections" at bounding box center [575, 69] width 39 height 17
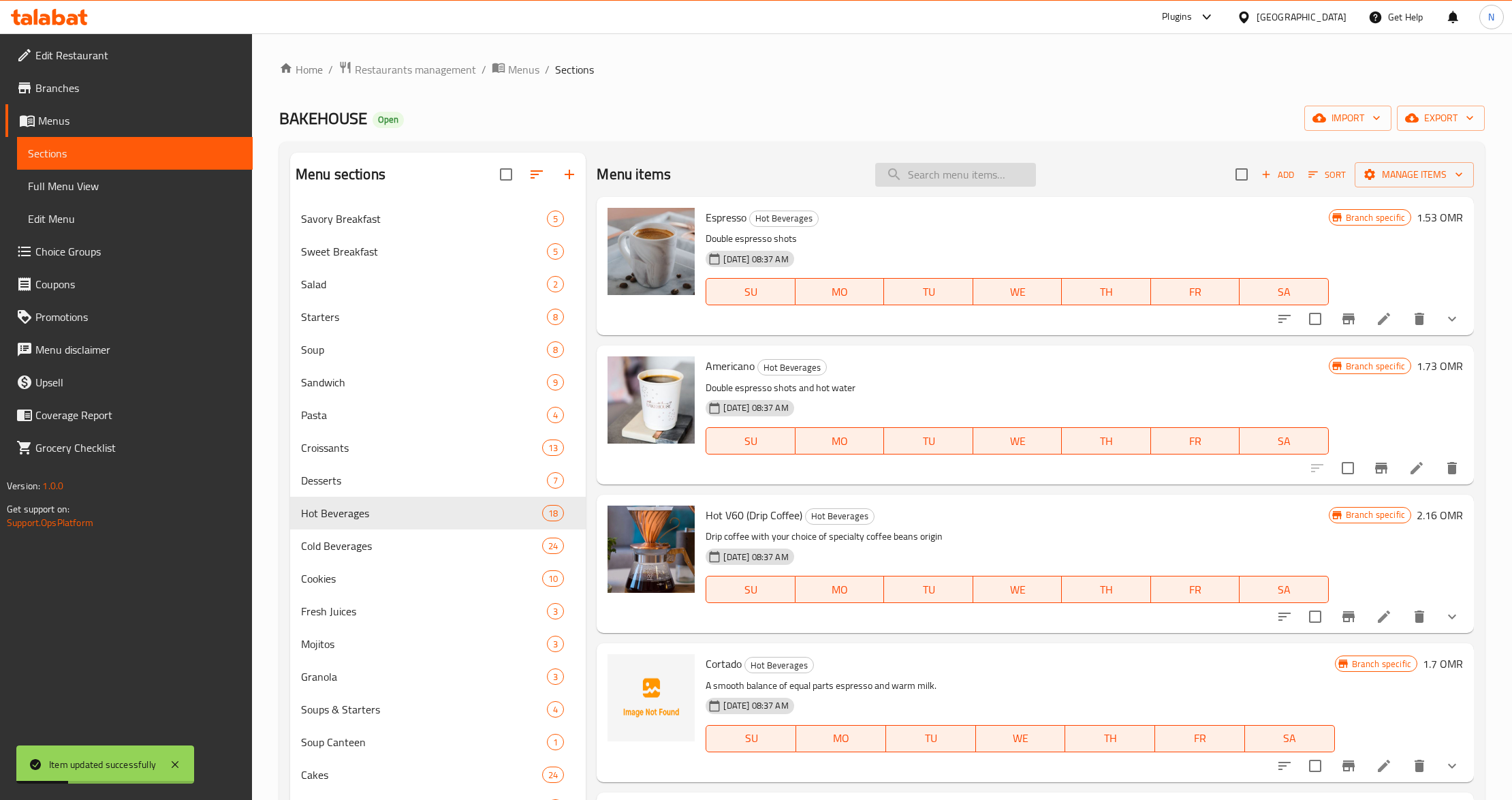
click at [922, 181] on input "search" at bounding box center [955, 175] width 161 height 24
paste input "Cortado"
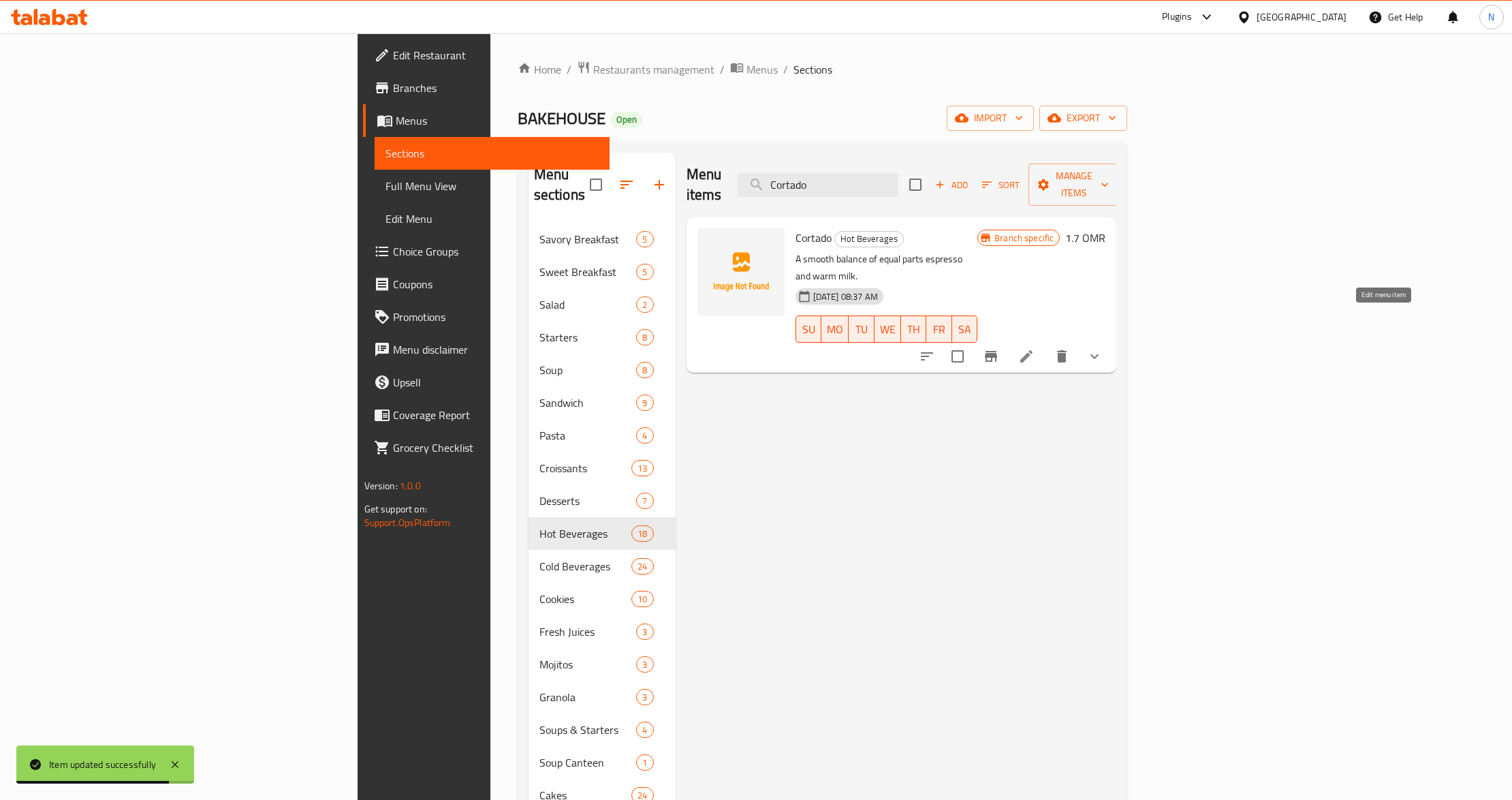
type input "Cortado"
click at [1034, 348] on icon at bounding box center [1027, 357] width 17 height 17
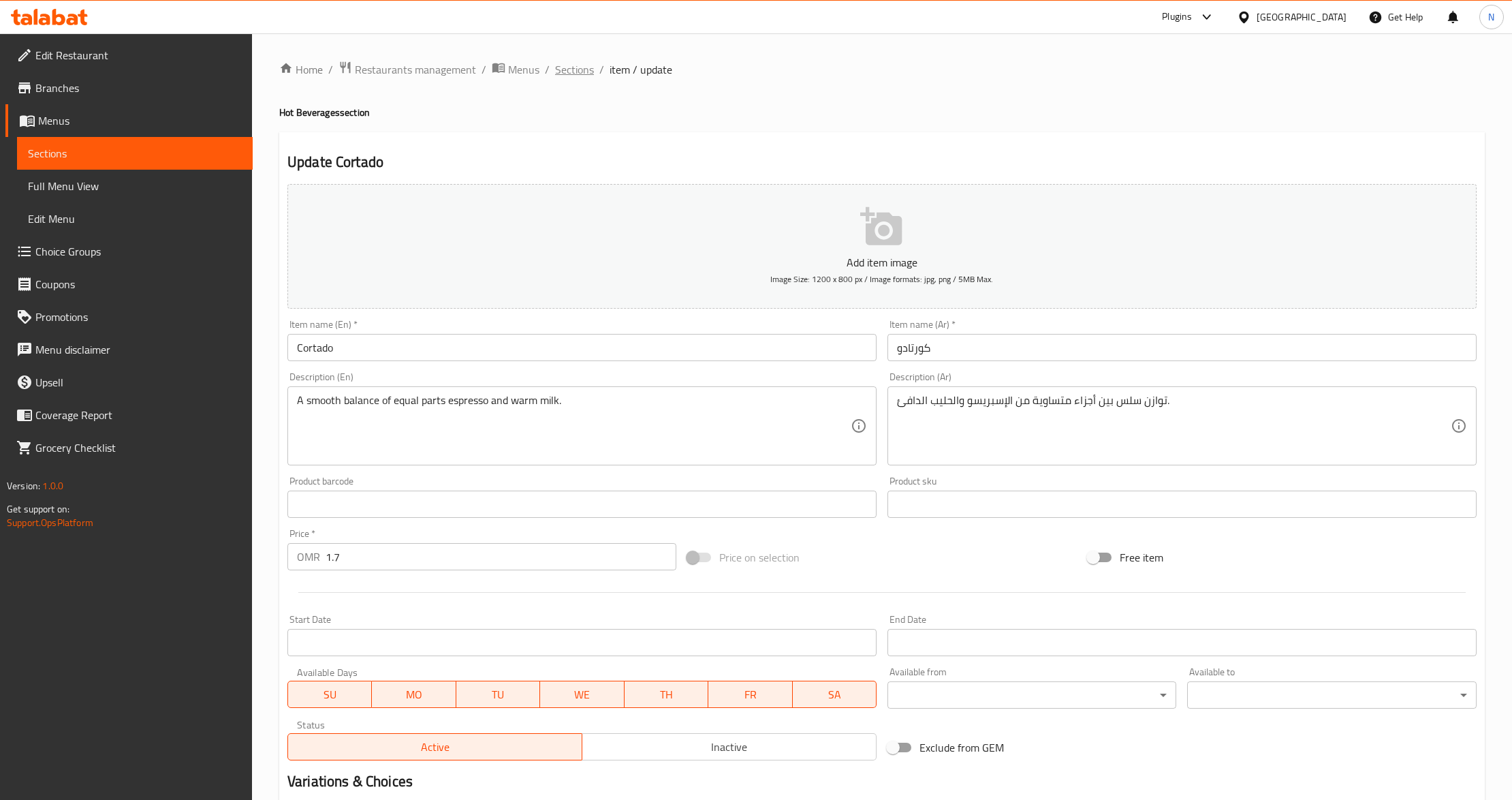
click at [575, 74] on span "Sections" at bounding box center [575, 69] width 39 height 17
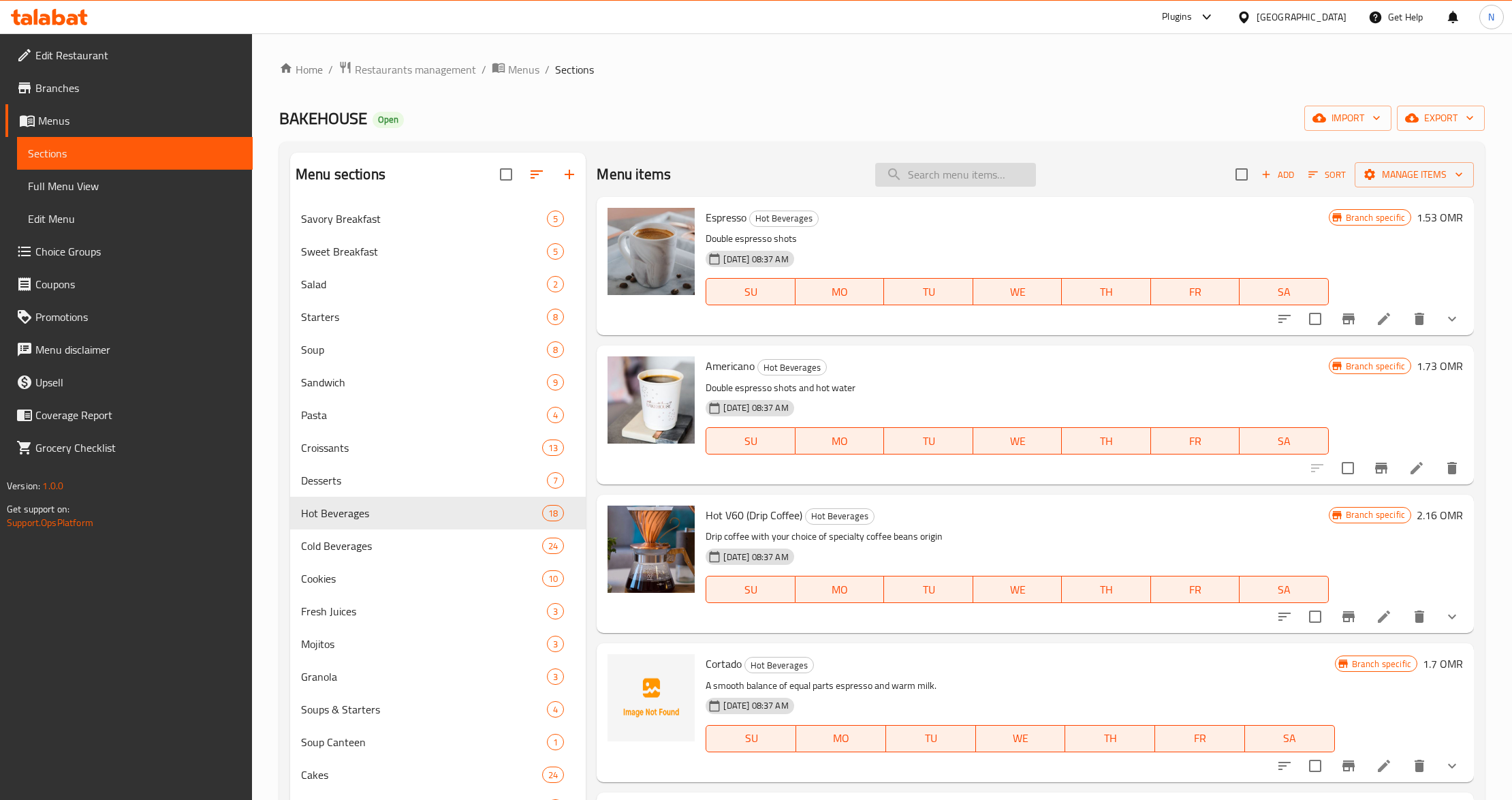
click at [921, 178] on input "search" at bounding box center [955, 175] width 161 height 24
paste input "lat White"
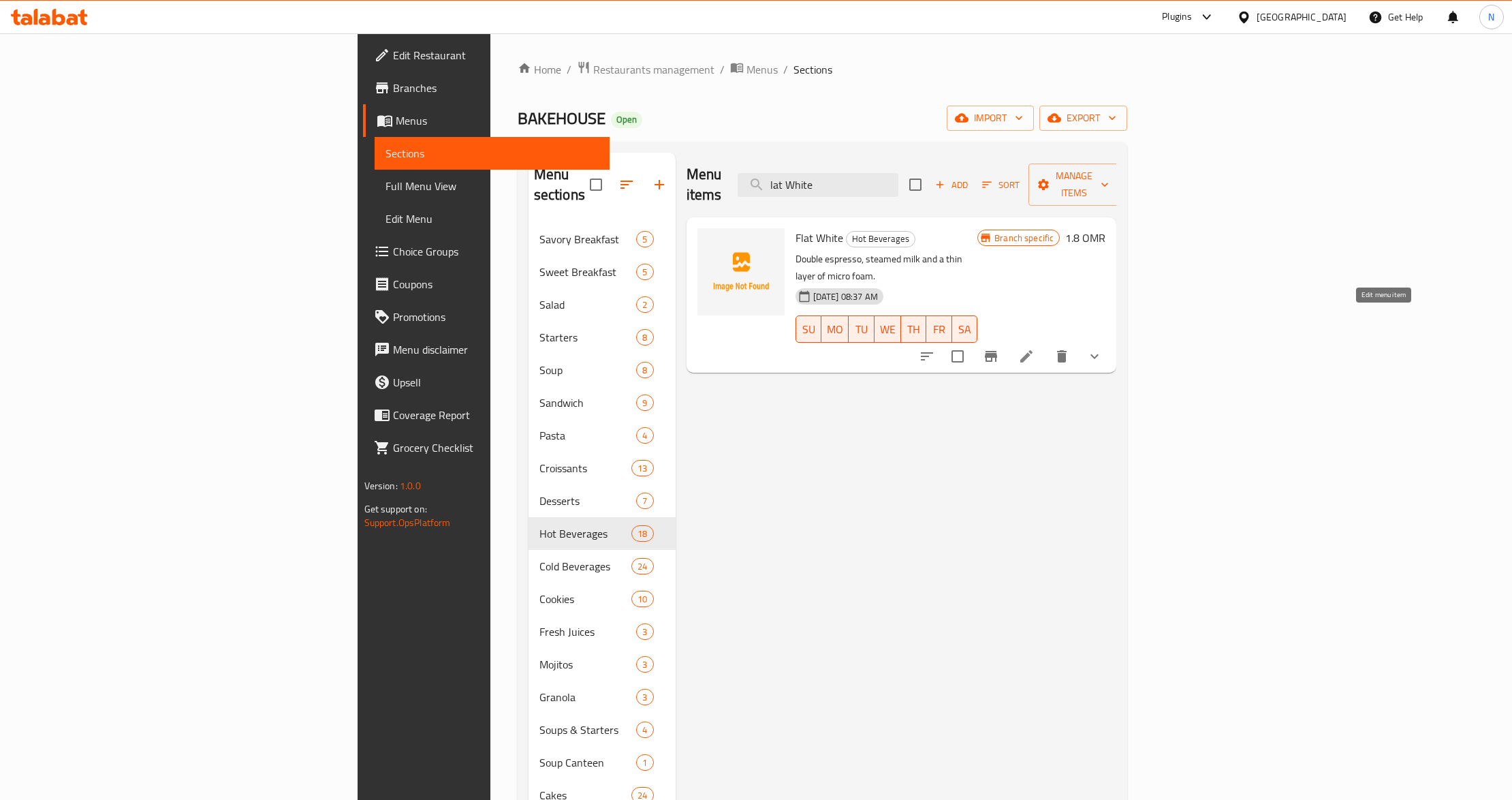
type input "lat White"
click at [1033, 350] on icon at bounding box center [1026, 356] width 12 height 12
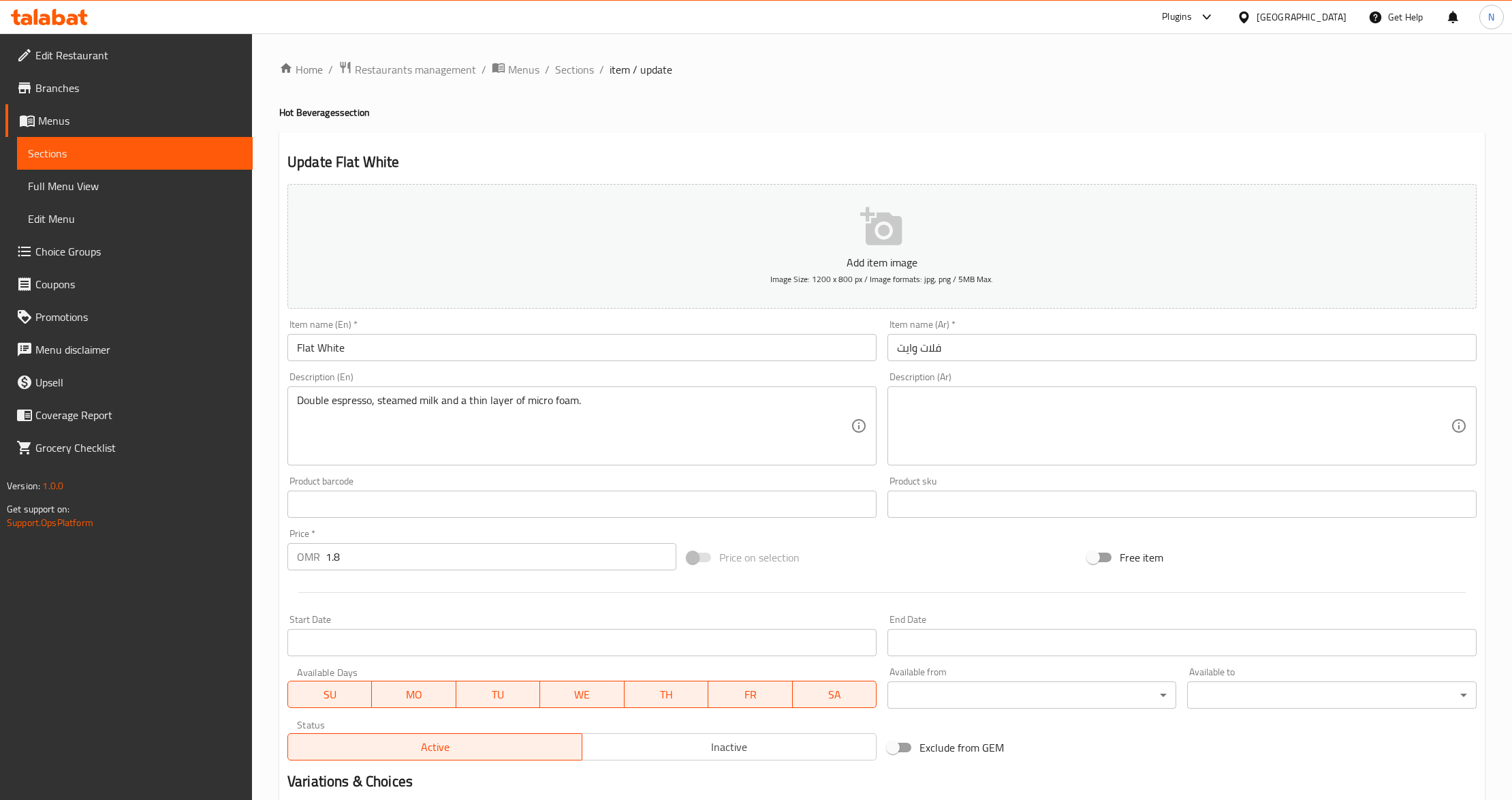
click at [306, 344] on input "Flat White" at bounding box center [581, 348] width 589 height 27
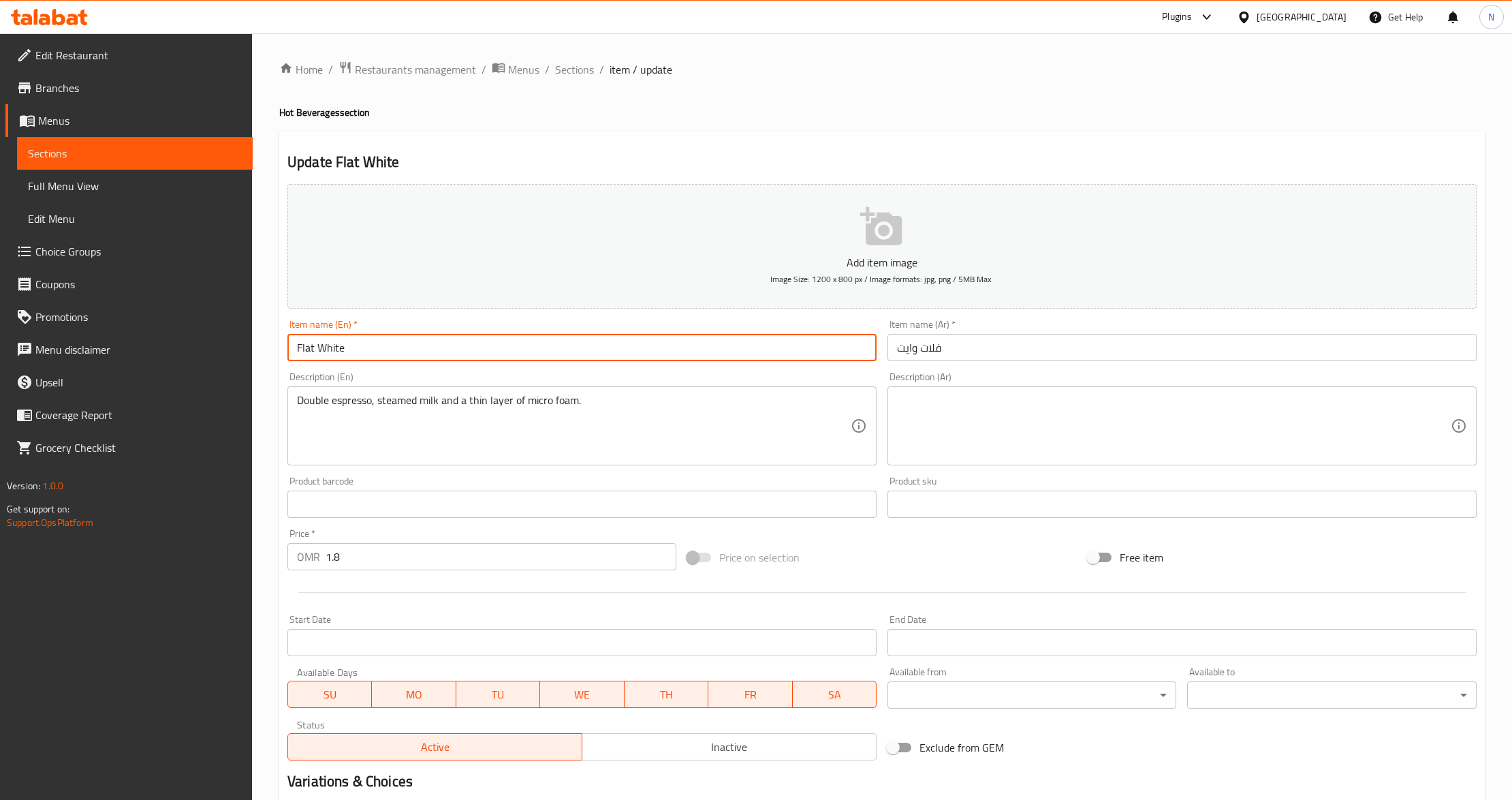
click at [306, 344] on input "Flat White" at bounding box center [581, 348] width 589 height 27
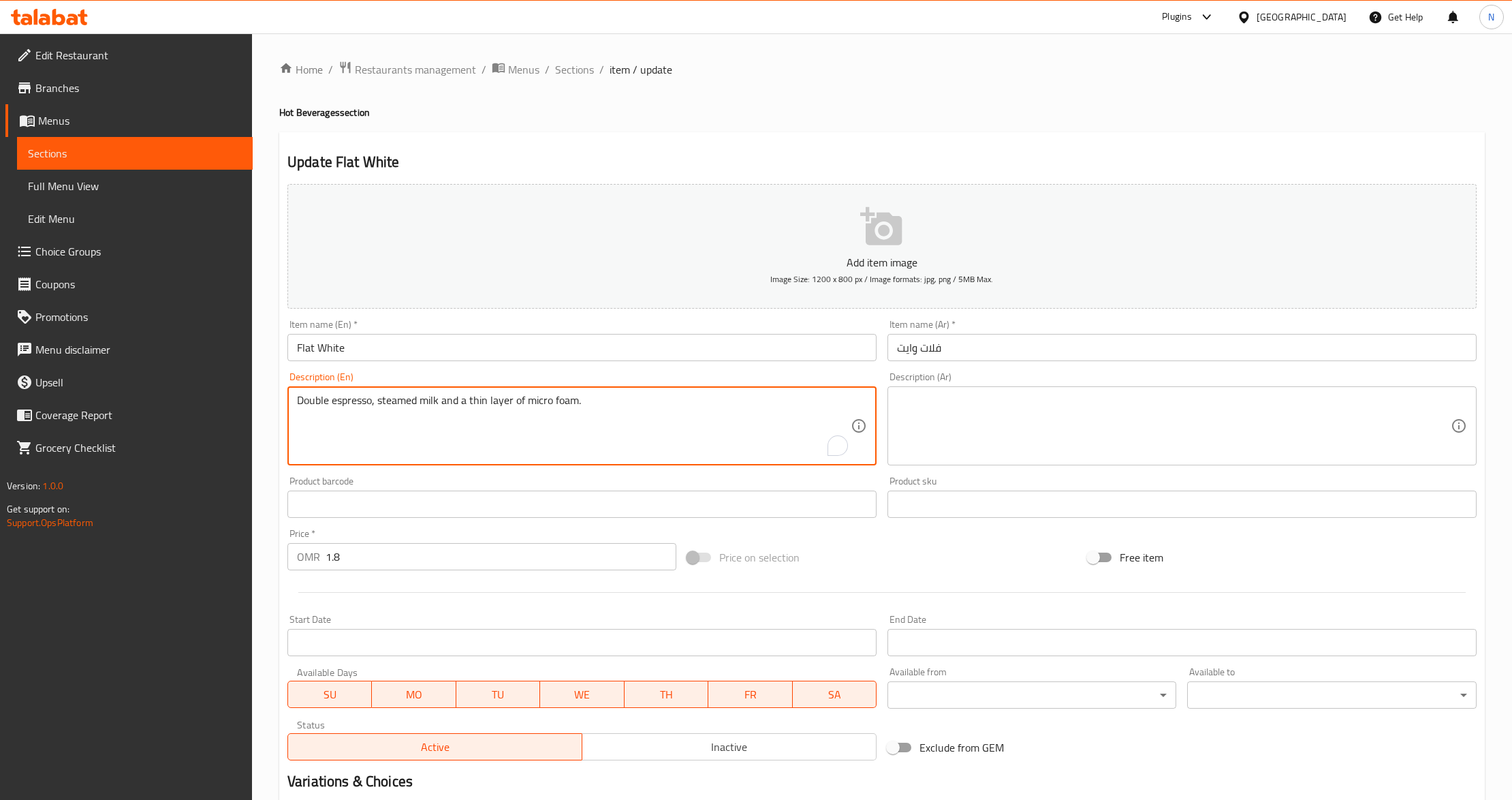
click at [630, 398] on textarea "Double espresso, steamed milk and a thin layer of micro foam." at bounding box center [574, 426] width 554 height 65
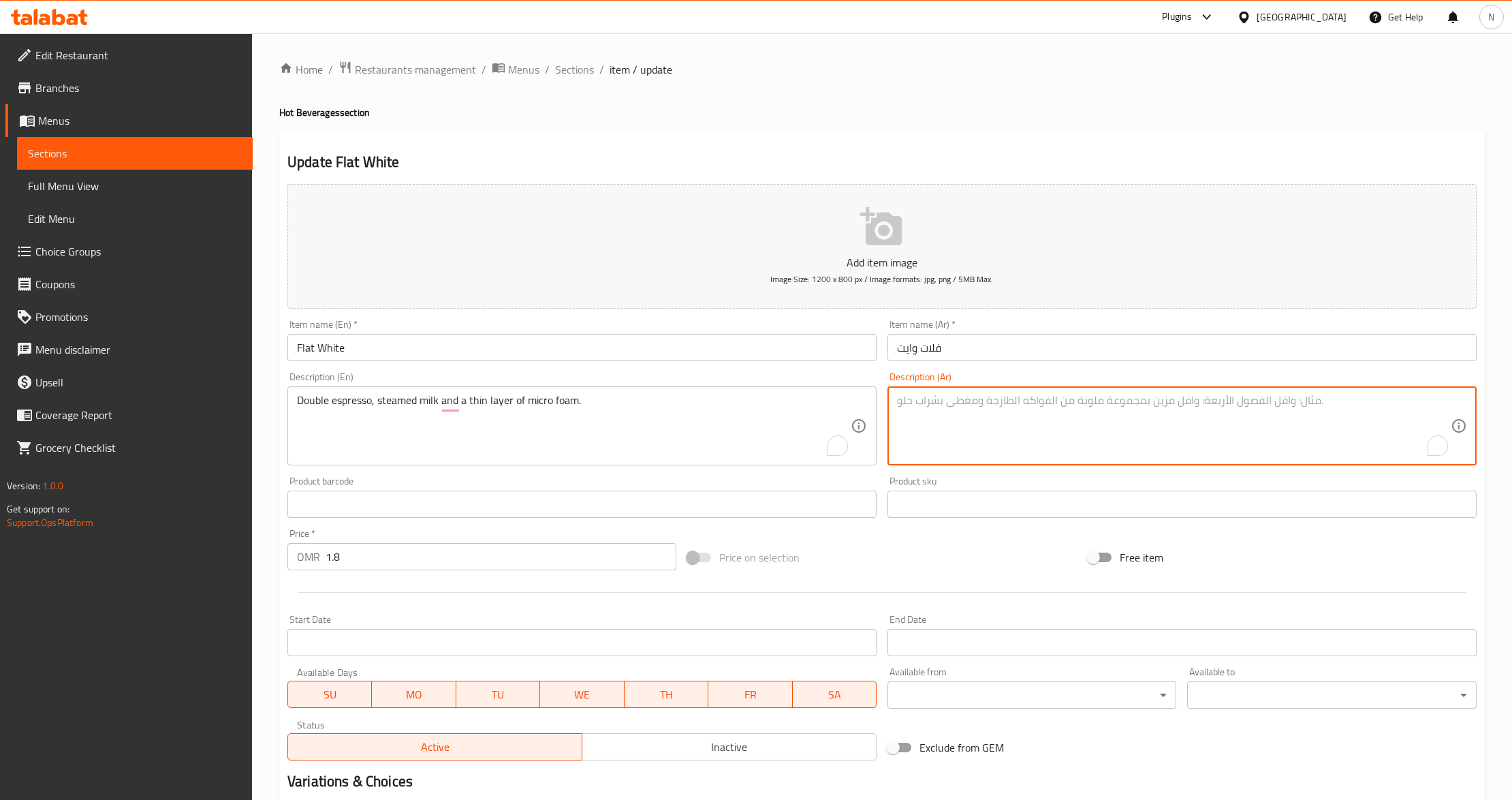
click at [1060, 421] on textarea "To enrich screen reader interactions, please activate Accessibility in Grammarl…" at bounding box center [1173, 426] width 554 height 65
paste textarea "إسبرسو مزدوج، حليب مبخر وطبقة رقيقة من الرغوة الدقيقة."
click at [1144, 407] on textarea "إسبرسو مزدوج، حليب مبخر وطبقة رقيقة من الرغوة الدقيقة." at bounding box center [1173, 426] width 554 height 65
click at [1114, 404] on textarea "إسبريسو مزدوج، حليب مبخر وطبقة رقيقة من الرغوة الدقيقة." at bounding box center [1173, 426] width 554 height 65
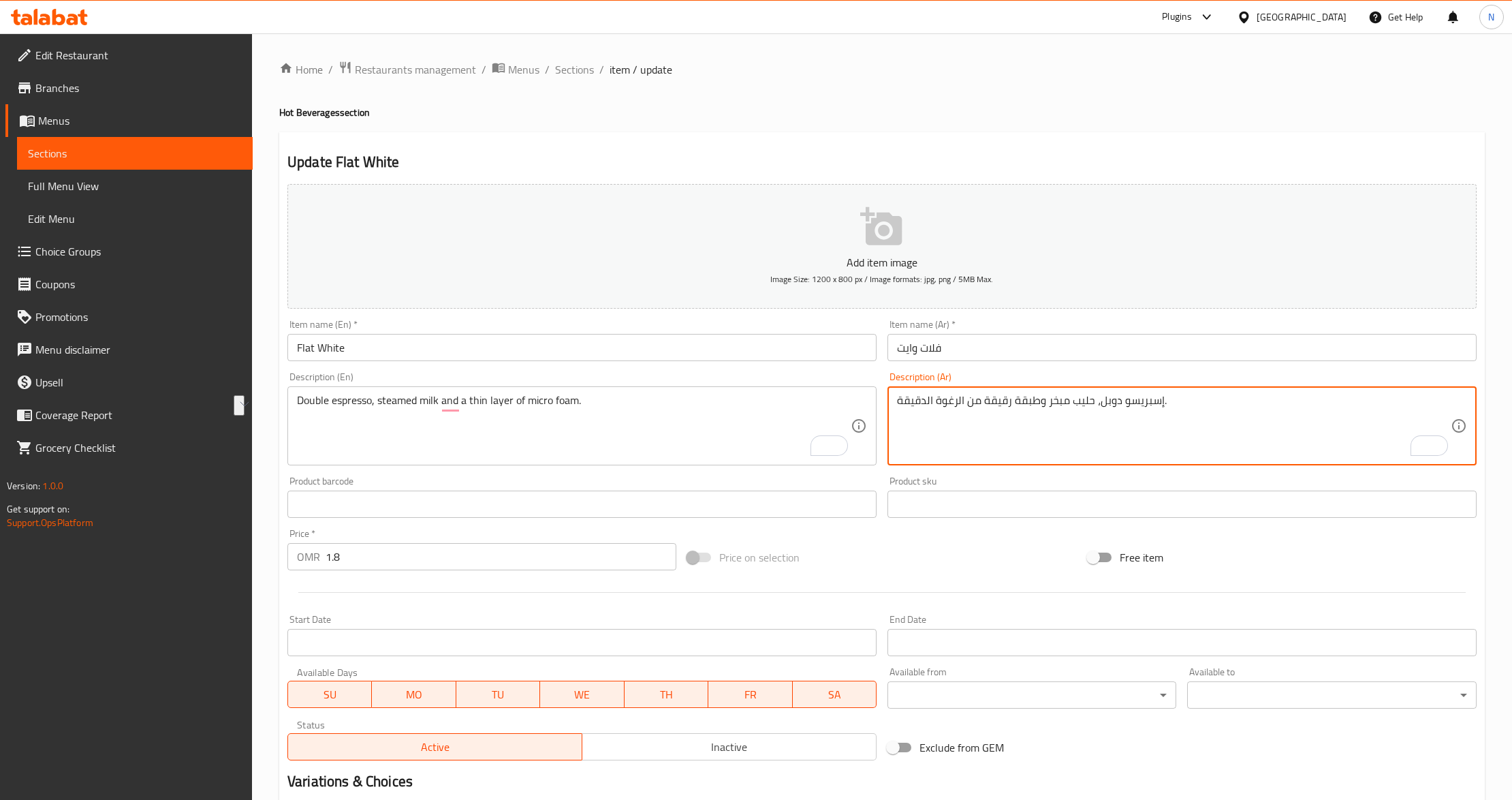
drag, startPoint x: 963, startPoint y: 403, endPoint x: 894, endPoint y: 415, distance: 70.0
click at [894, 415] on div "إسبريسو دوبل، حليب مبخر وطبقة رقيقة من الرغوة الدقيقة. Description (Ar)" at bounding box center [1182, 425] width 589 height 79
click at [917, 412] on textarea "إسبريسو دوبل، حليب مبخر وطبقة رقيقة من الرغوة الدقيقة." at bounding box center [1173, 426] width 554 height 65
click at [912, 404] on textarea "إسبريسو دوبل، حليب مبخر وطبقة رقيقة من الرغوة الدقيقة." at bounding box center [1173, 426] width 554 height 65
click at [915, 401] on textarea "إسبريسو دوبل، حليب مبخر وطبقة رقيقة من الرغوة الدقيقة." at bounding box center [1173, 426] width 554 height 65
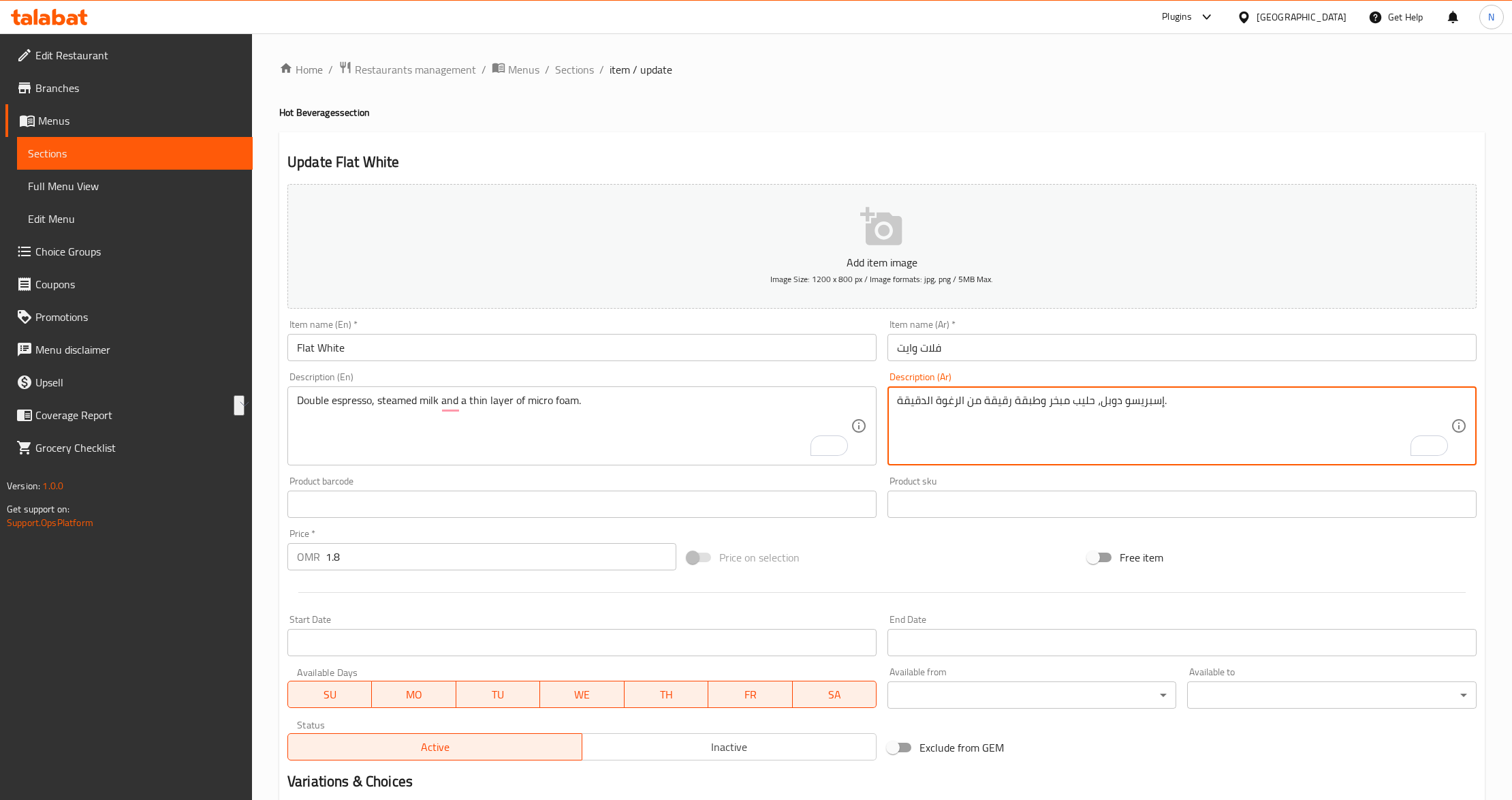
click at [915, 401] on textarea "إسبريسو دوبل، حليب مبخر وطبقة رقيقة من الرغوة الدقيقة." at bounding box center [1173, 426] width 554 height 65
click at [930, 405] on textarea "إسبريسو دوبل، حليب مبخر وطبقة رقيقة من الرغوة الدقيقة." at bounding box center [1173, 426] width 554 height 65
type textarea "إسبريسو دوبل، حليب مبخر وطبقة رقيقة من المايكروفوم."
click at [1088, 356] on input "فلات وايت" at bounding box center [1182, 348] width 589 height 27
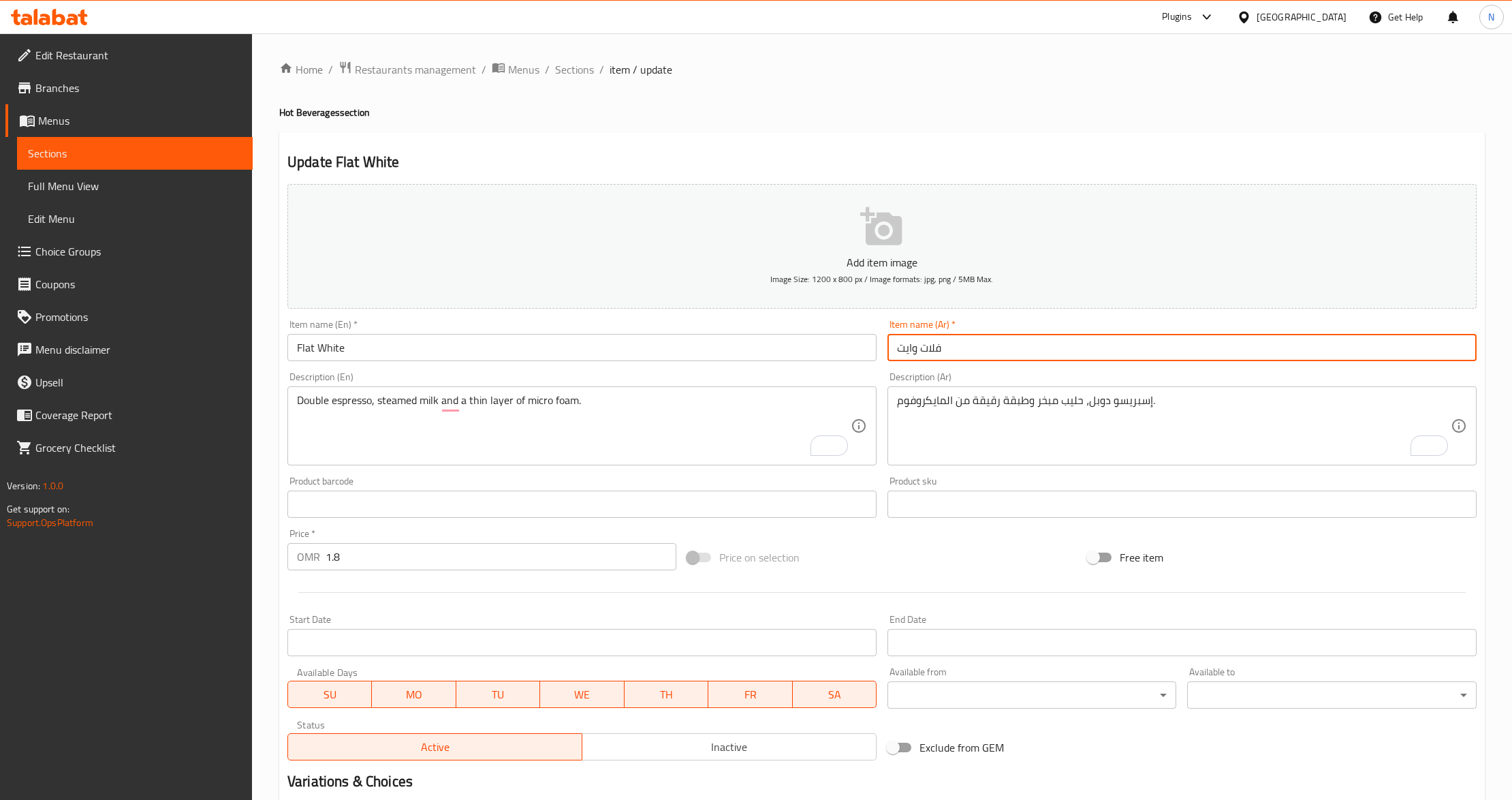
click at [583, 69] on span "Sections" at bounding box center [575, 69] width 39 height 17
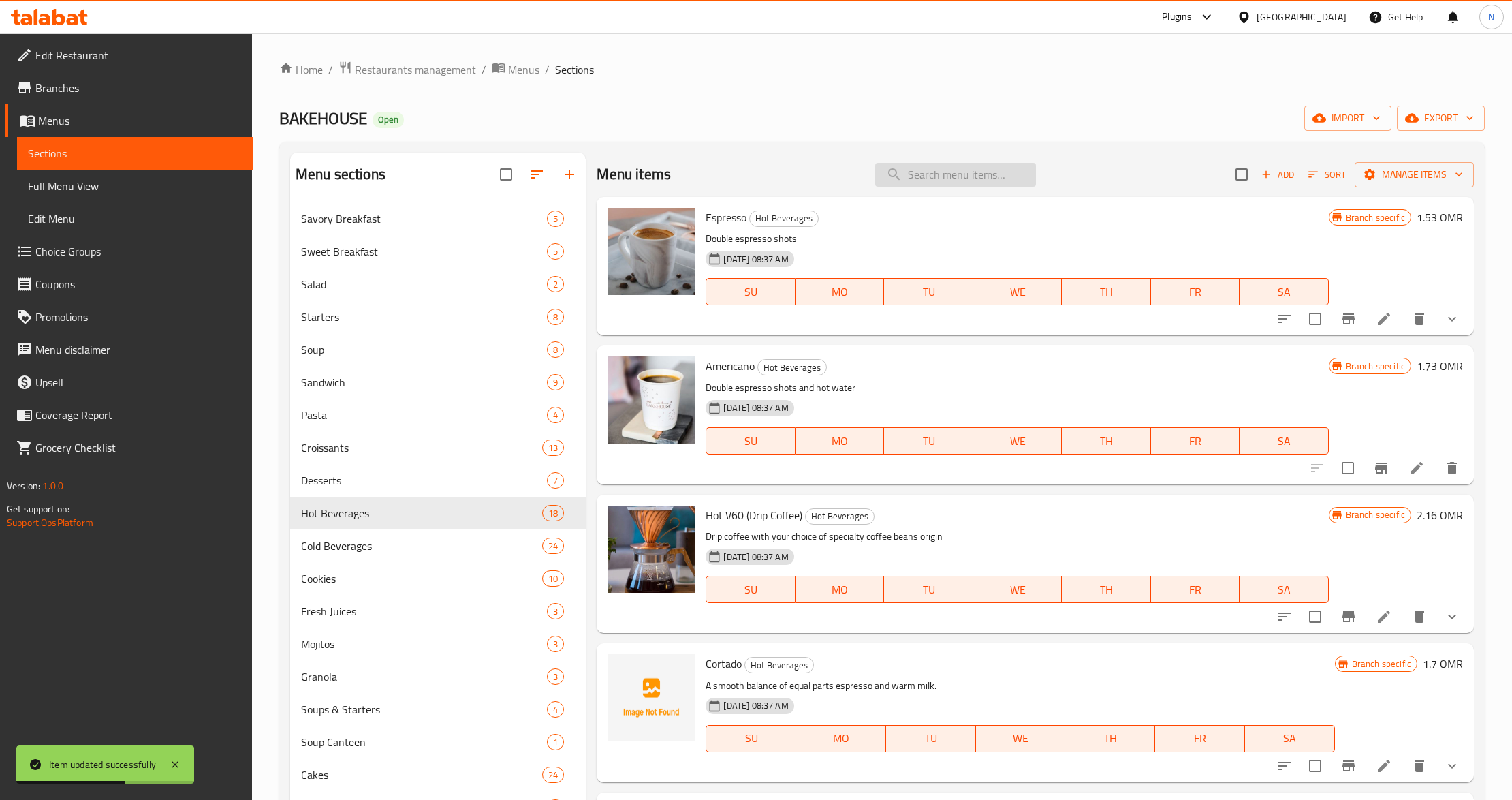
click at [933, 181] on input "search" at bounding box center [955, 175] width 161 height 24
paste input "Hot Cocoa"
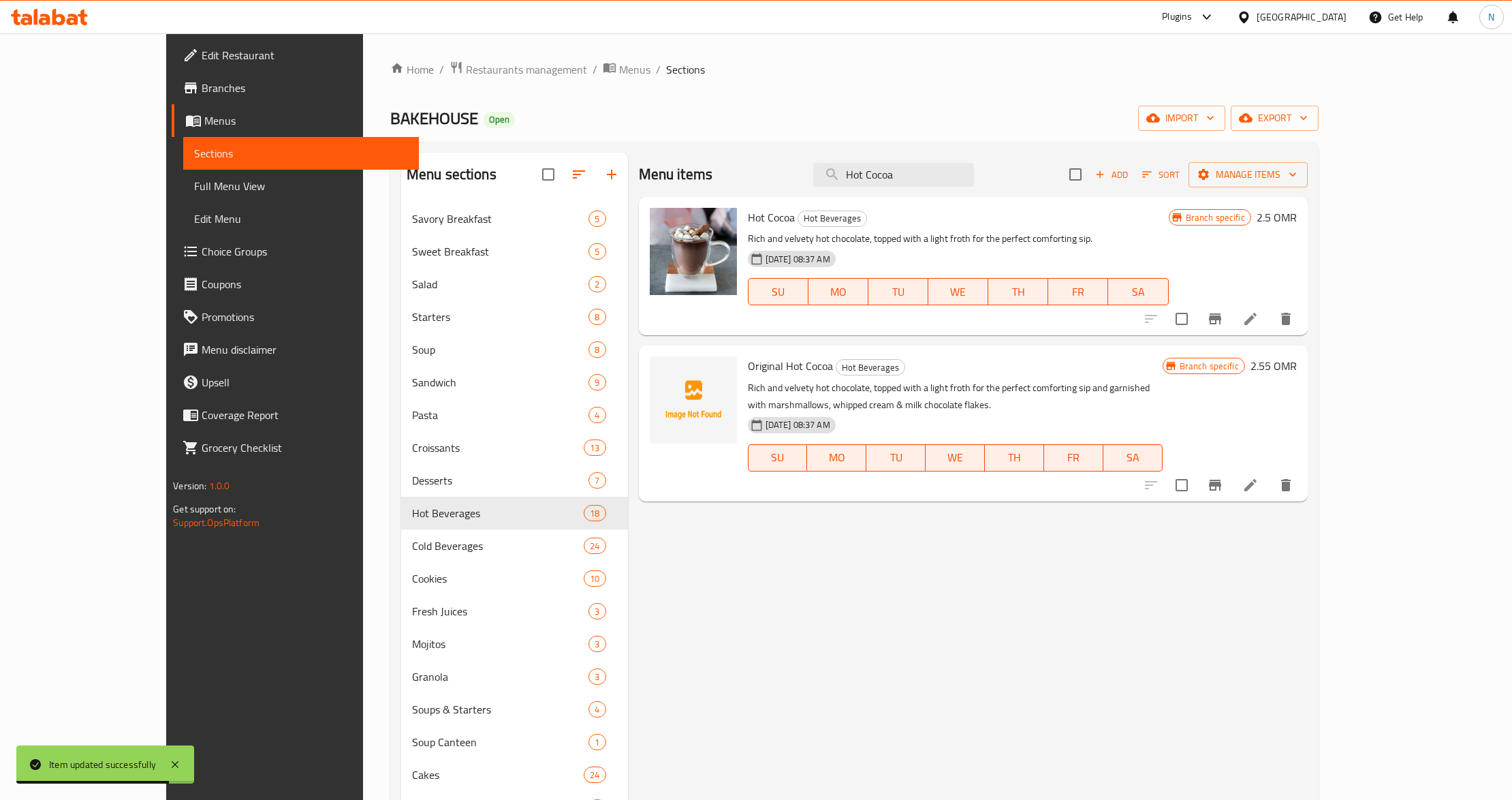
type input "Hot Cocoa"
click at [1257, 318] on icon at bounding box center [1250, 319] width 12 height 12
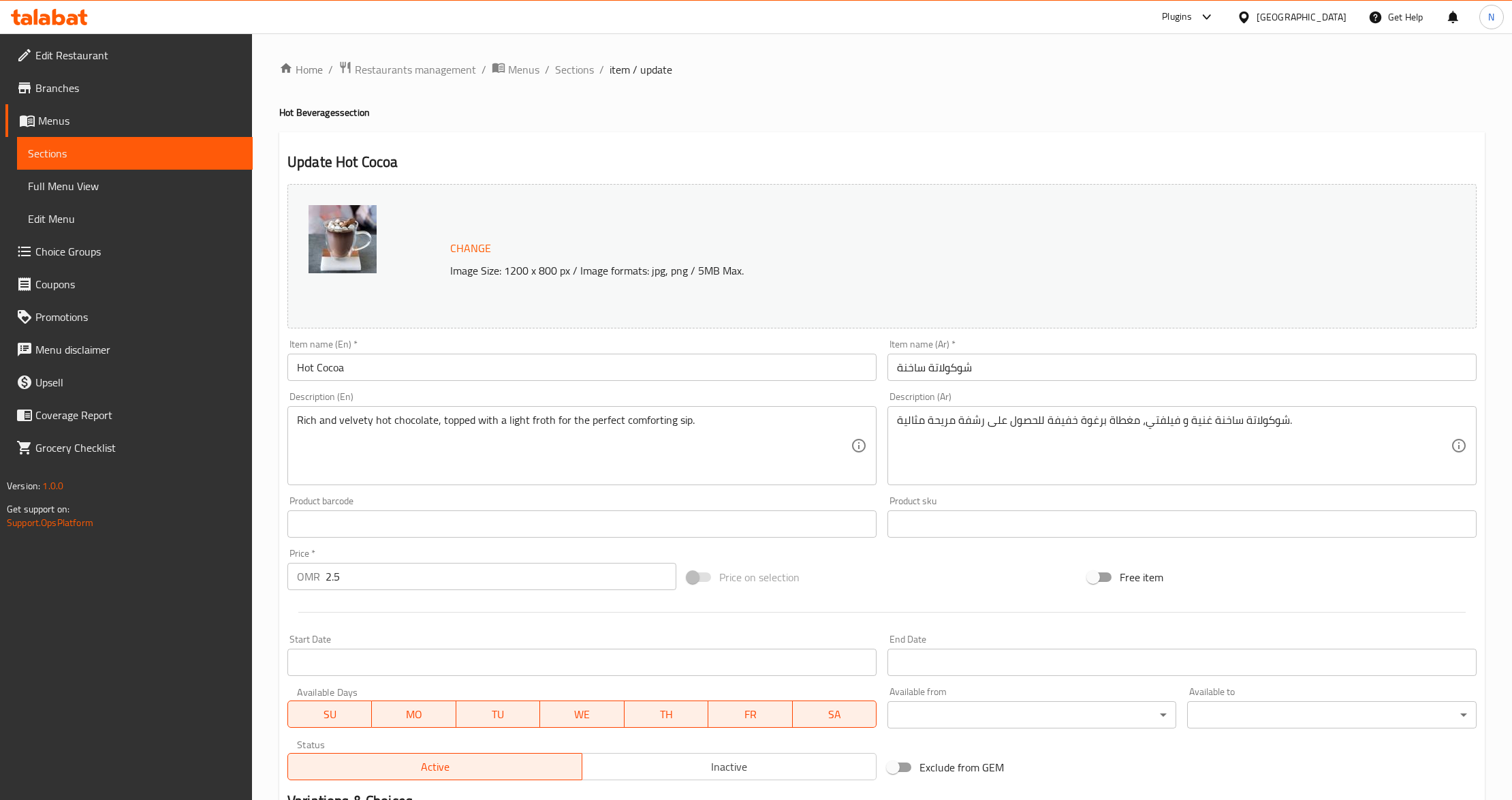
click at [1170, 424] on textarea "شوكولاتة ساخنة غنية و فيلفتي، مغطاة برغوة خفيفة للحصول على رشفة مريحة مثالية." at bounding box center [1173, 446] width 554 height 65
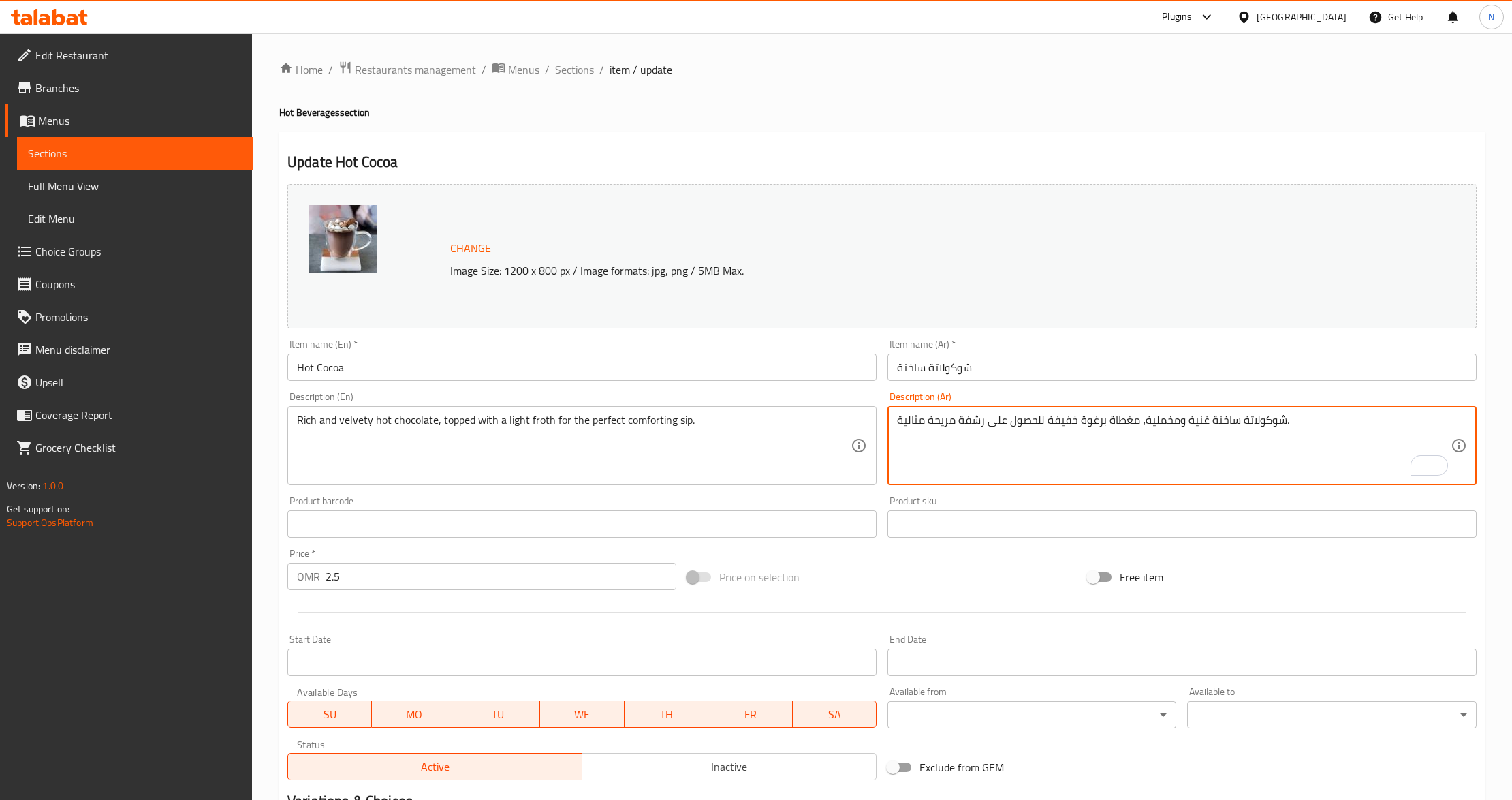
type textarea "شوكولاتة ساخنة غنية ومخملية، مغطاة برغوة خفيفة للحصول على رشفة مريحة مثالية."
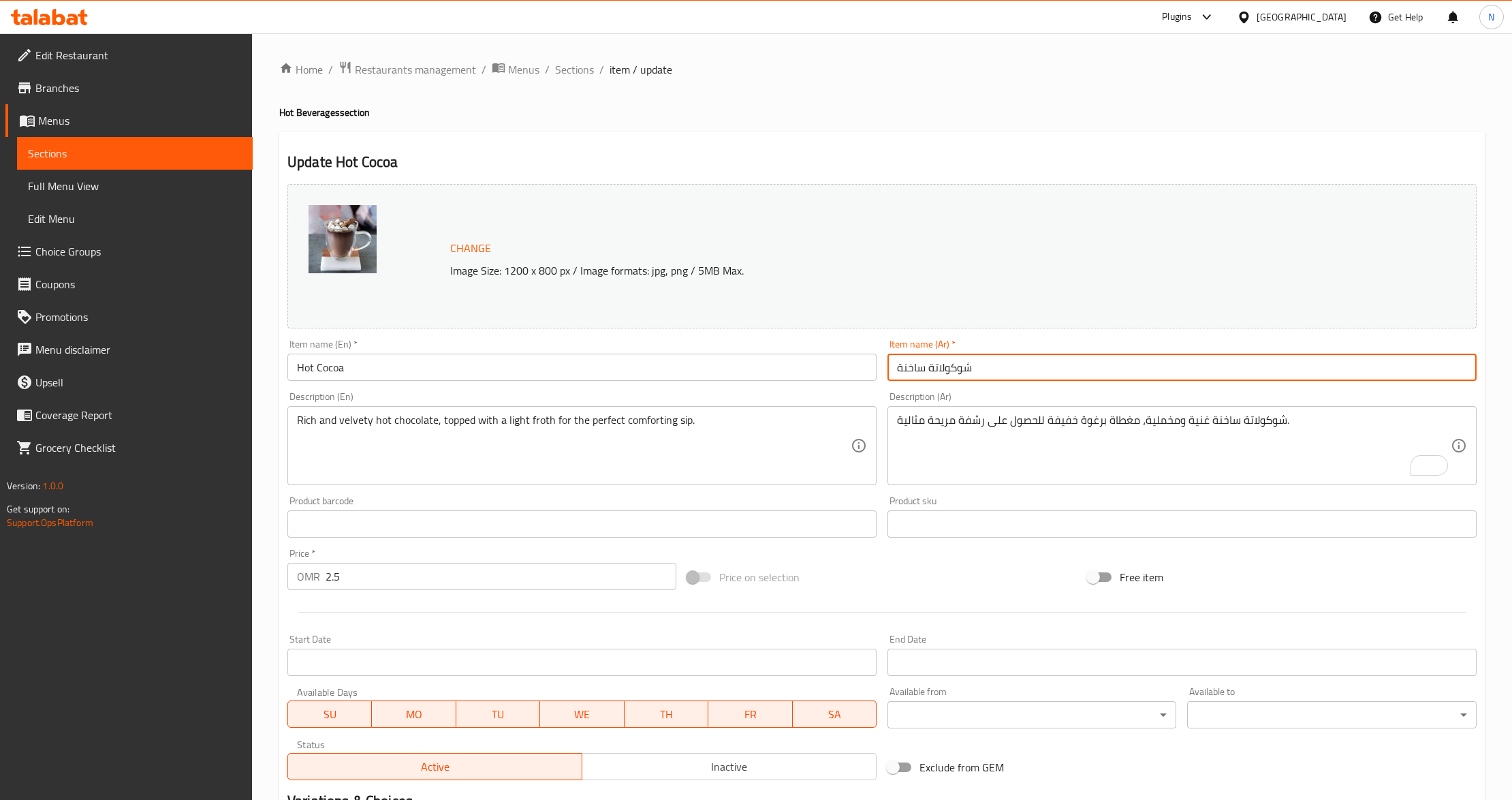
click at [1079, 357] on input "شوكولاتة ساخنة" at bounding box center [1182, 367] width 589 height 27
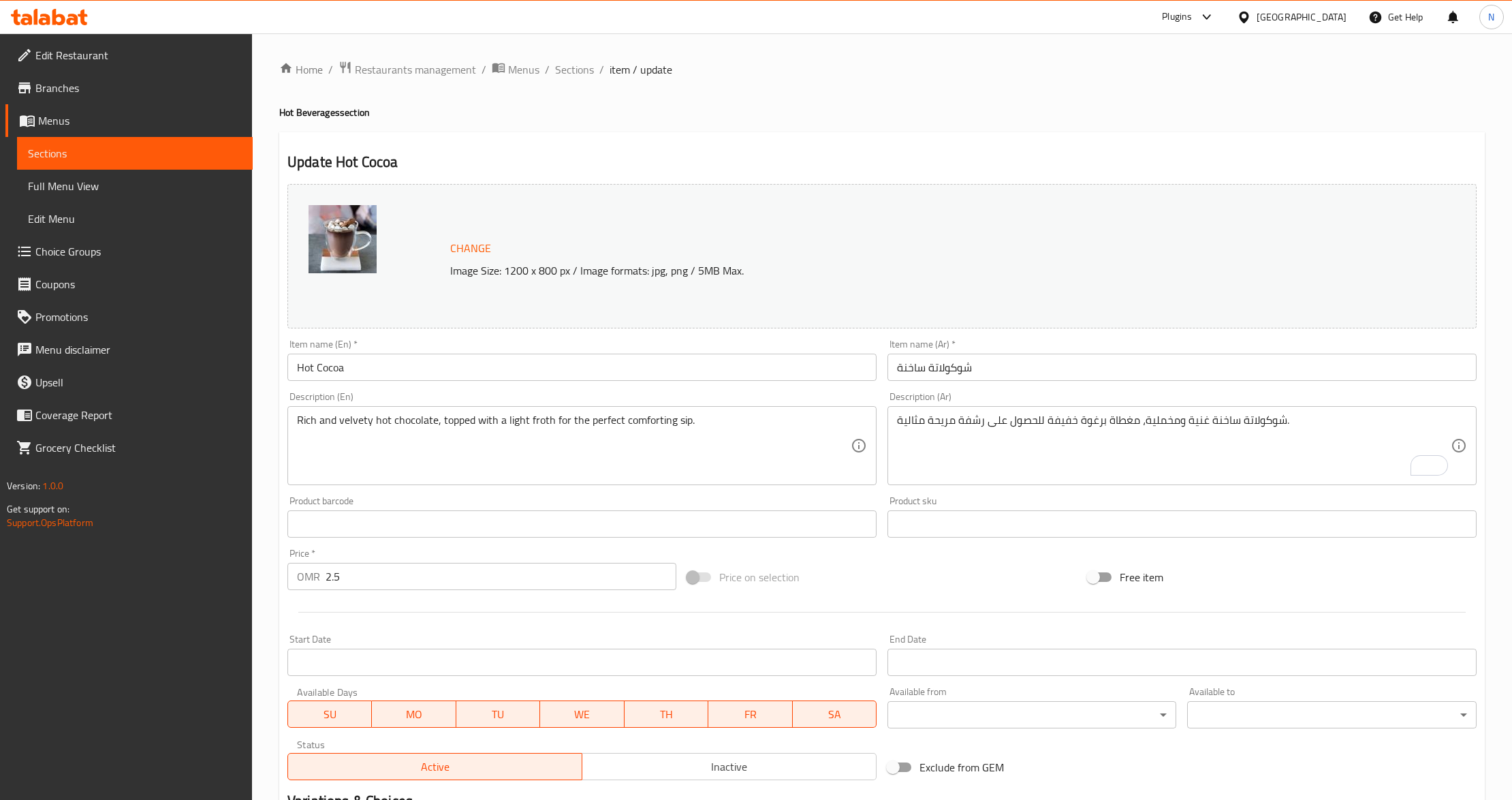
click at [974, 366] on input "شوكولاتة ساخنة" at bounding box center [1182, 367] width 589 height 27
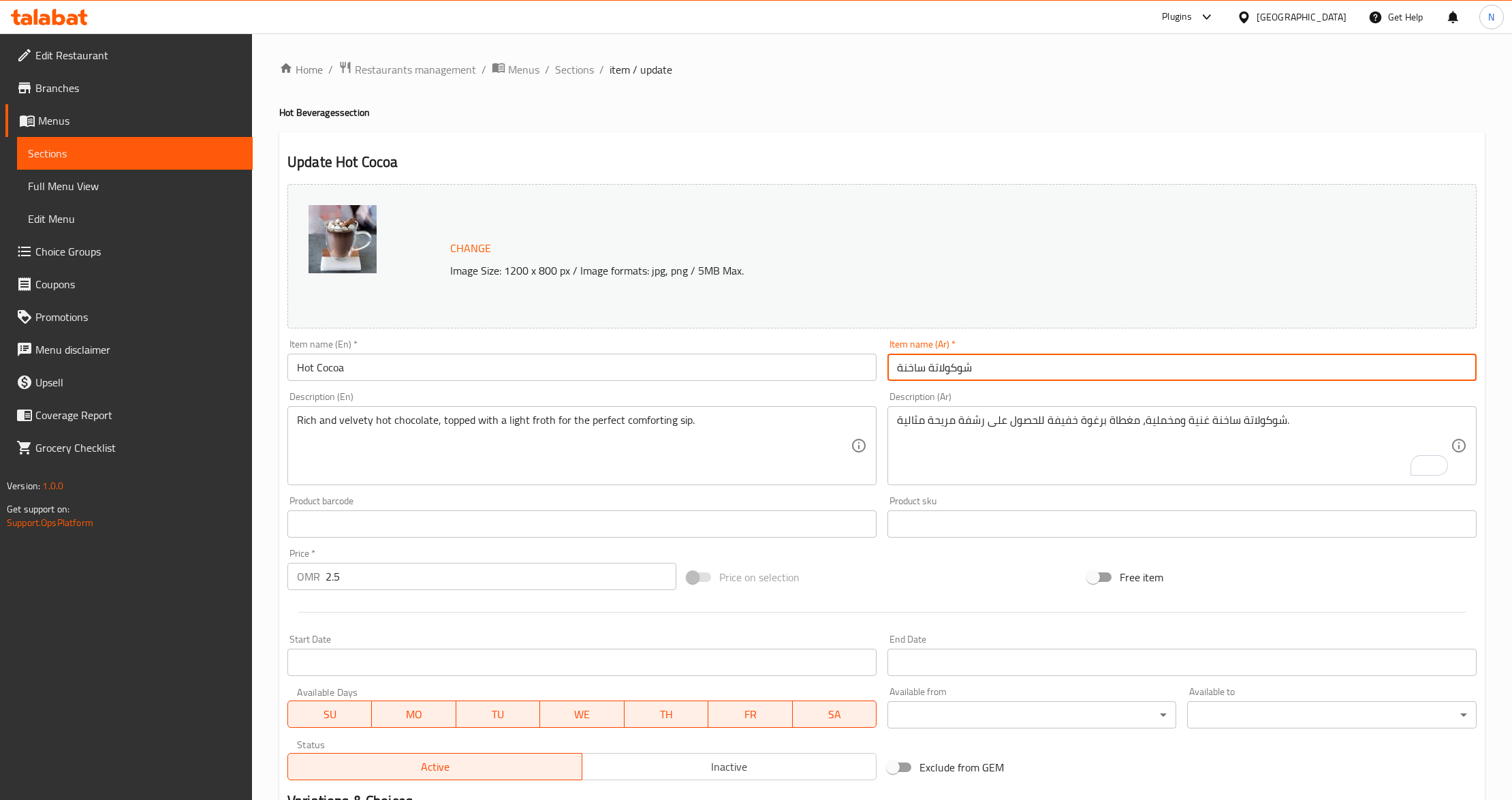
click at [974, 366] on input "شوكولاتة ساخنة" at bounding box center [1182, 367] width 589 height 27
paste input "ليب شوكولاتة ساخن"
type input "حليب شوكولاتة ساخن"
click at [369, 366] on input "Hot Cocoa" at bounding box center [581, 367] width 589 height 27
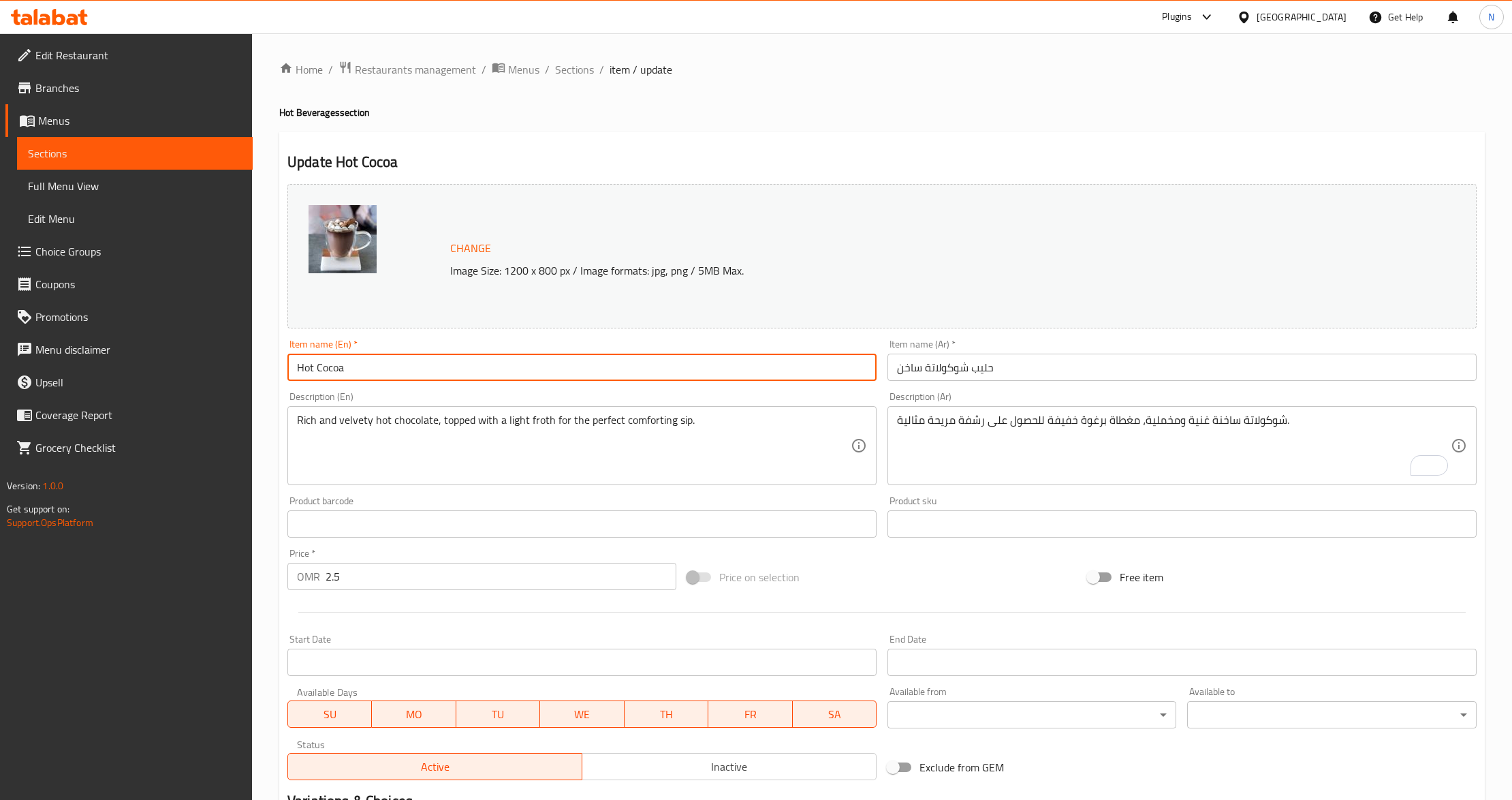
click at [316, 366] on input "Hot Cocoa" at bounding box center [581, 367] width 589 height 27
type input "Hot Milk Cocoa"
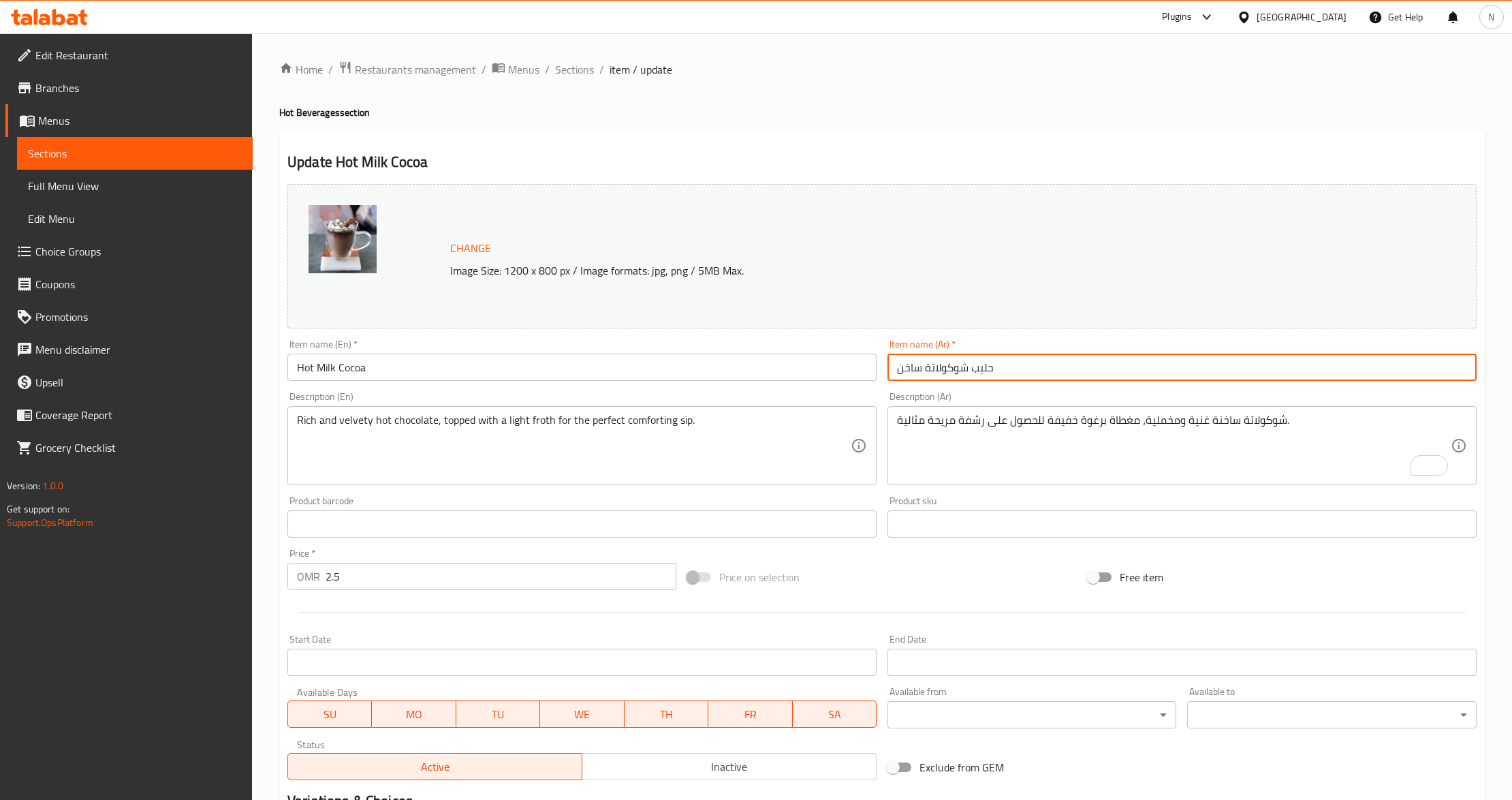
click at [946, 367] on input "حليب شوكولاتة ساخن" at bounding box center [1182, 367] width 589 height 27
type input "حليب كاكاو ساخن"
click at [571, 71] on span "Sections" at bounding box center [575, 69] width 39 height 17
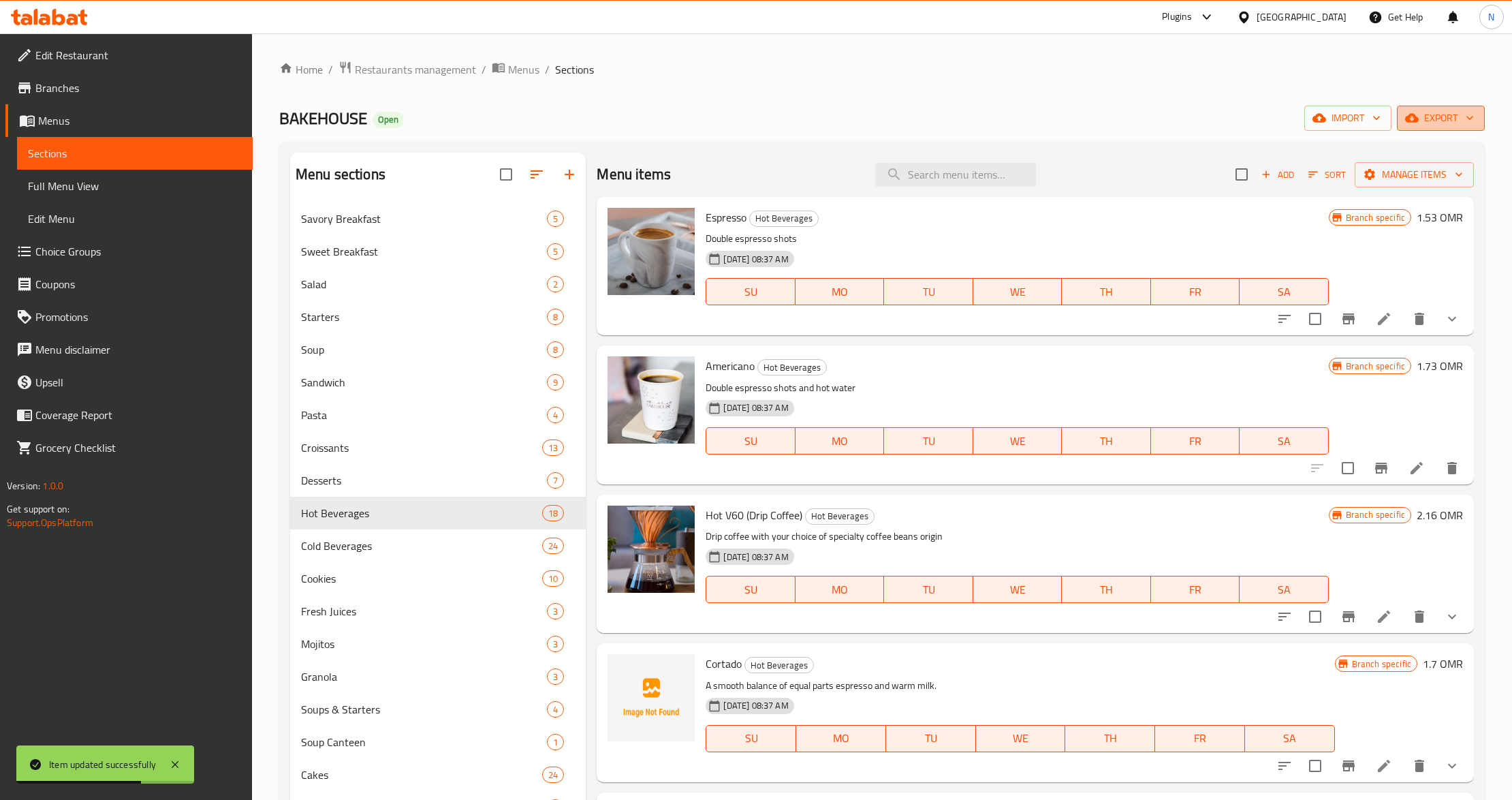
click at [1437, 120] on span "export" at bounding box center [1441, 118] width 66 height 17
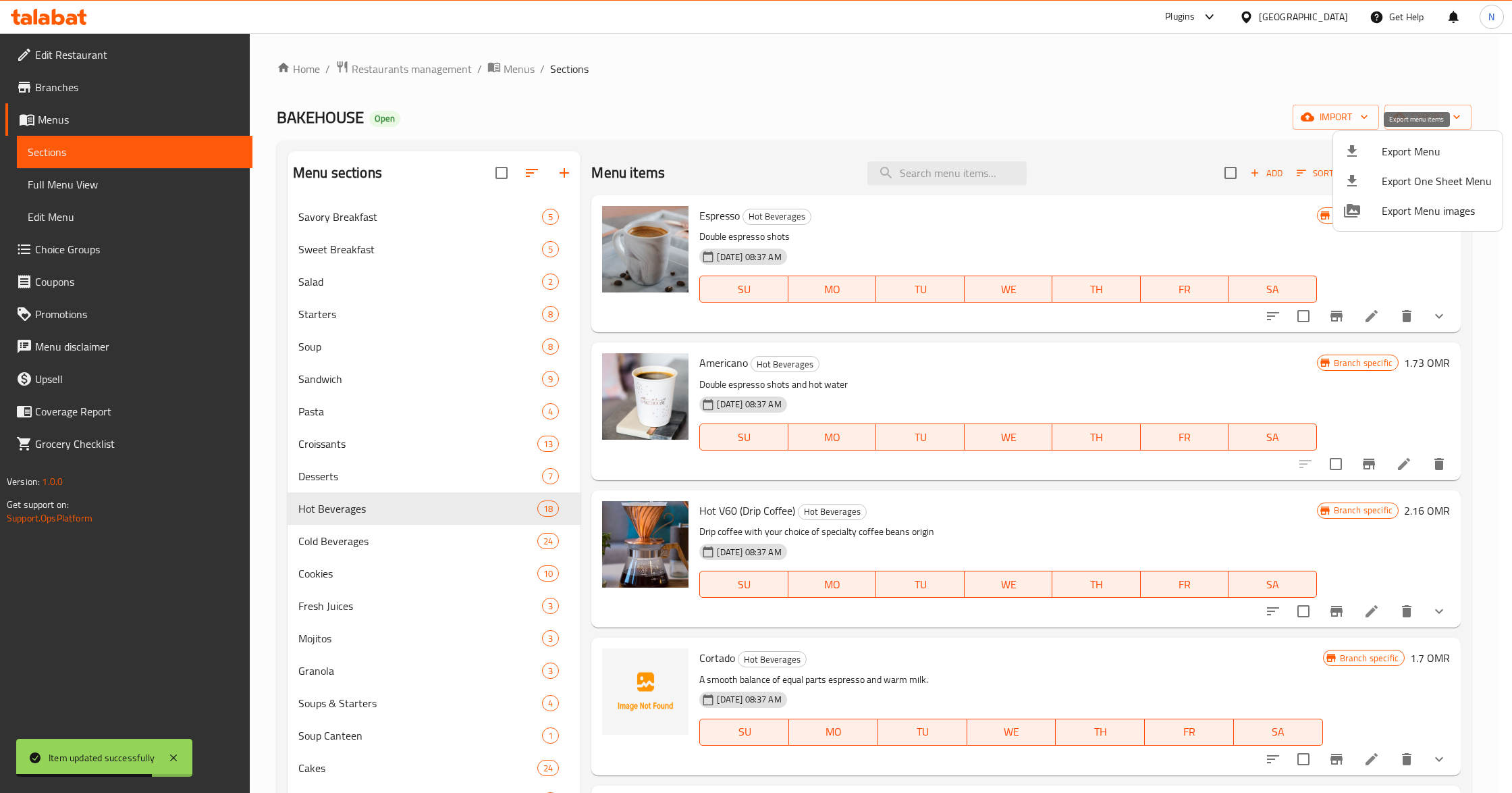
click at [1431, 149] on span "Export Menu" at bounding box center [1437, 151] width 110 height 16
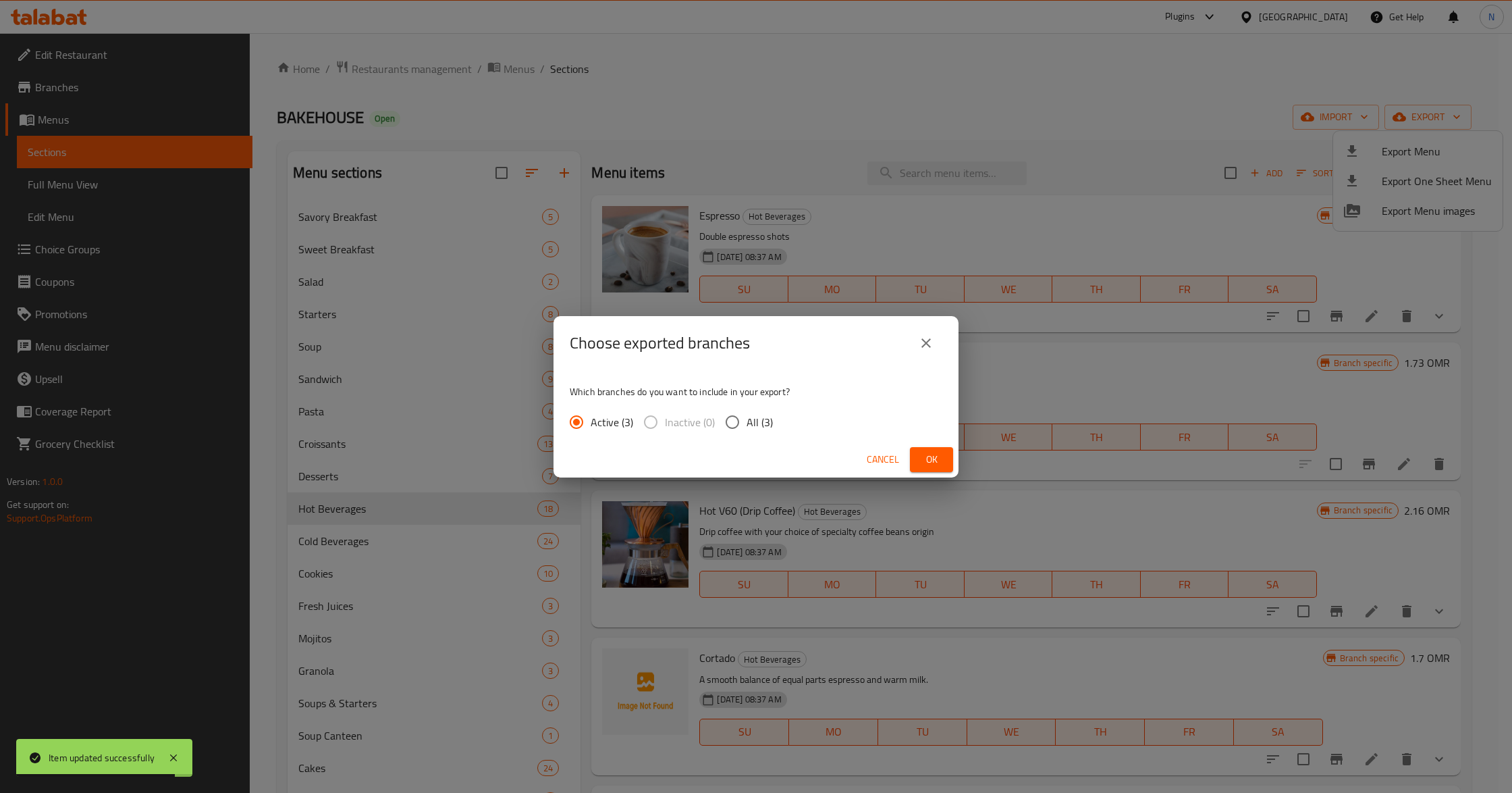
click at [734, 420] on input "All (3)" at bounding box center [732, 422] width 28 height 28
radio input "true"
click at [934, 468] on span "Ok" at bounding box center [931, 460] width 22 height 17
